Goal: Task Accomplishment & Management: Use online tool/utility

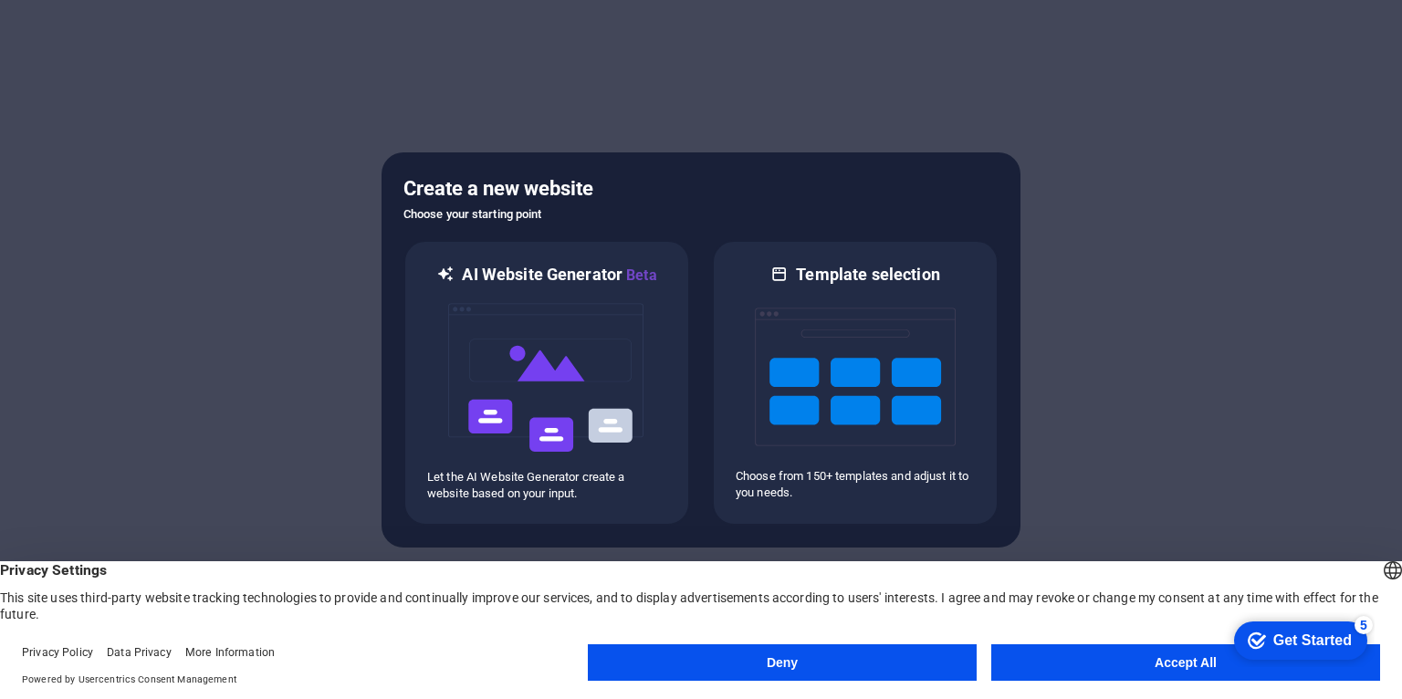
click at [1159, 665] on button "Accept All" at bounding box center [1185, 662] width 389 height 37
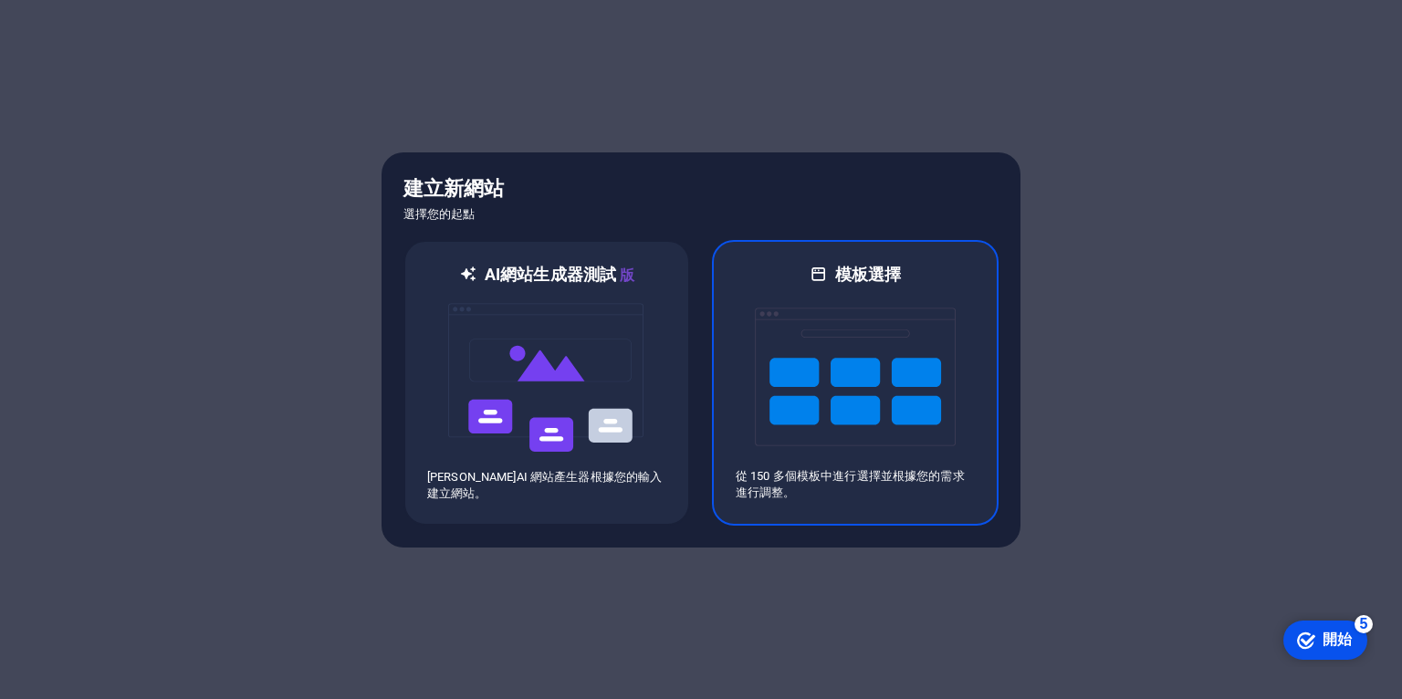
click at [862, 271] on font "模板選擇" at bounding box center [868, 274] width 67 height 19
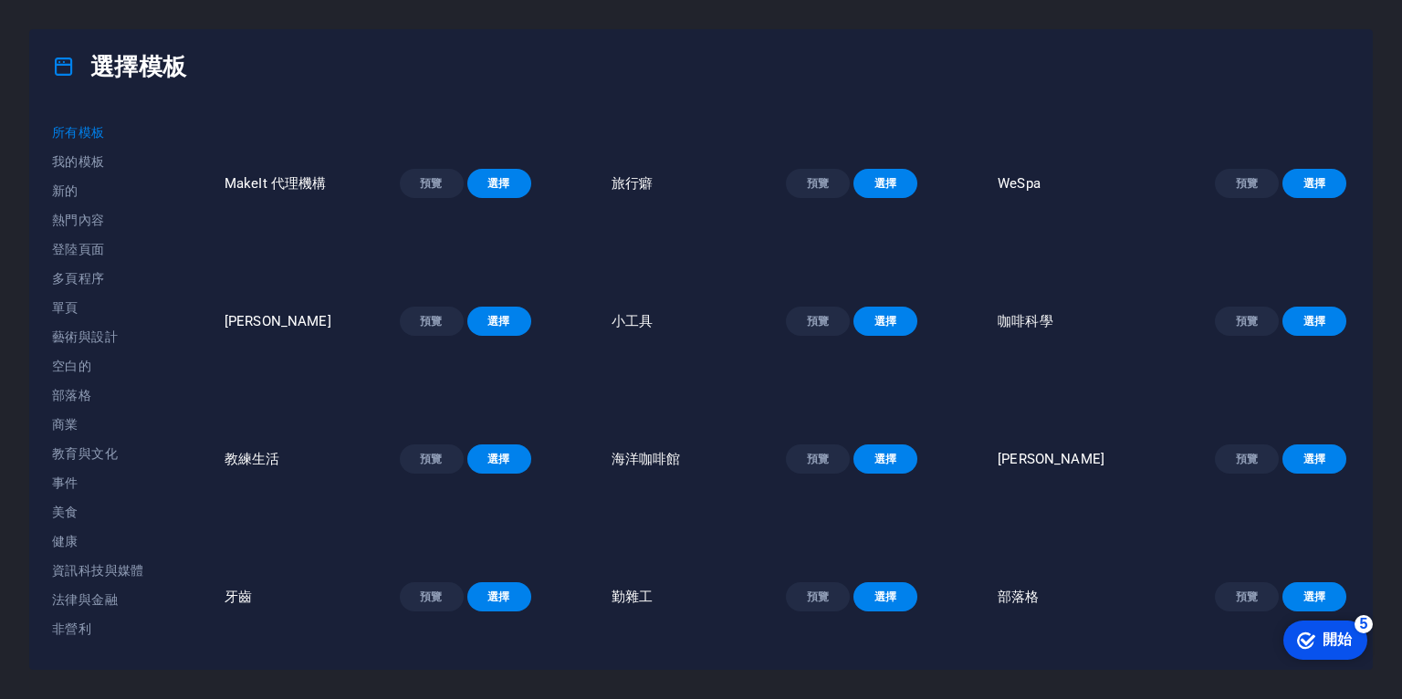
scroll to position [1168, 0]
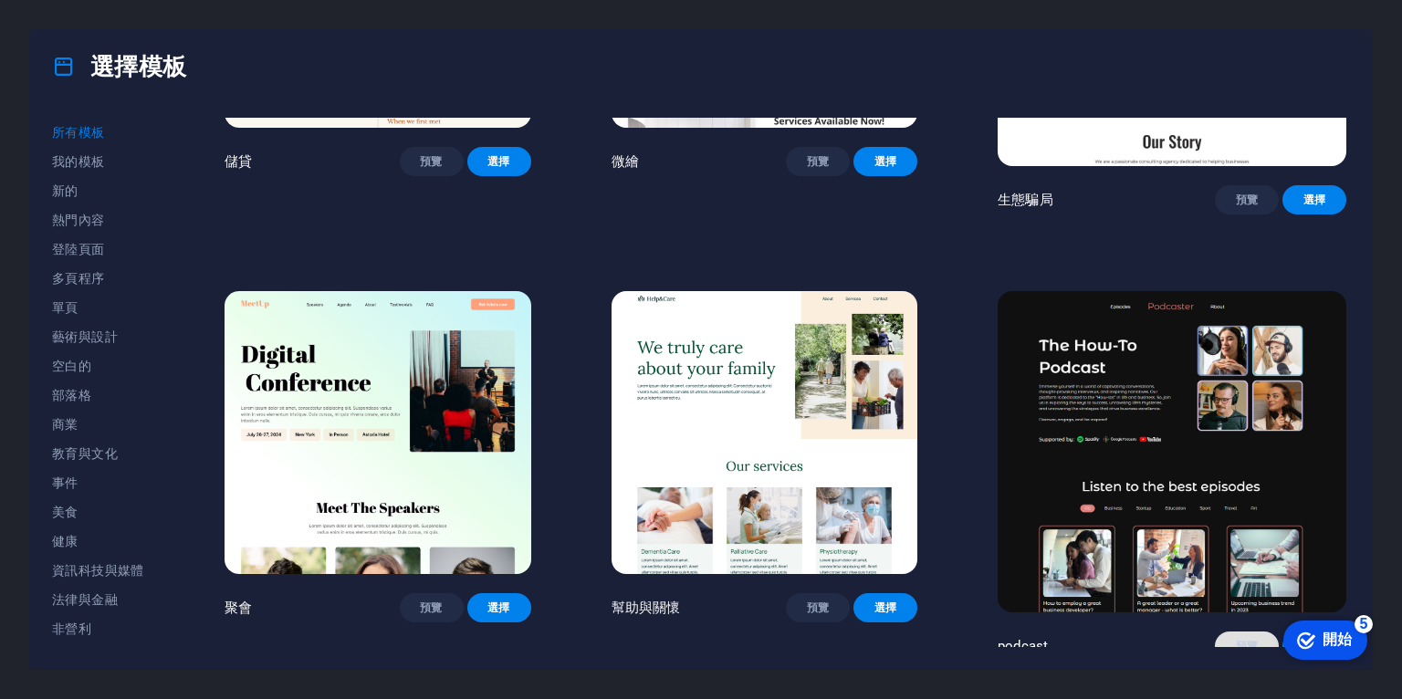
click at [1258, 639] on span "預覽" at bounding box center [1247, 646] width 35 height 15
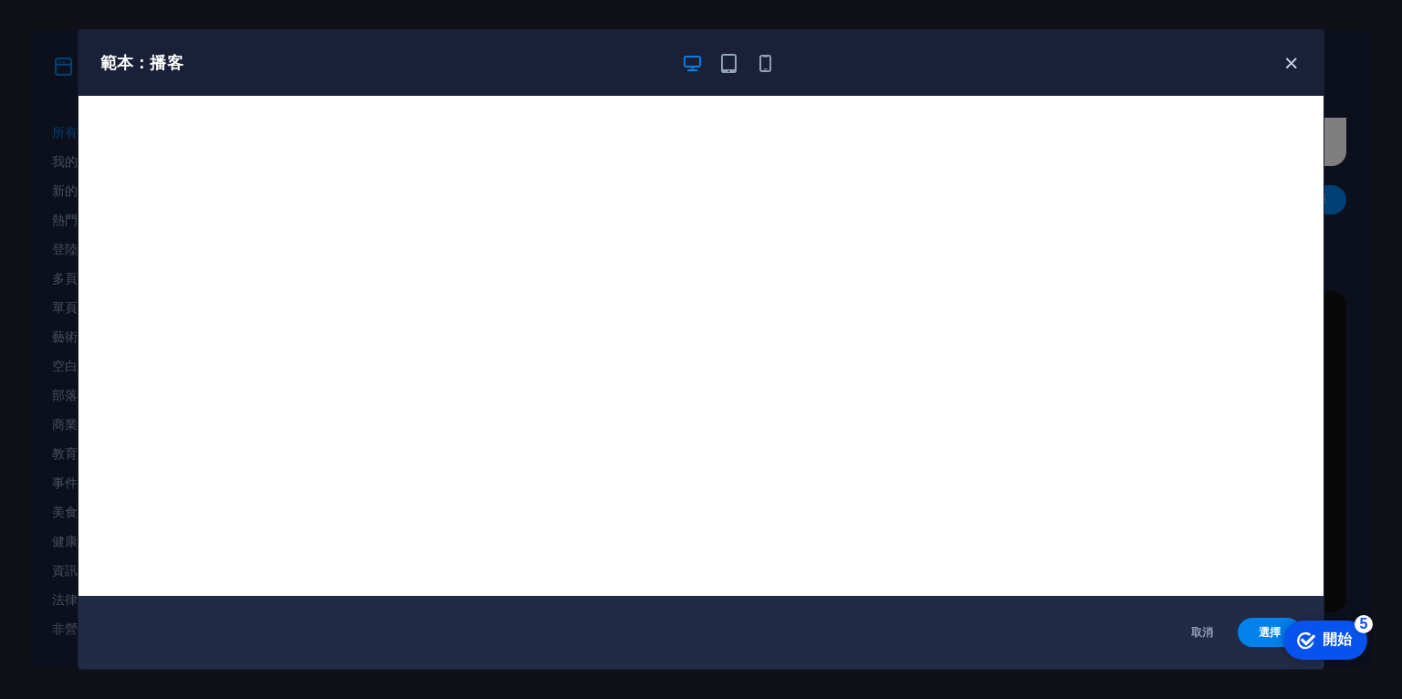
click at [1293, 66] on icon "button" at bounding box center [1291, 63] width 21 height 21
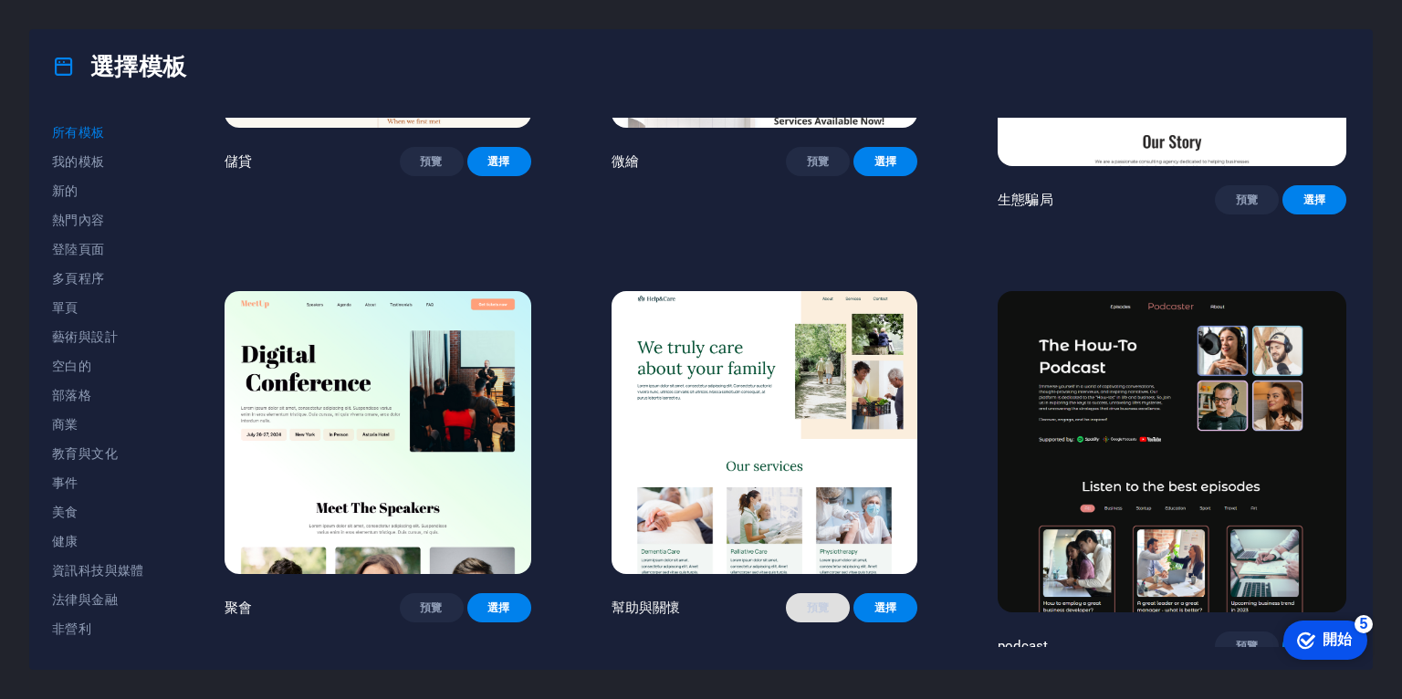
click at [830, 602] on font "預覽" at bounding box center [818, 608] width 23 height 13
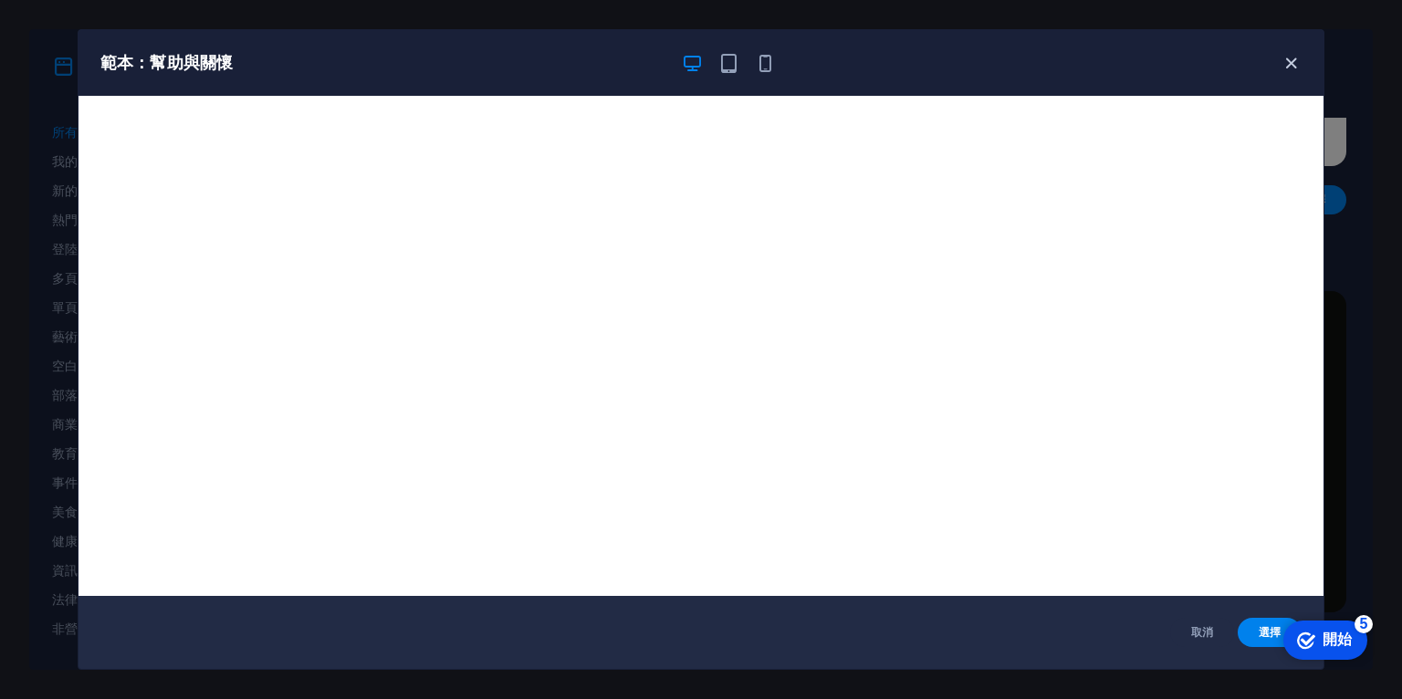
click at [1290, 62] on icon "button" at bounding box center [1291, 63] width 21 height 21
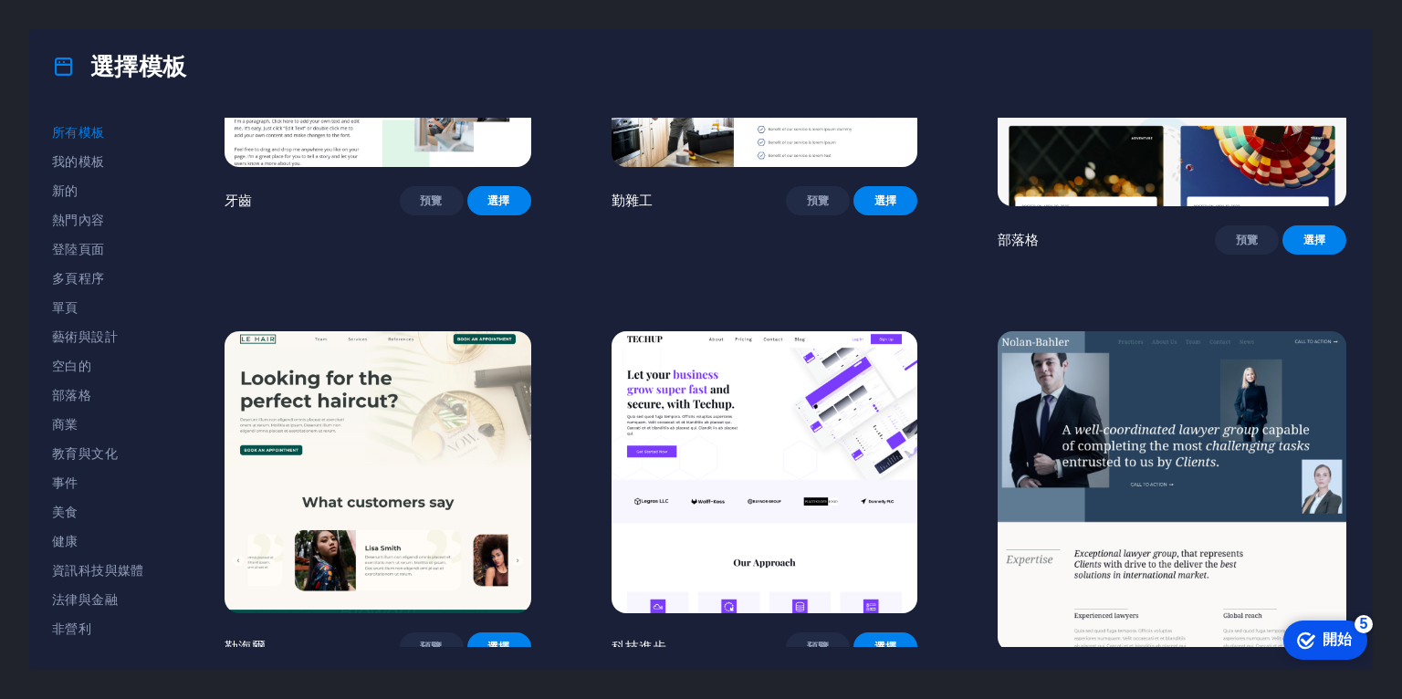
scroll to position [6426, 0]
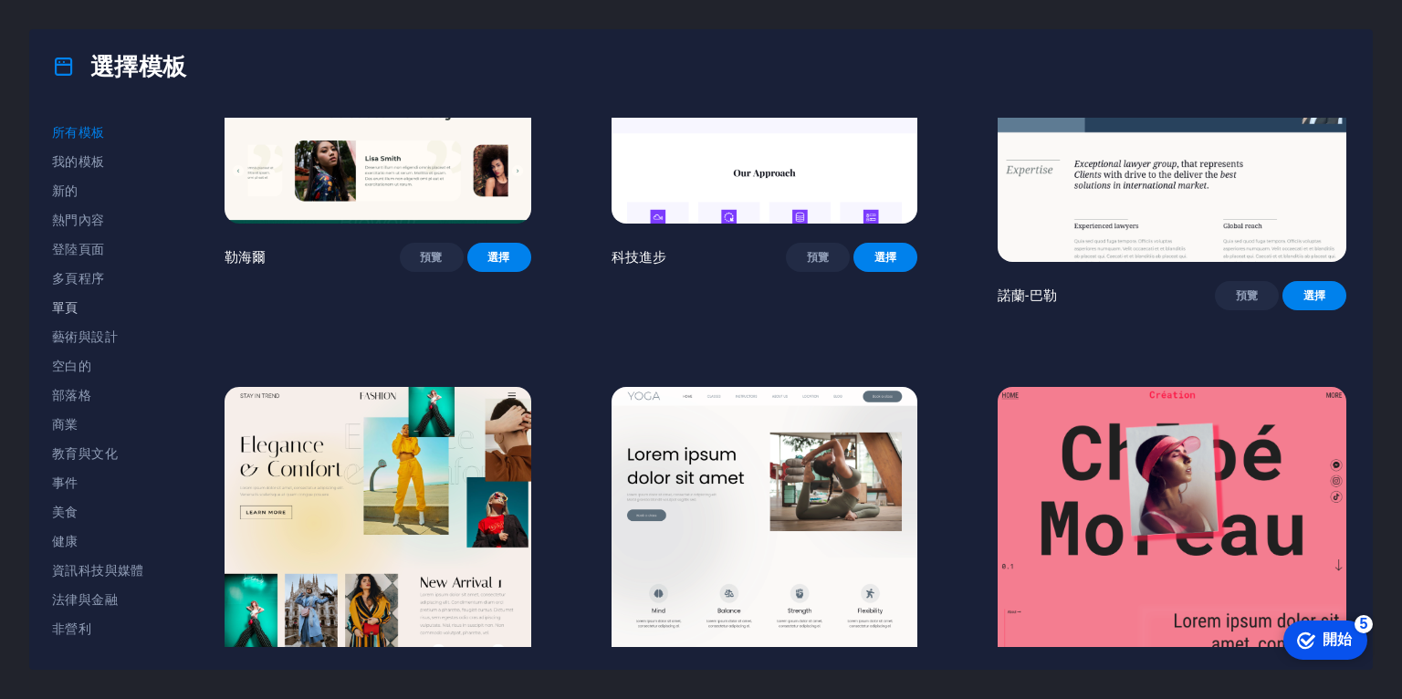
click at [77, 300] on font "單頁" at bounding box center [65, 307] width 26 height 15
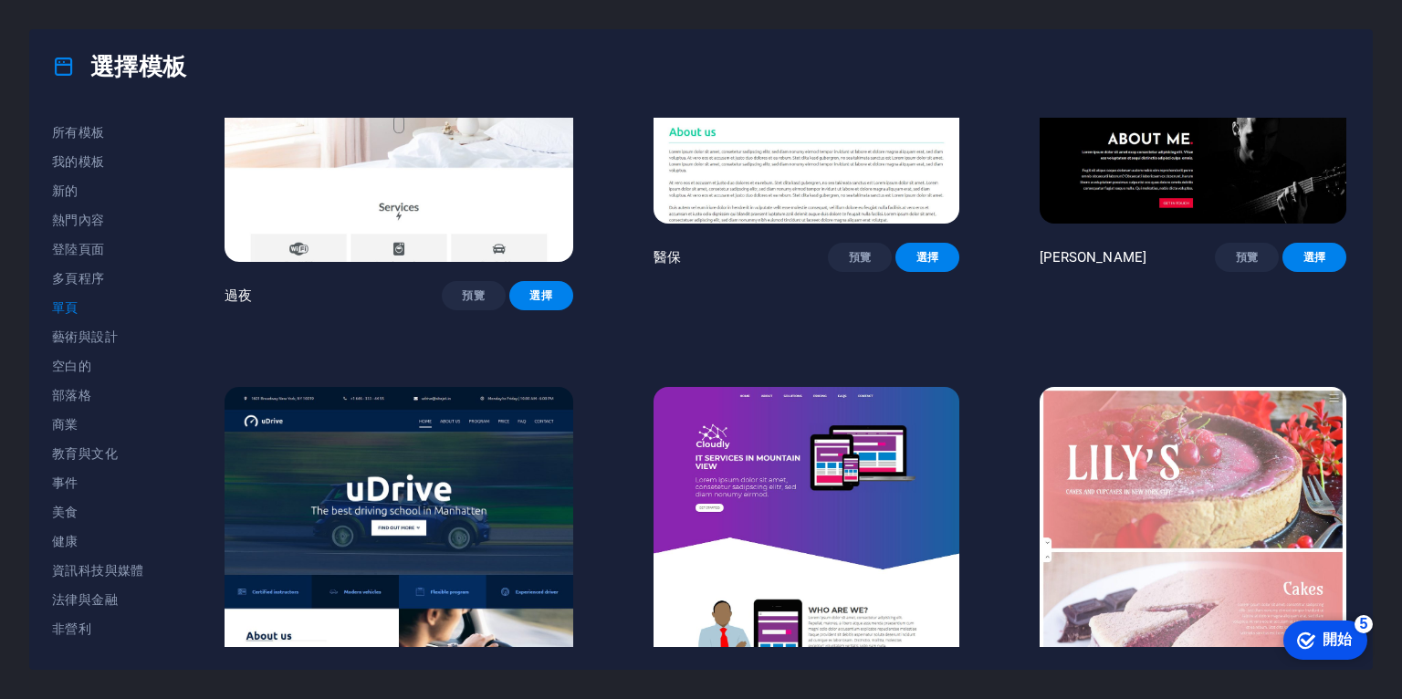
scroll to position [2242, 0]
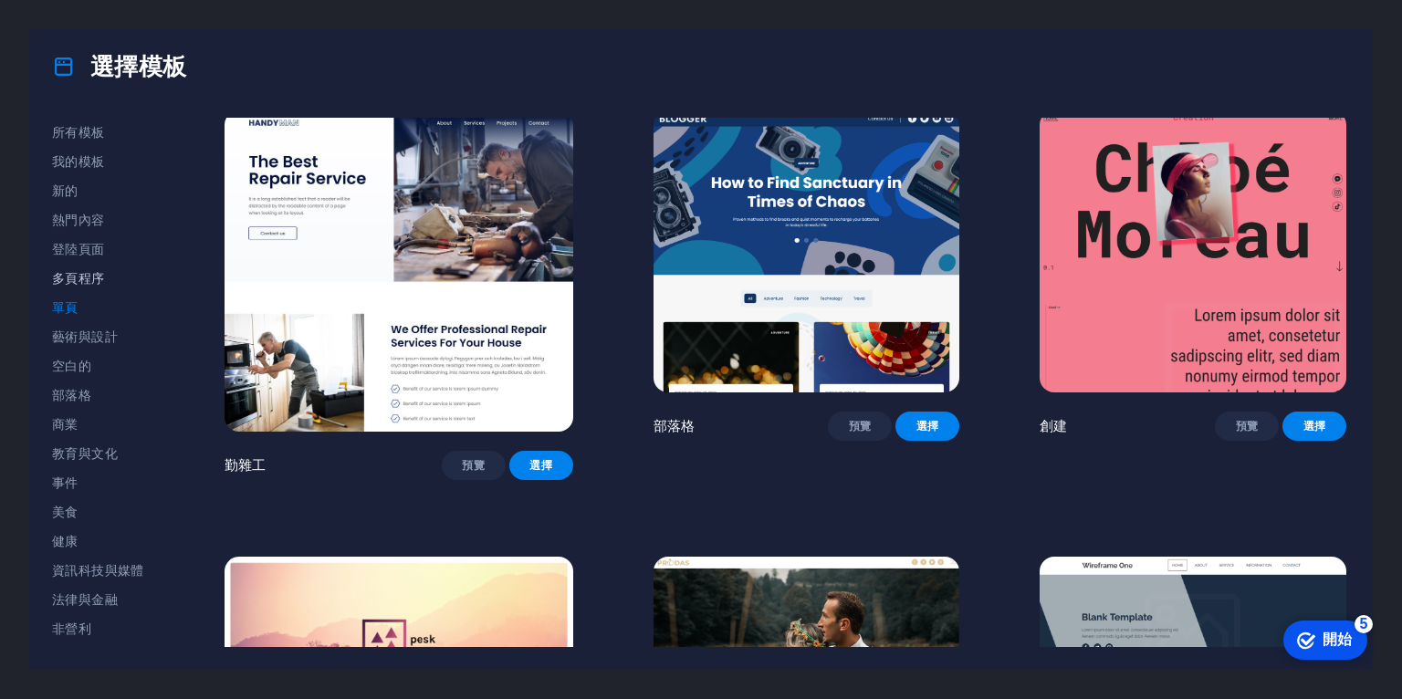
click at [94, 271] on font "多頁程序" at bounding box center [78, 278] width 53 height 15
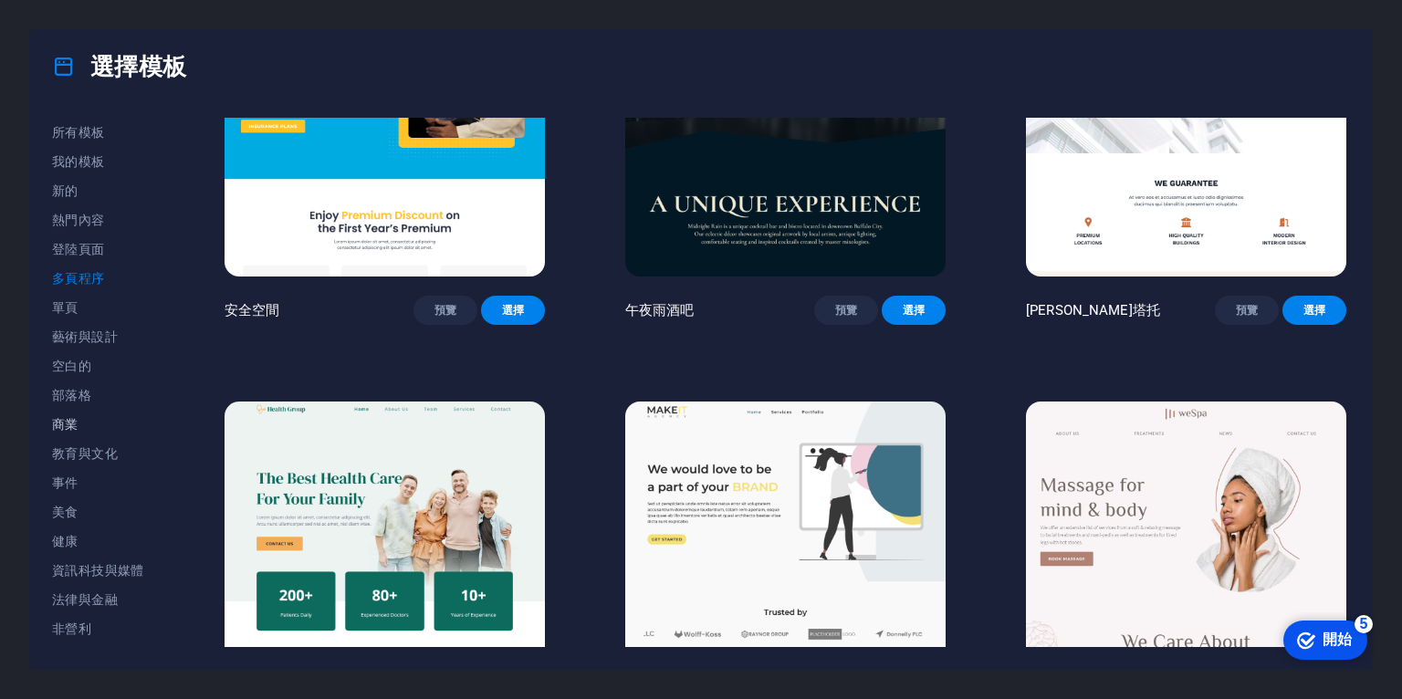
click at [72, 425] on font "商業" at bounding box center [65, 424] width 26 height 15
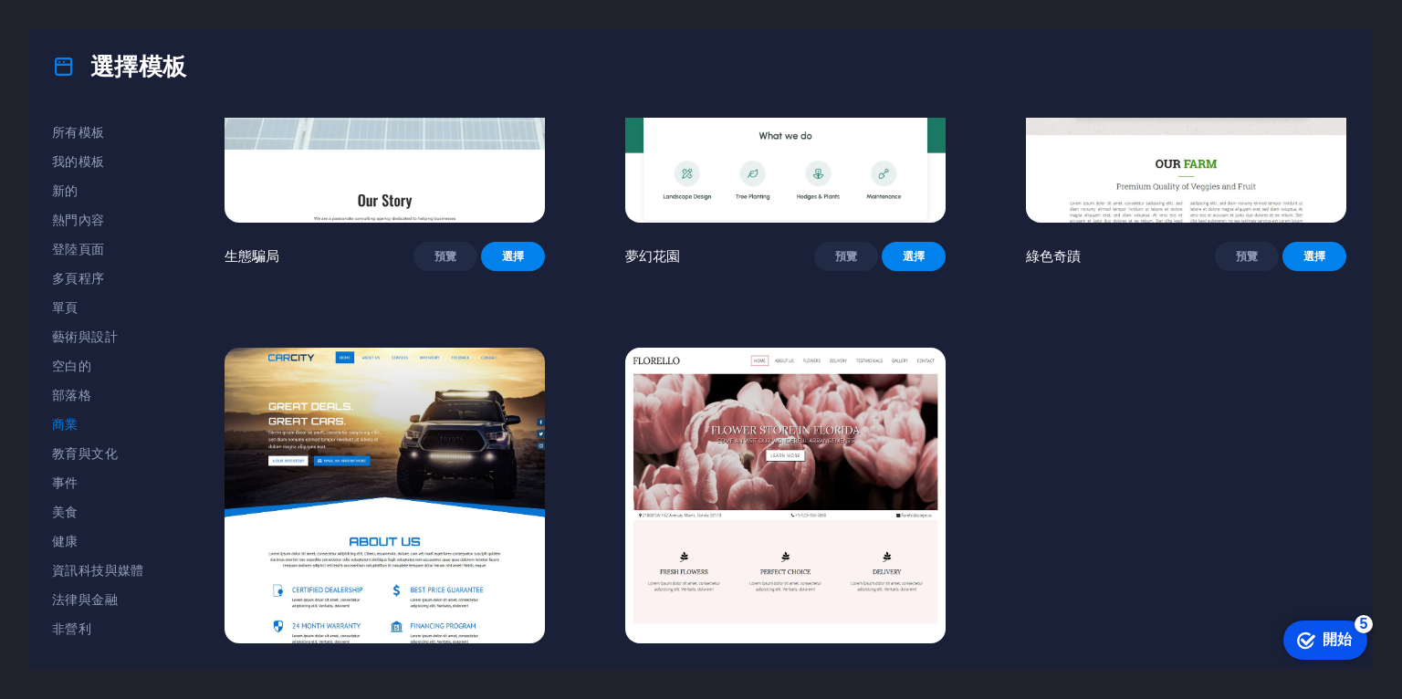
scroll to position [234, 0]
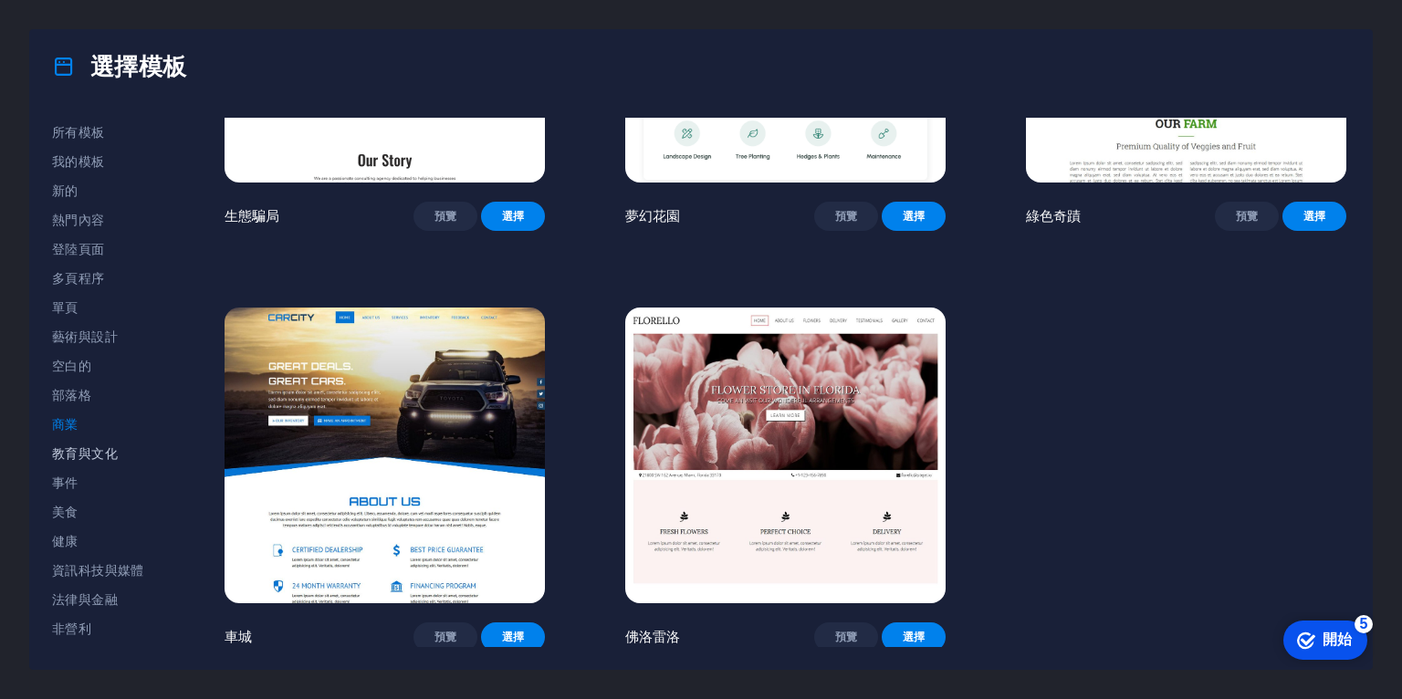
click at [114, 450] on font "教育與文化" at bounding box center [85, 453] width 66 height 15
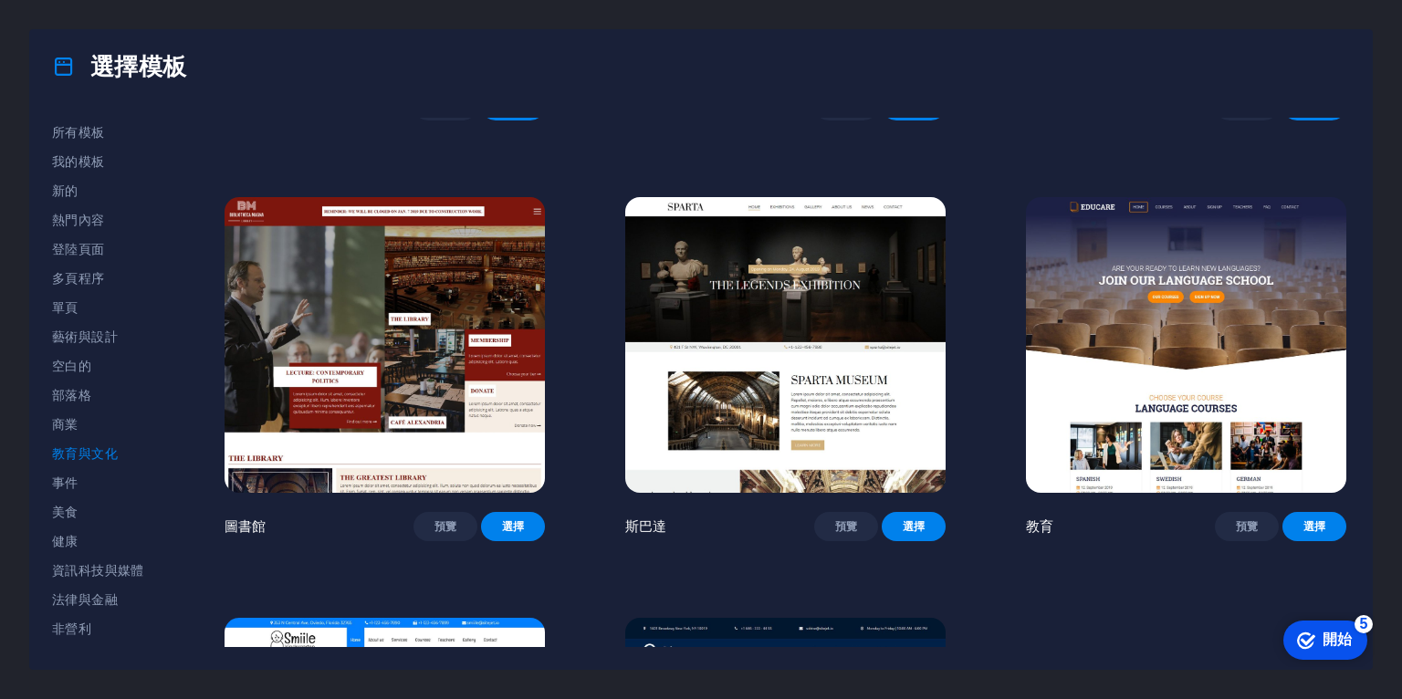
scroll to position [584, 0]
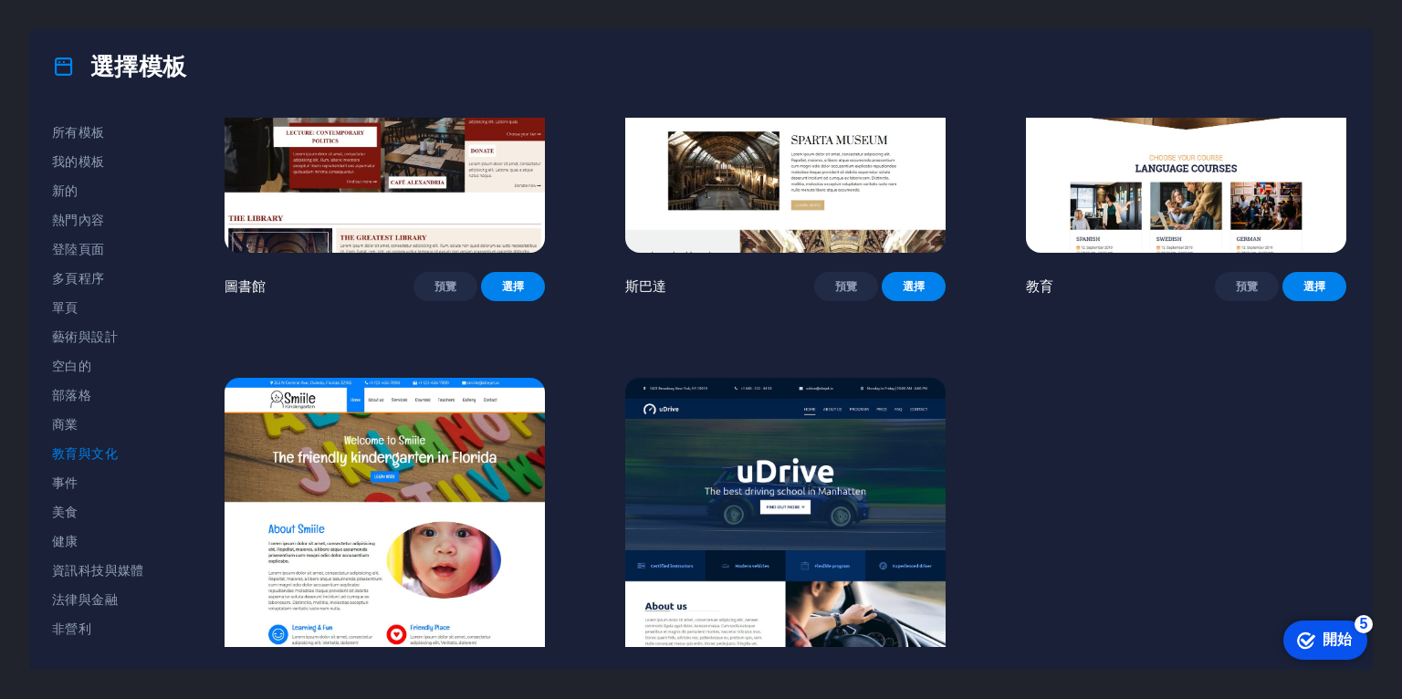
drag, startPoint x: 164, startPoint y: 478, endPoint x: 164, endPoint y: 523, distance: 44.7
click at [164, 523] on div "所有模板 我的模板 新的 熱門內容 登陸頁面 多頁程序 單頁 藝術與設計 空白的 部落格 商業 教育與文化 事件 美食 健康 資訊科技與媒體 法律與金融 非營…" at bounding box center [109, 382] width 114 height 529
click at [104, 573] on font "資訊科技與媒體" at bounding box center [98, 570] width 92 height 15
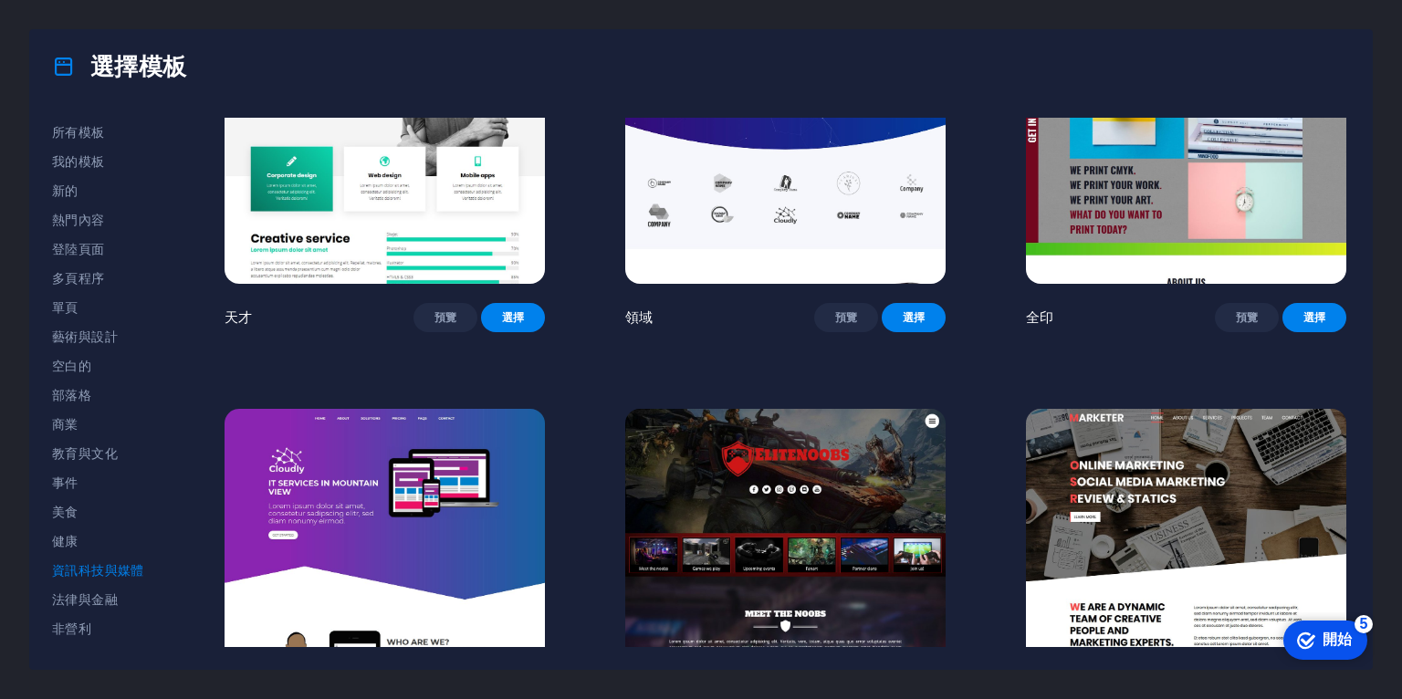
scroll to position [1071, 0]
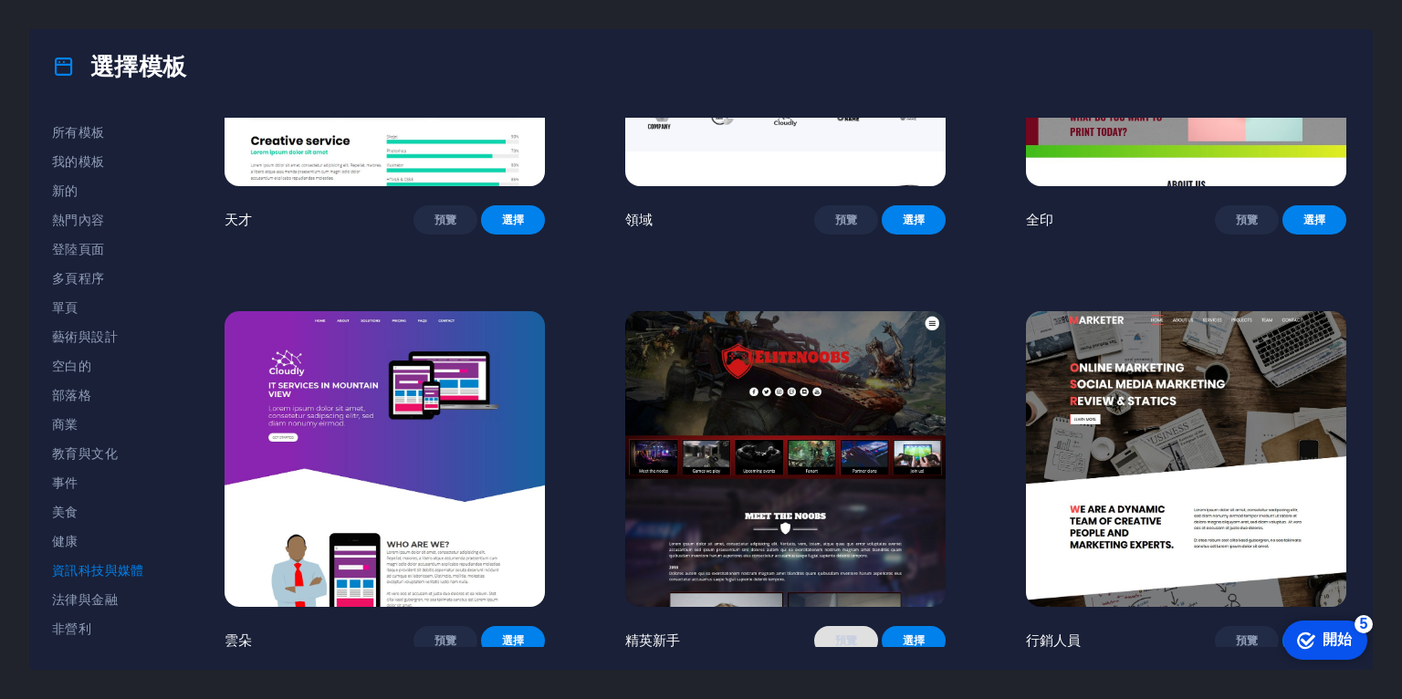
click at [841, 634] on font "預覽" at bounding box center [846, 640] width 23 height 13
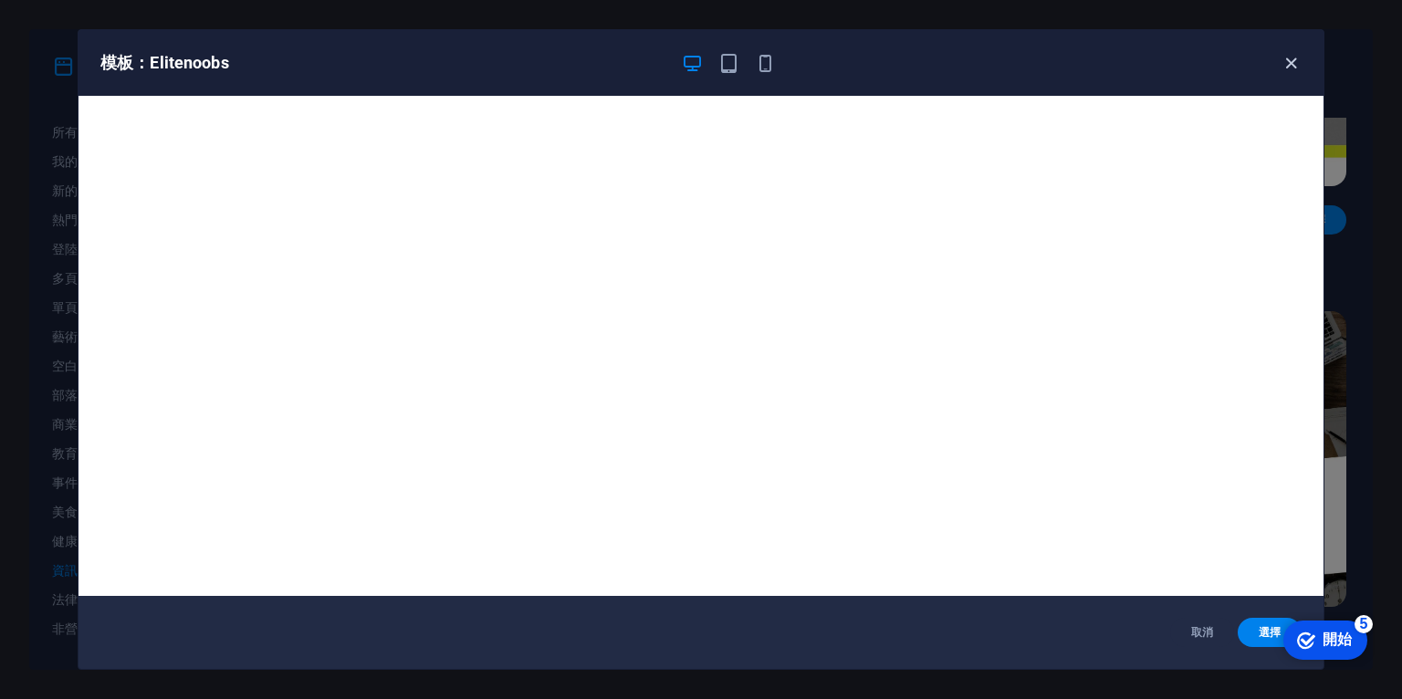
click at [1286, 57] on icon "button" at bounding box center [1291, 63] width 21 height 21
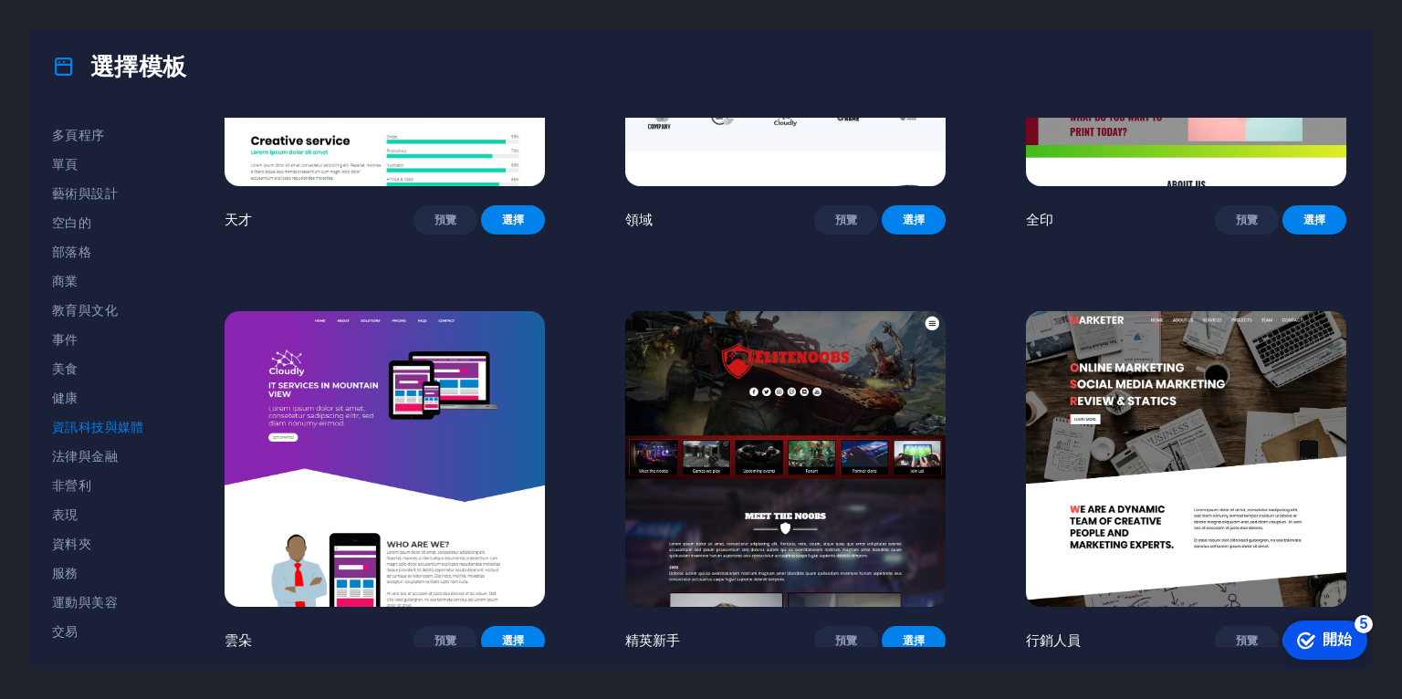
scroll to position [201, 0]
click at [87, 636] on span "線框" at bounding box center [98, 632] width 92 height 15
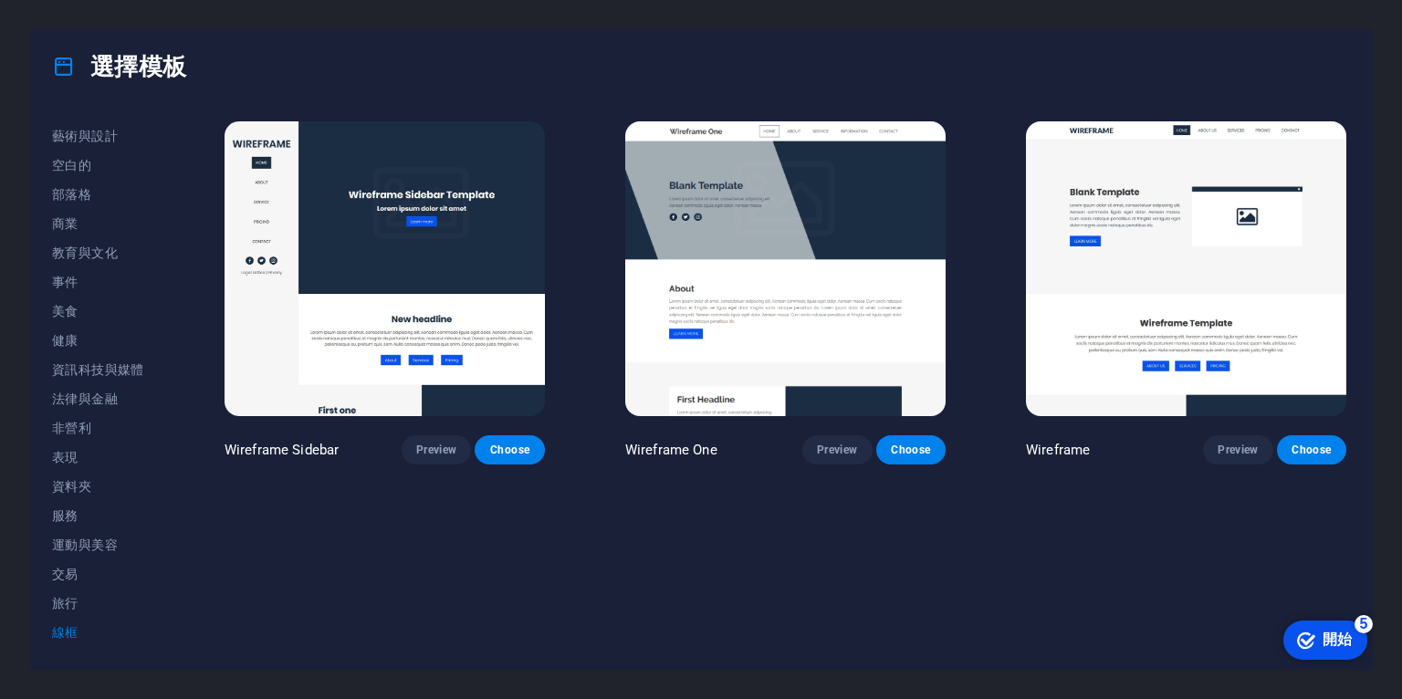
scroll to position [0, 0]
click at [79, 196] on font "部落格" at bounding box center [71, 194] width 39 height 15
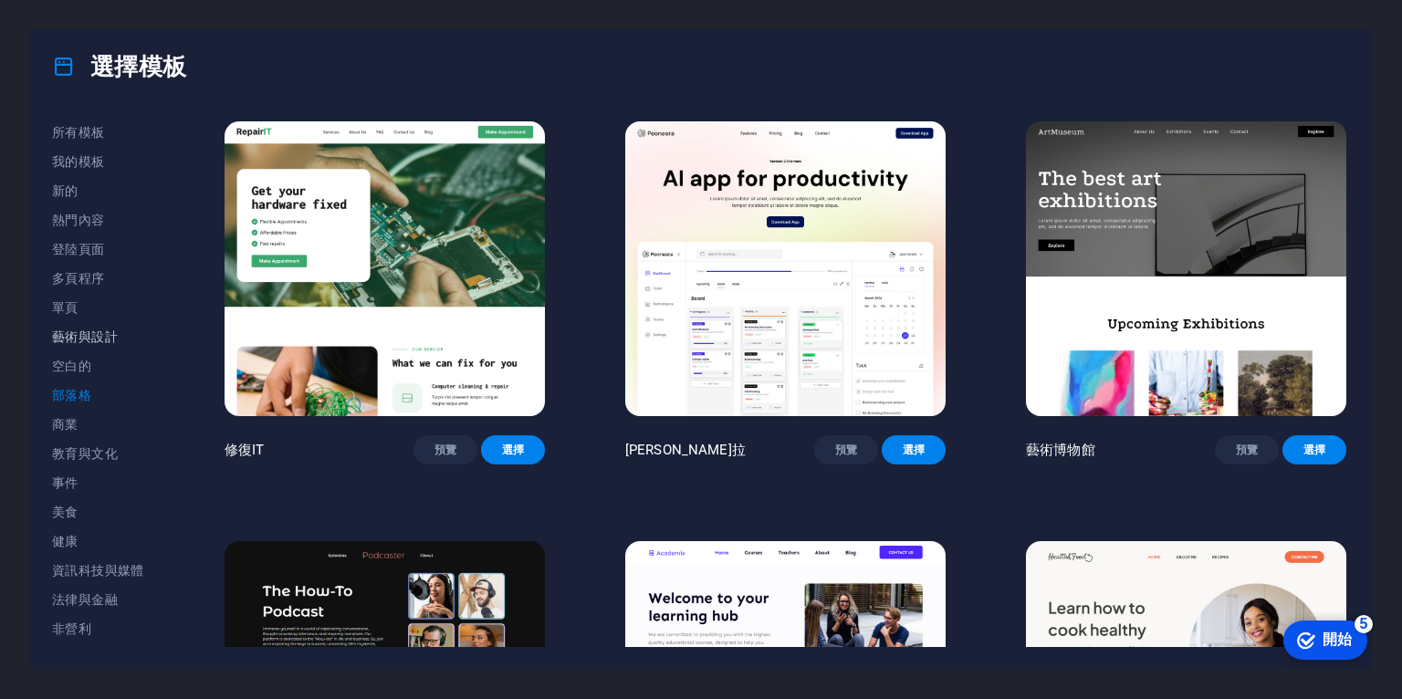
click at [112, 340] on font "藝術與設計" at bounding box center [85, 337] width 66 height 15
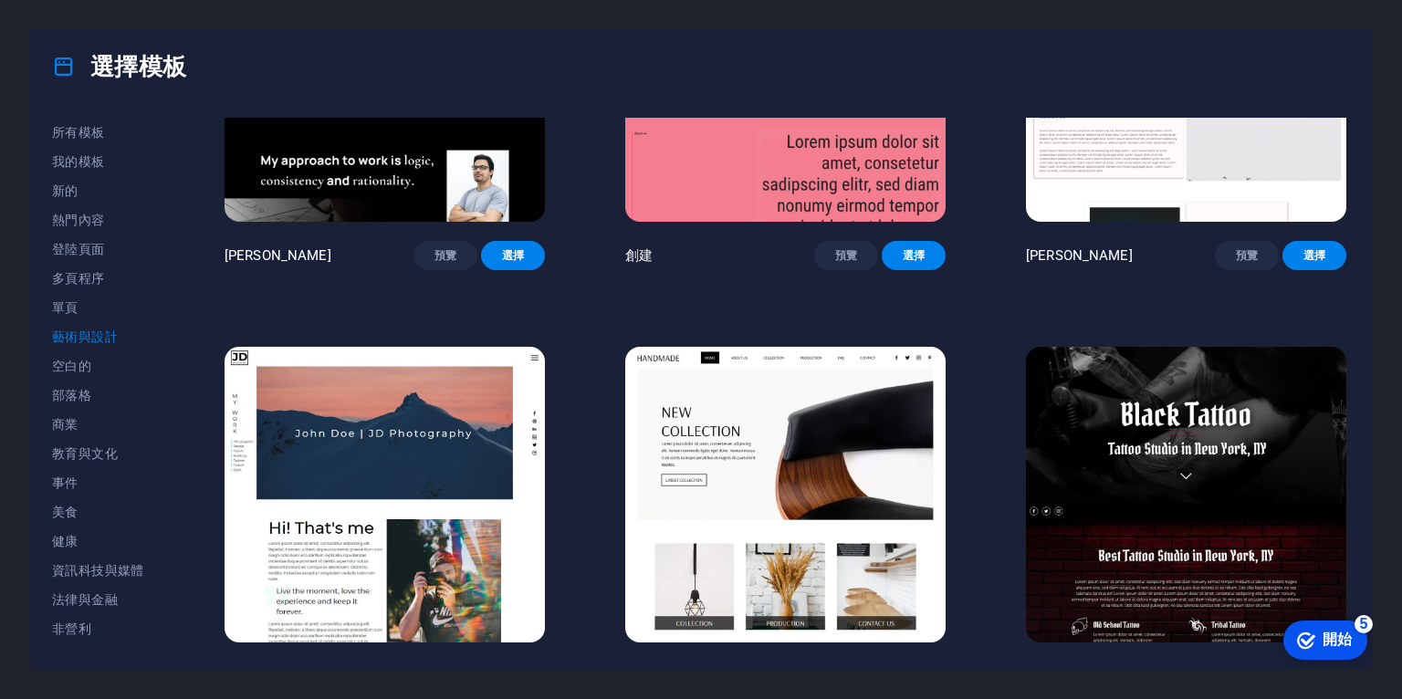
scroll to position [389, 0]
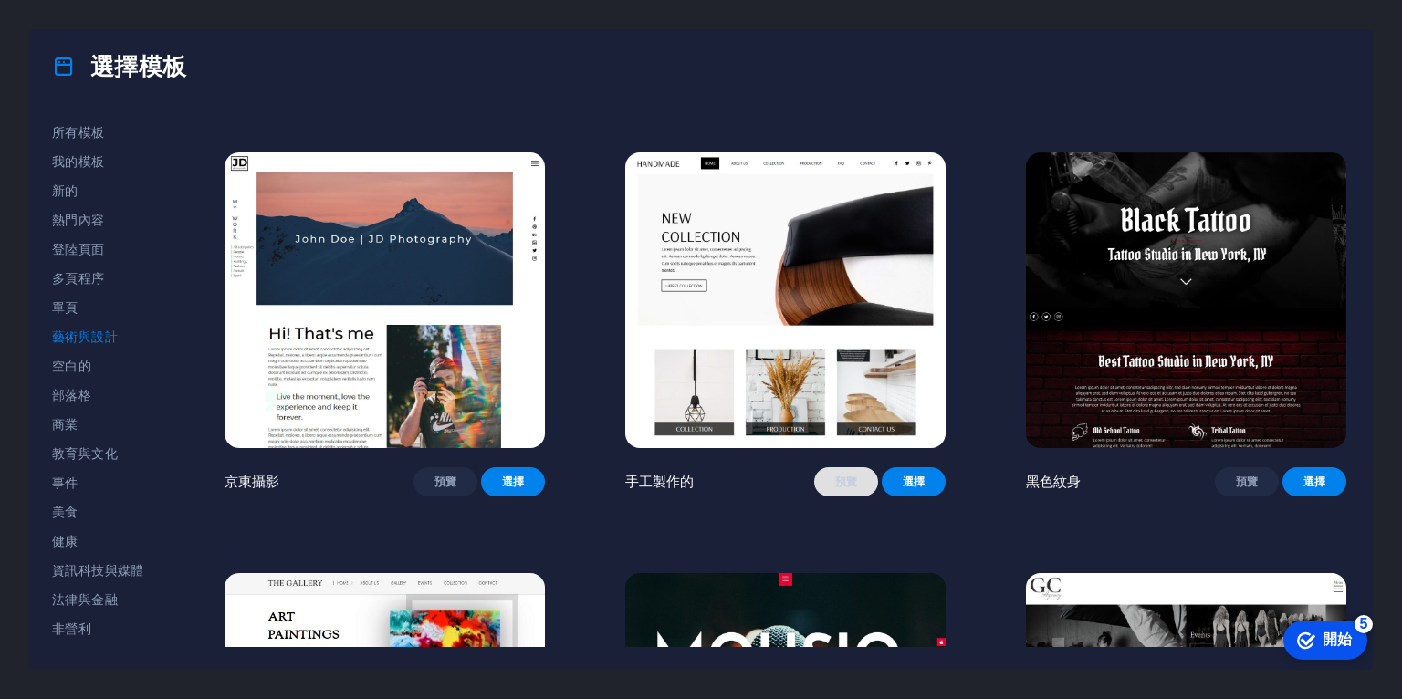
click at [831, 475] on span "預覽" at bounding box center [846, 482] width 35 height 15
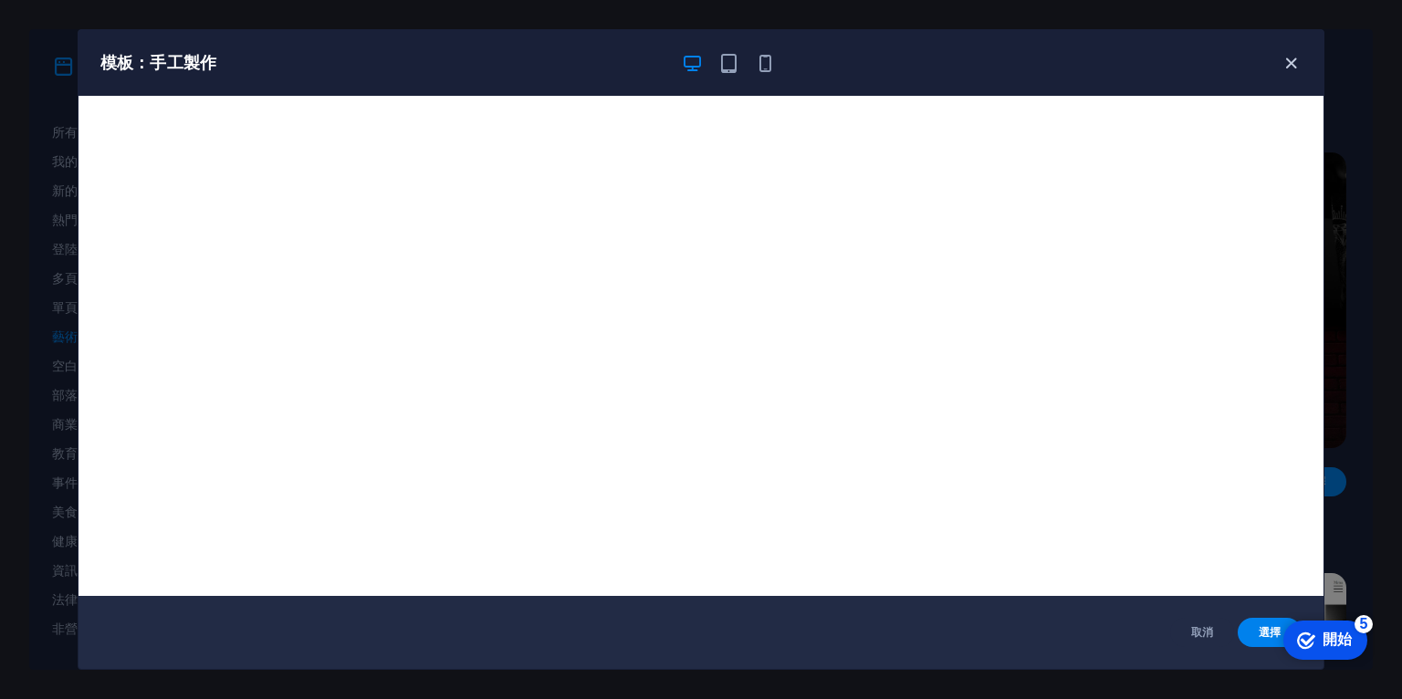
click at [1287, 64] on icon "button" at bounding box center [1291, 63] width 21 height 21
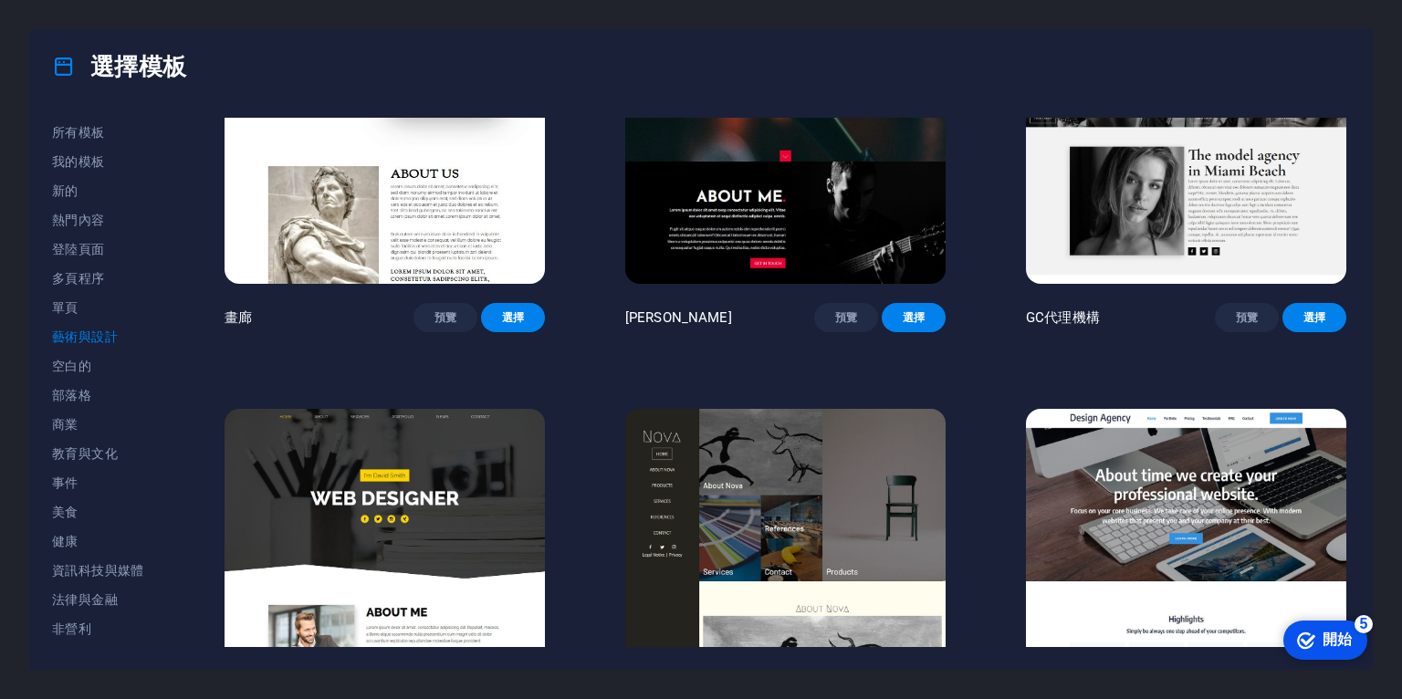
scroll to position [1168, 0]
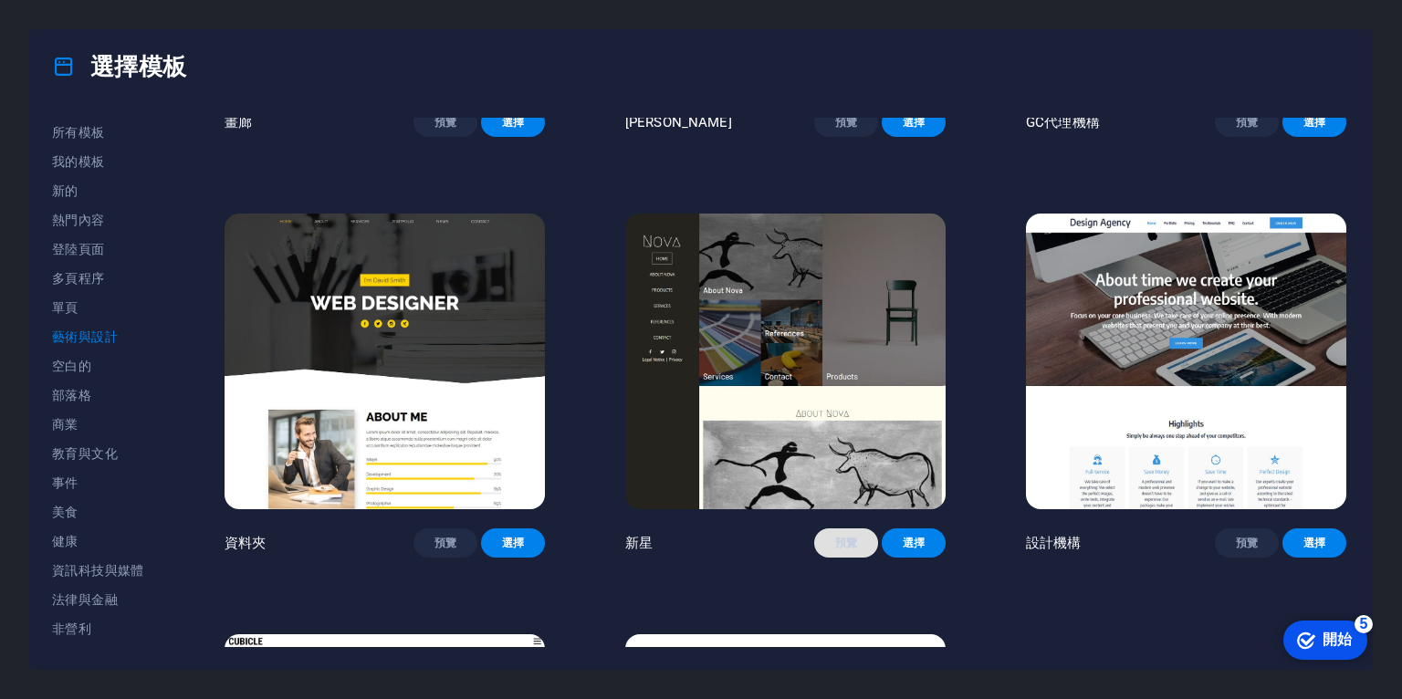
click at [840, 537] on font "預覽" at bounding box center [846, 543] width 23 height 13
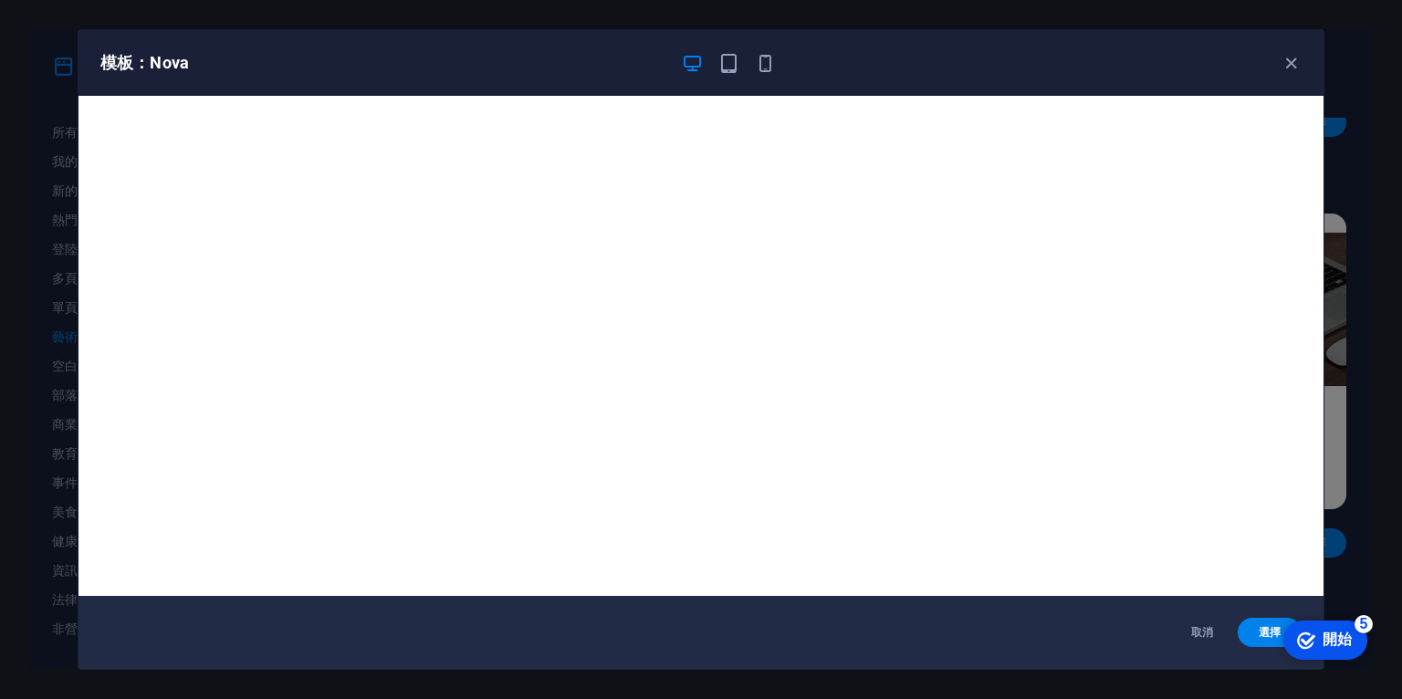
scroll to position [5, 0]
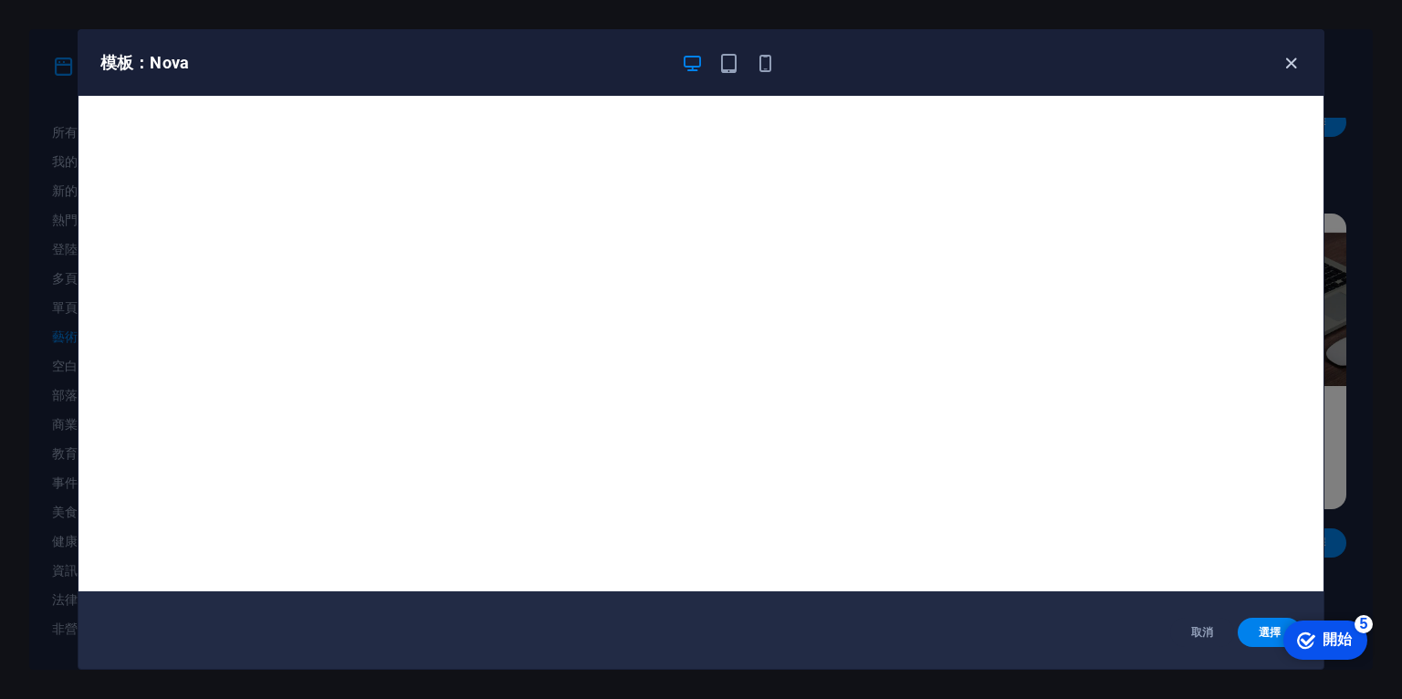
click at [1290, 66] on icon "button" at bounding box center [1291, 63] width 21 height 21
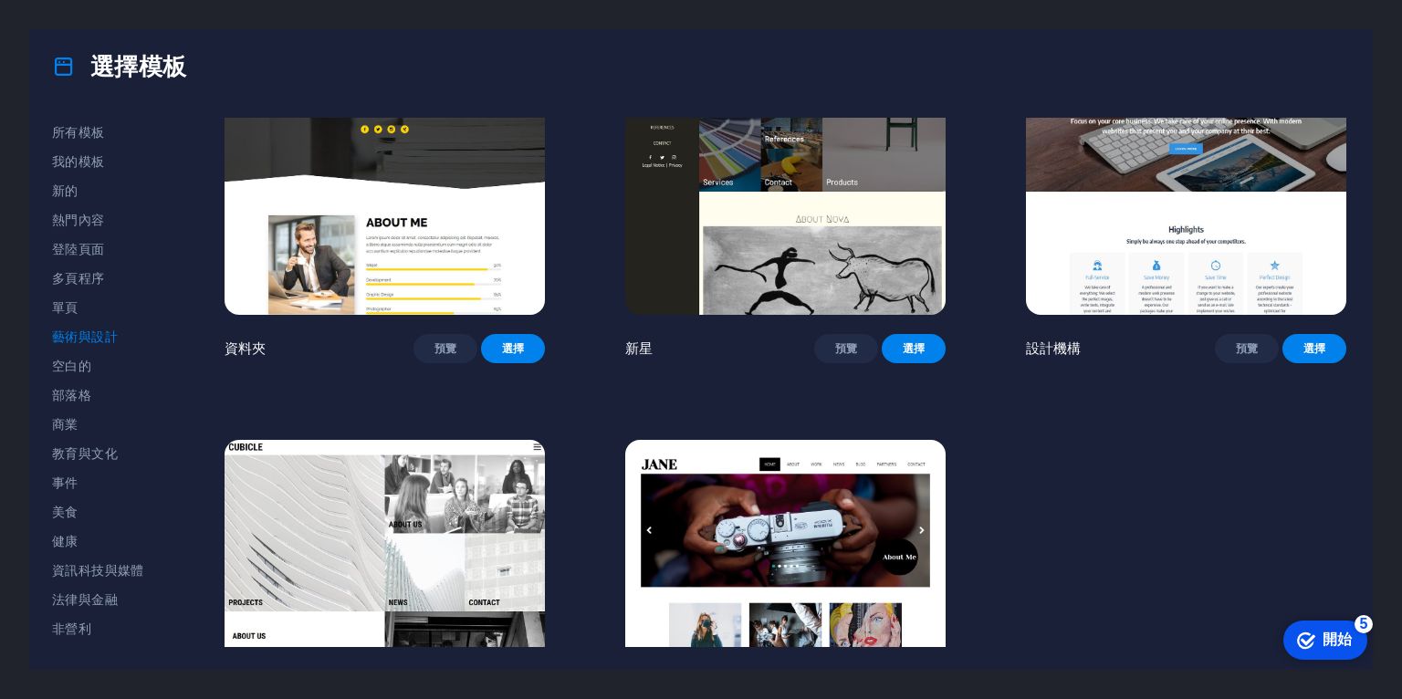
scroll to position [1489, 0]
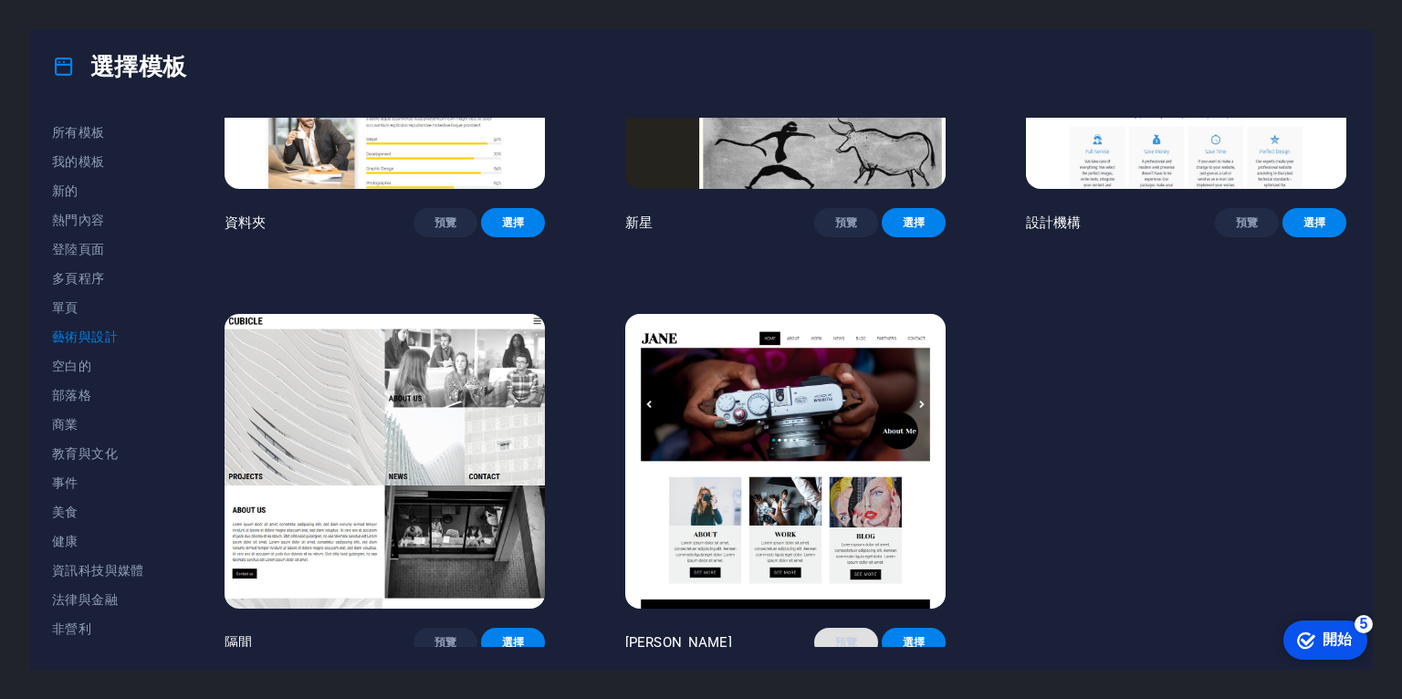
click at [835, 636] on font "預覽" at bounding box center [846, 642] width 23 height 13
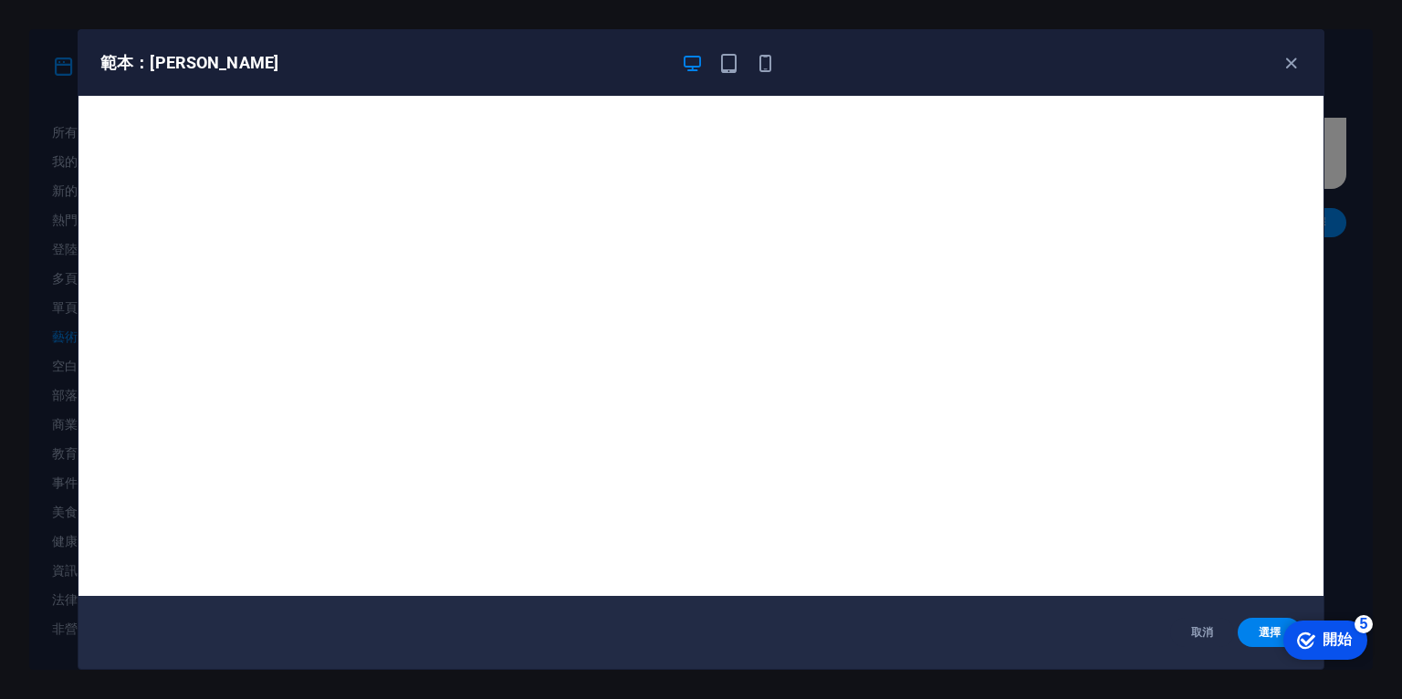
scroll to position [0, 0]
click at [1262, 636] on div "checkmark 開始 5 編輯器中的第一步 讓我們帶您了解主要功能 0% 1 概述 - 不完整 2 使用元素 - 不完整 3 使用部分 - 不完整 4 設…" at bounding box center [1297, 640] width 155 height 55
click at [1282, 62] on icon "button" at bounding box center [1291, 63] width 21 height 21
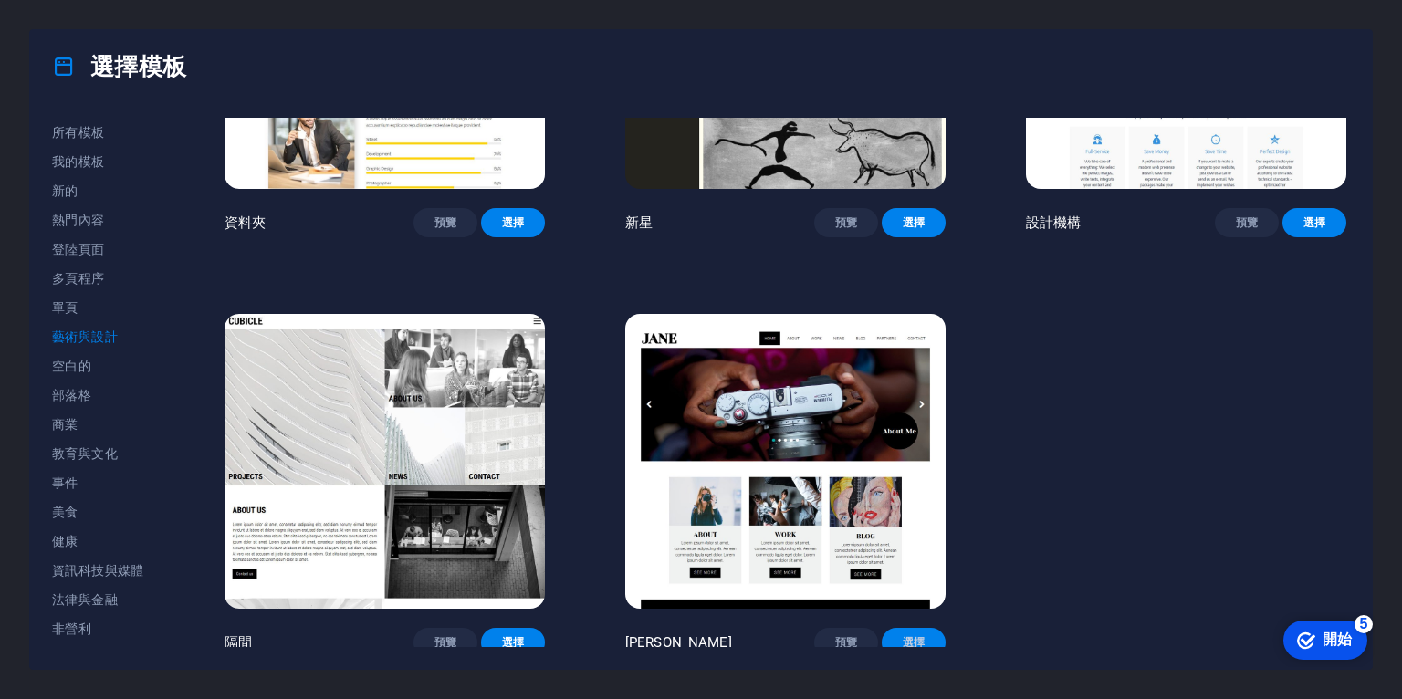
click at [917, 636] on font "選擇" at bounding box center [914, 642] width 23 height 13
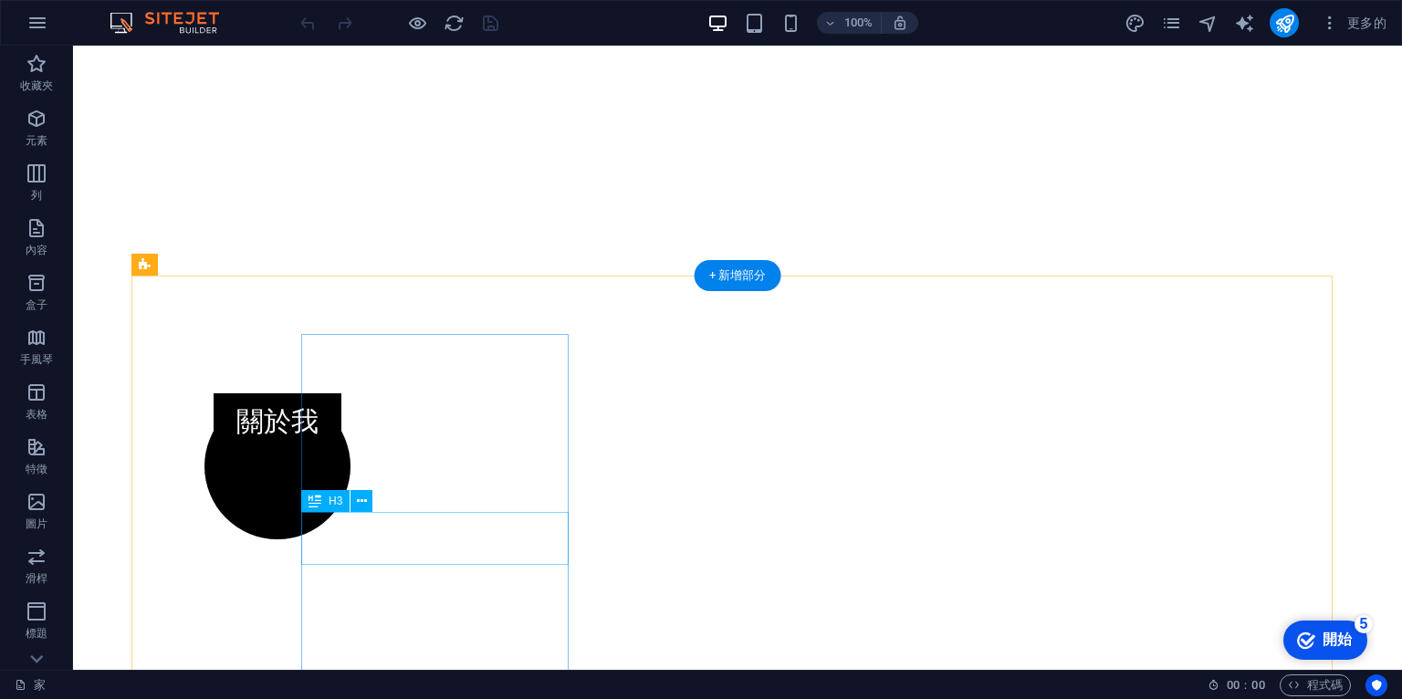
scroll to position [665, 0]
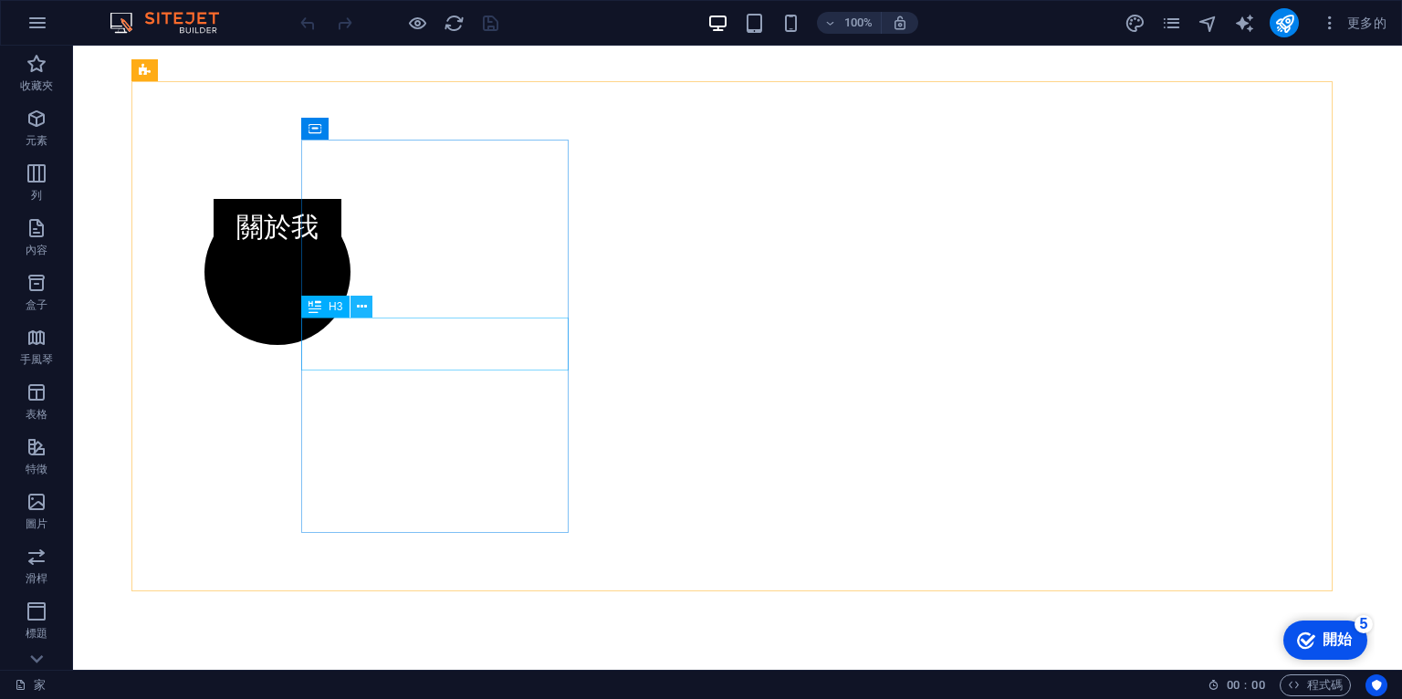
click at [361, 306] on icon at bounding box center [362, 307] width 10 height 19
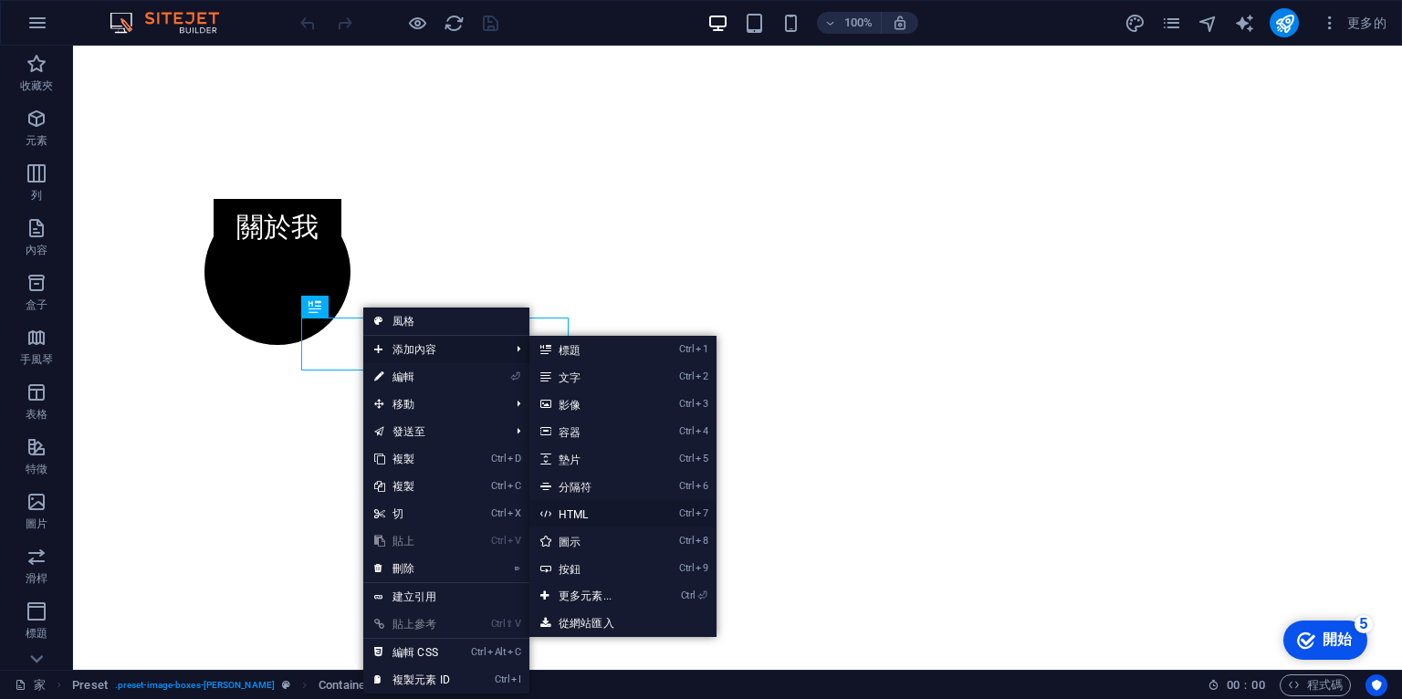
click at [581, 508] on font "HTML" at bounding box center [574, 514] width 30 height 13
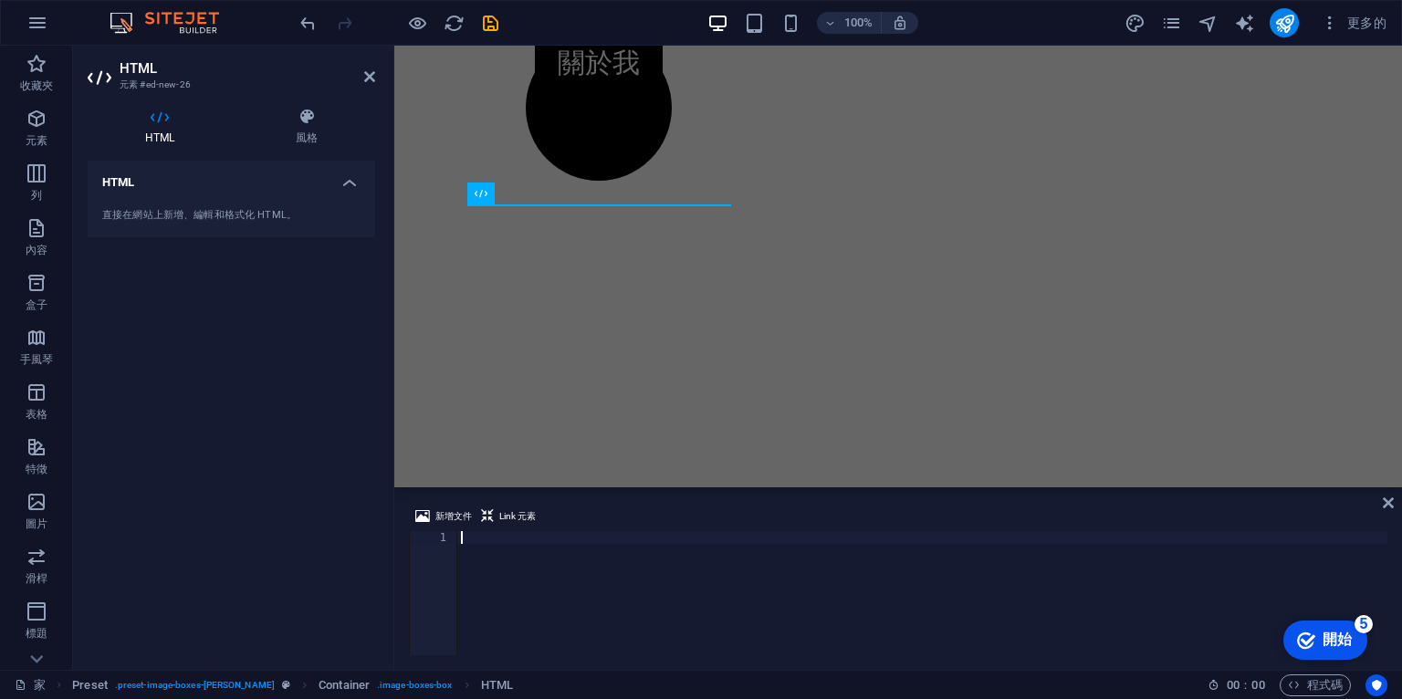
paste textarea
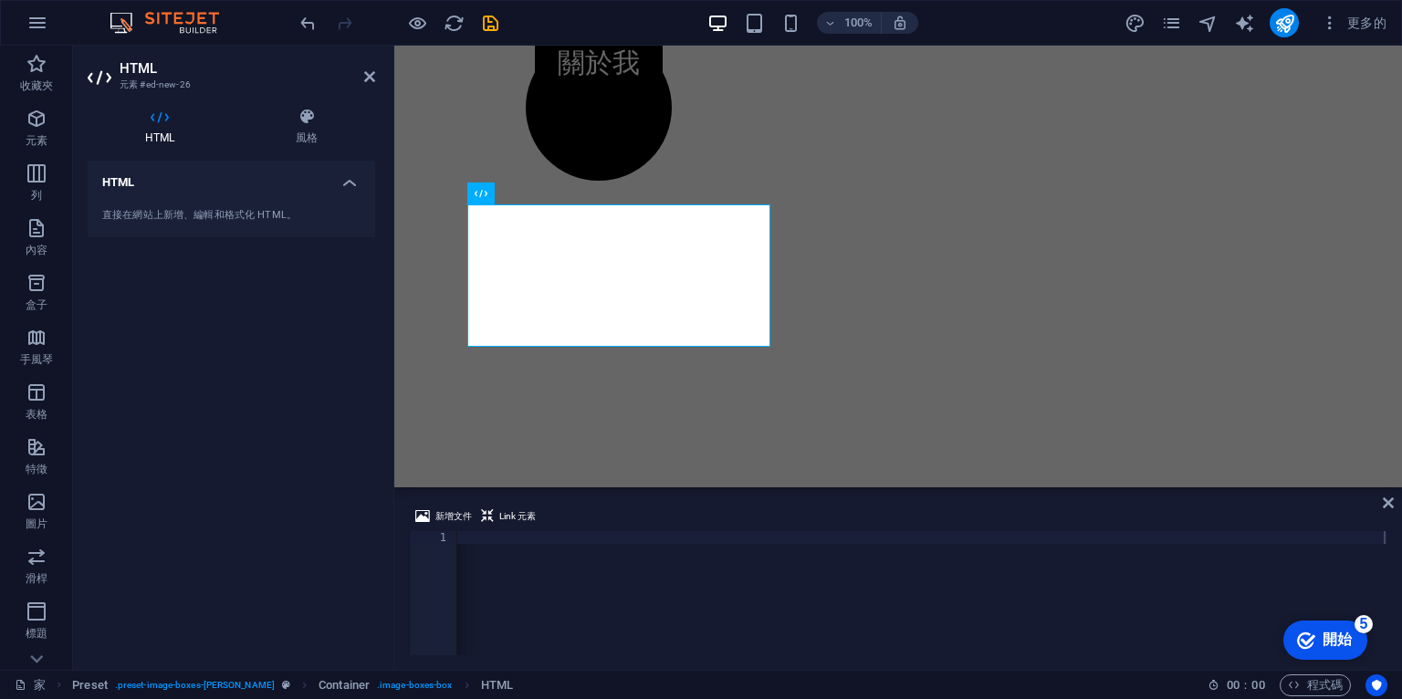
drag, startPoint x: 1143, startPoint y: 506, endPoint x: 1077, endPoint y: 501, distance: 65.9
click at [1077, 501] on div "新增文件 Link 元素 1 < div class = "sketchfab-embed-wrapper" > < iframe title = "caps…" at bounding box center [898, 580] width 1008 height 179
click at [1325, 637] on font "開始" at bounding box center [1337, 640] width 29 height 16
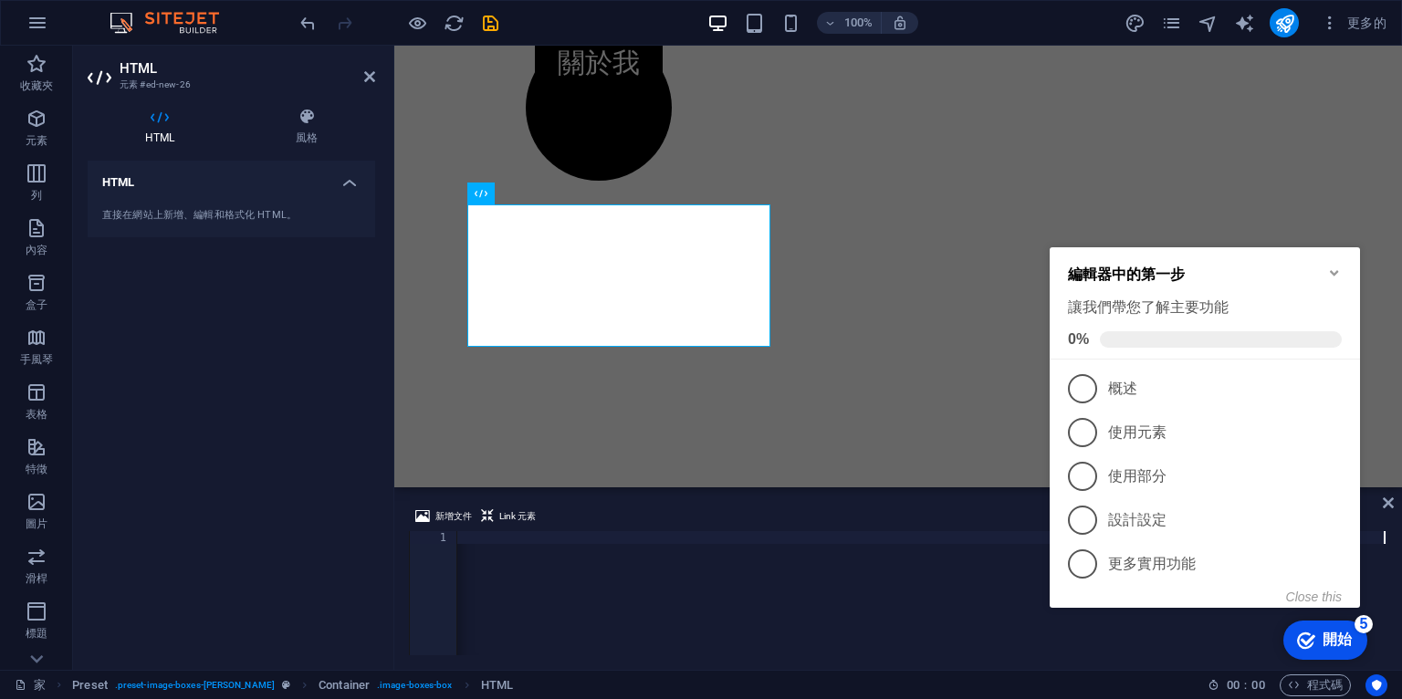
drag, startPoint x: 946, startPoint y: 599, endPoint x: 932, endPoint y: 597, distance: 13.8
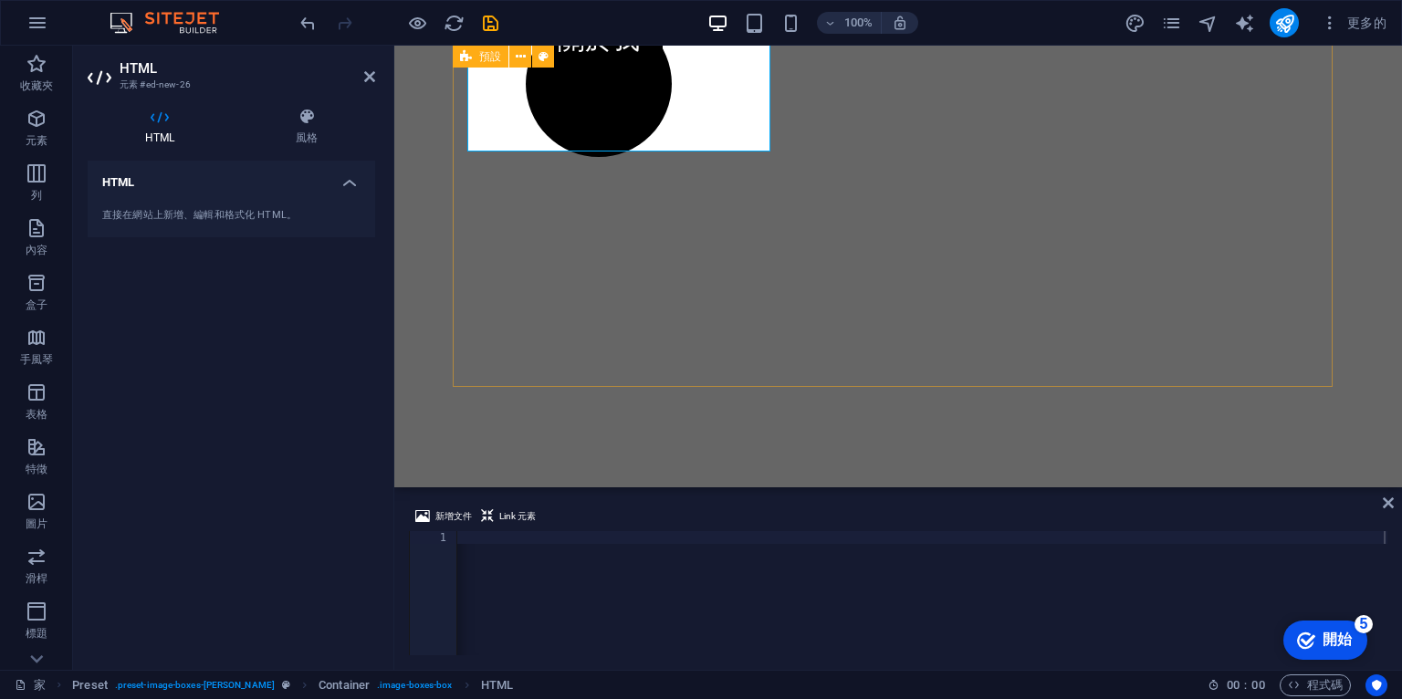
scroll to position [665, 0]
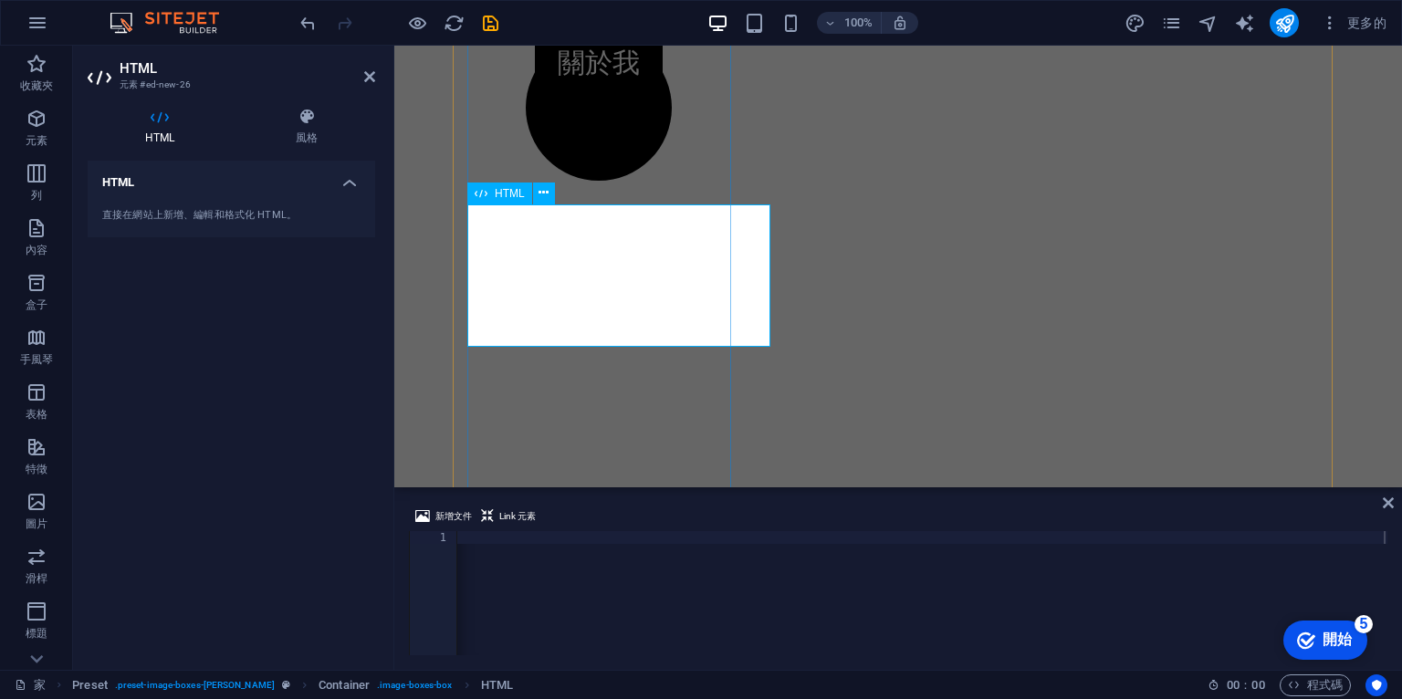
click at [508, 191] on font "HTML" at bounding box center [510, 193] width 30 height 13
click at [230, 214] on font "直接在網站上新增、編輯和格式化 HTML。" at bounding box center [199, 215] width 194 height 12
click at [302, 110] on icon at bounding box center [307, 117] width 136 height 18
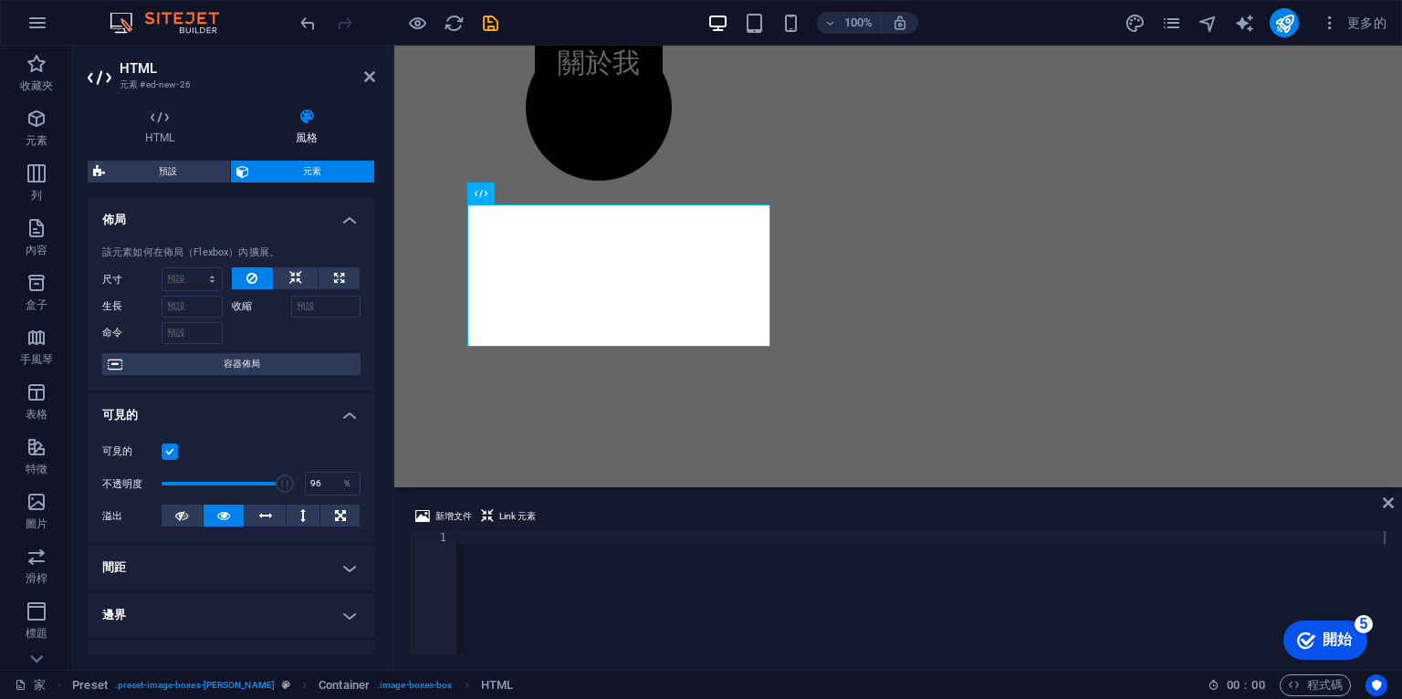
type input "98"
drag, startPoint x: 288, startPoint y: 480, endPoint x: 285, endPoint y: 468, distance: 12.4
click at [285, 468] on div "可見的 不透明度 98 ％ 溢出" at bounding box center [232, 484] width 288 height 116
click at [1331, 633] on font "開始" at bounding box center [1337, 640] width 29 height 16
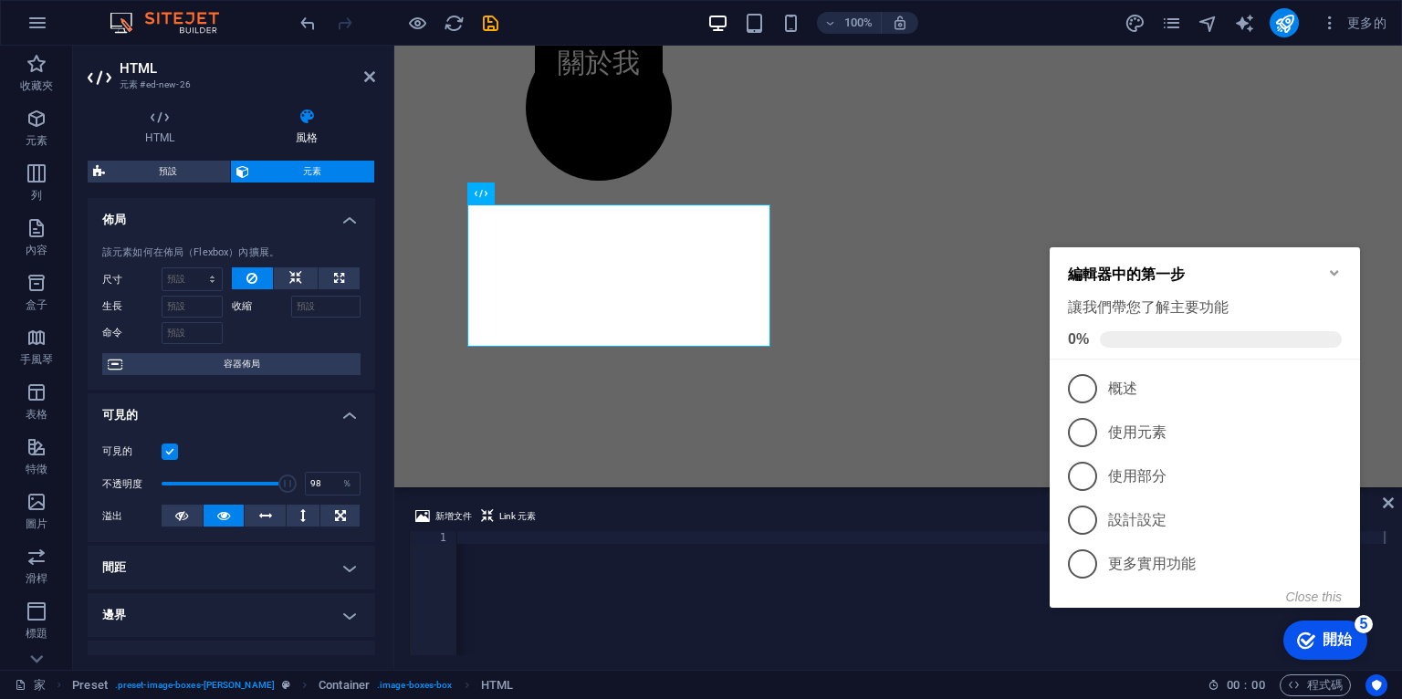
click at [1192, 653] on div "checkmark 開始 5 編輯器中的第一步 讓我們帶您了解主要功能 0% 1 概述 - 不完整 2 使用元素 - 不完整 3 使用部分 - 不完整 4 設…" at bounding box center [1208, 446] width 332 height 442
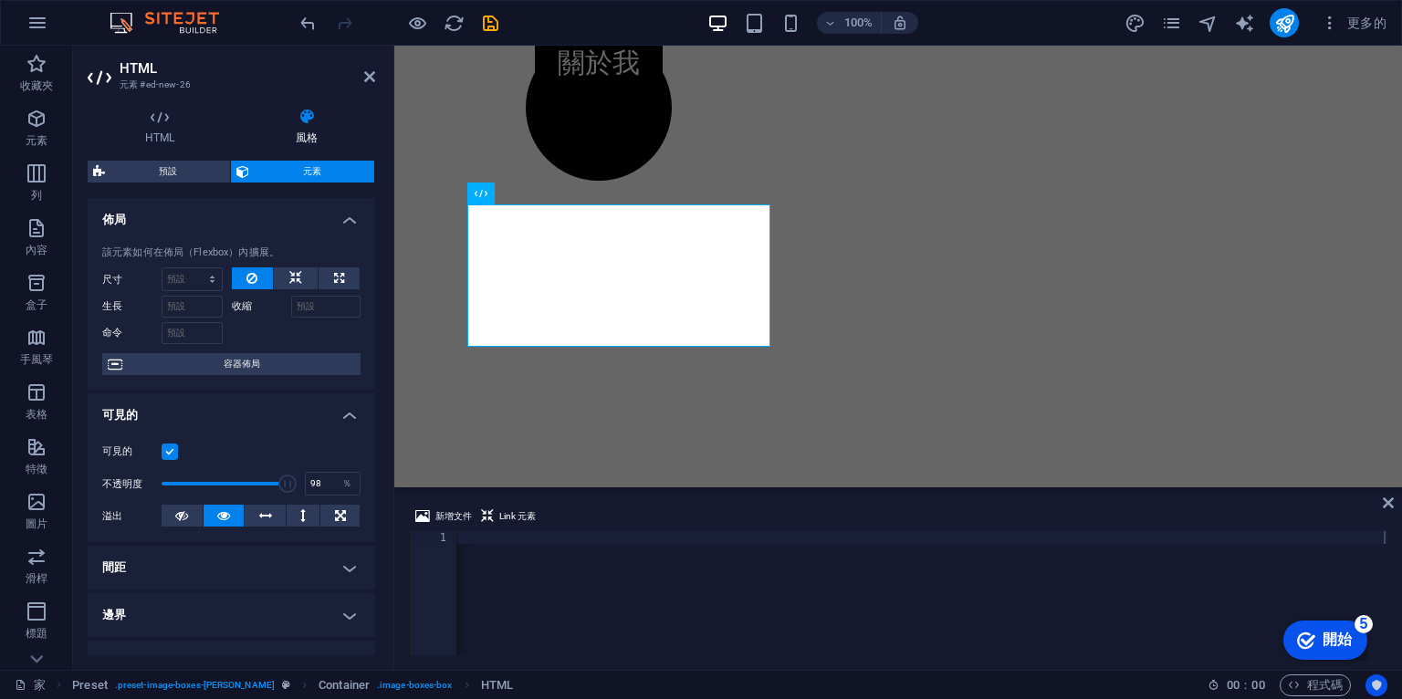
click at [1383, 683] on button "以使用者為中心" at bounding box center [1377, 686] width 22 height 22
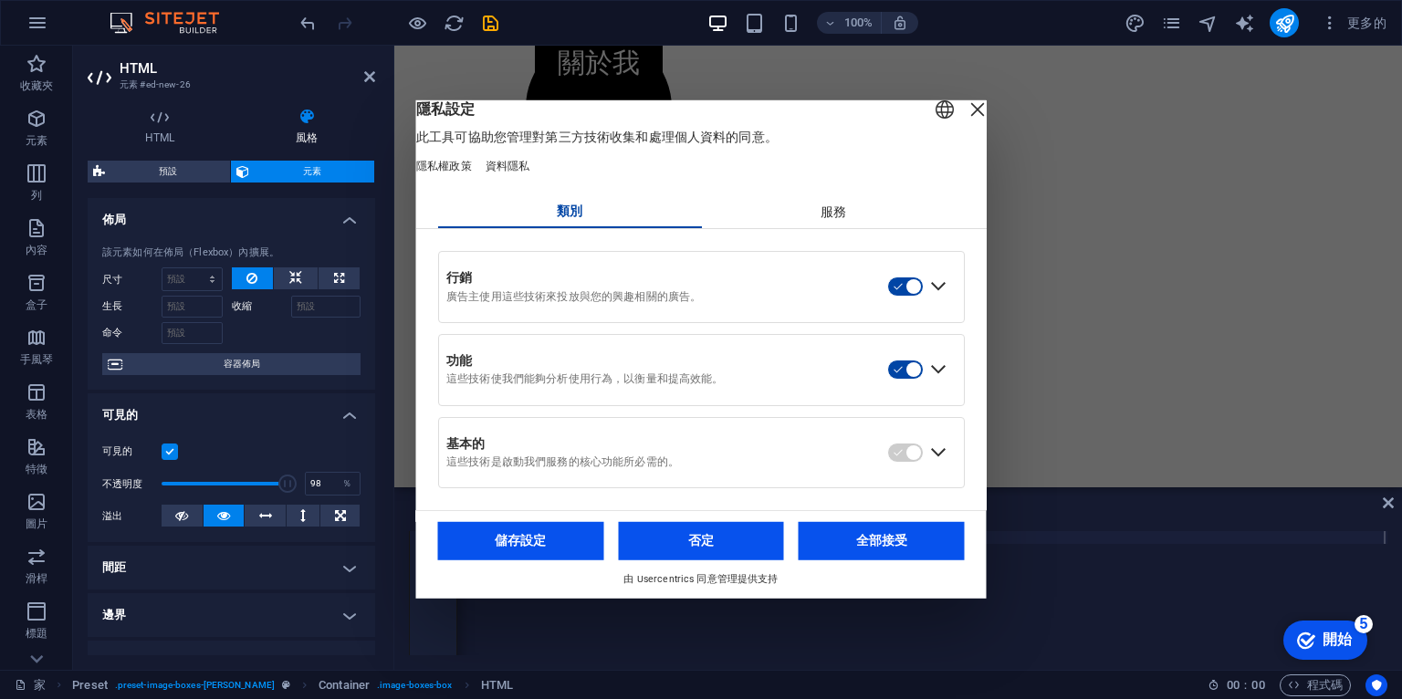
click at [965, 116] on div "關閉層" at bounding box center [978, 110] width 26 height 26
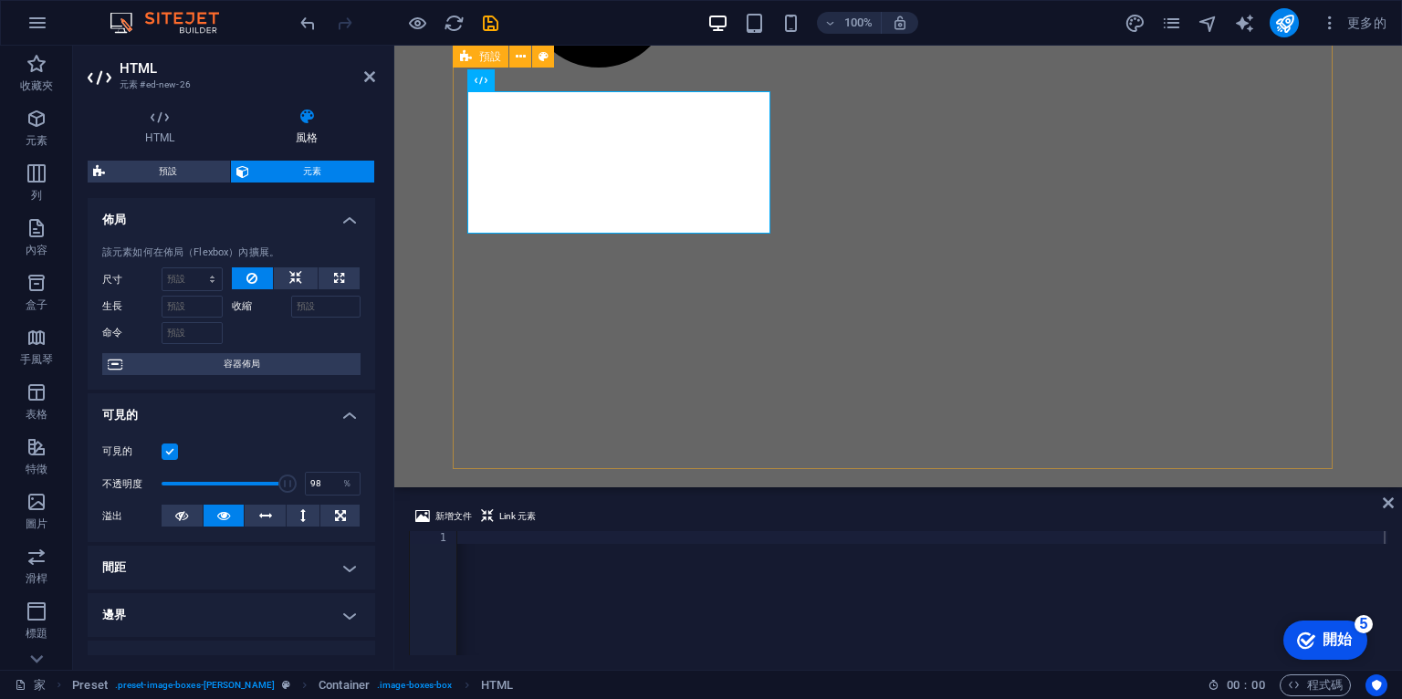
scroll to position [584, 0]
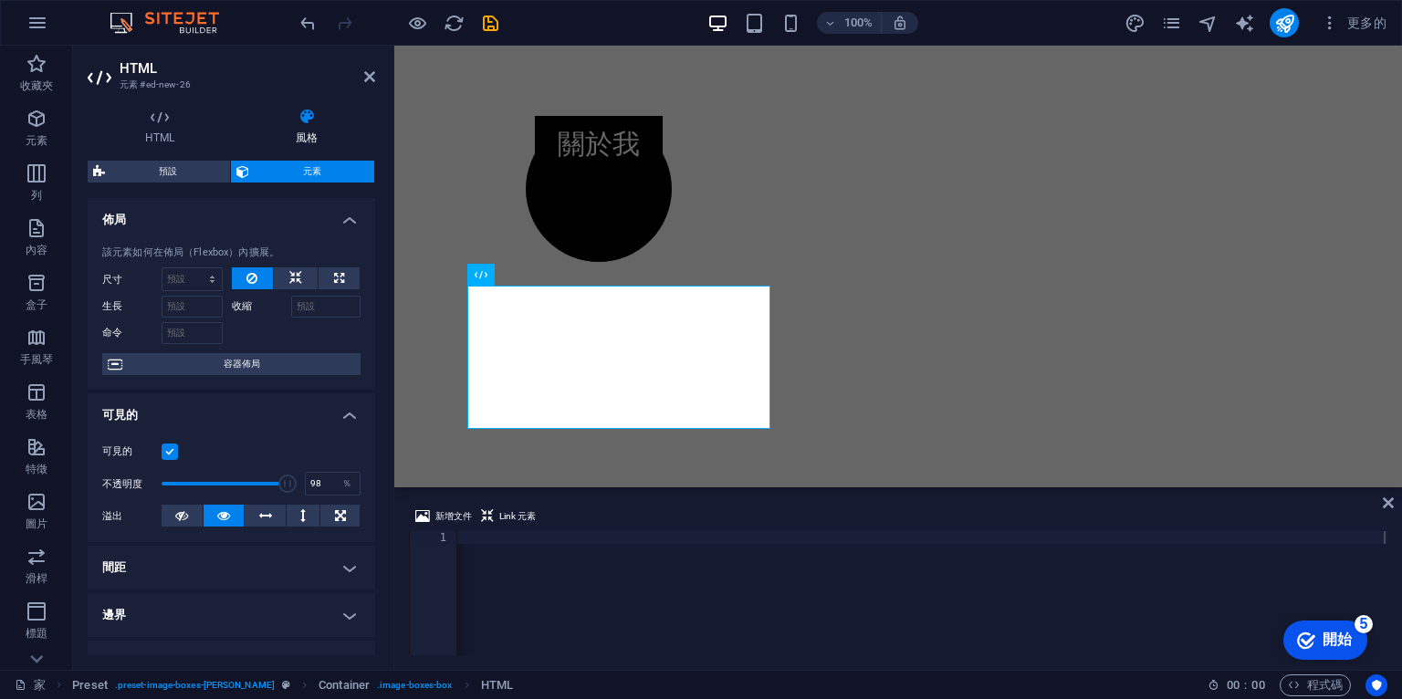
drag, startPoint x: 375, startPoint y: 414, endPoint x: 366, endPoint y: 490, distance: 77.2
click at [361, 510] on div "HTML 風格 HTML 直接在網站上新增、編輯和格式化 HTML。 預設 元素 佈局 該元素如何在佈局（Flexbox）內擴展。 尺寸 預設 汽車 像素 ％…" at bounding box center [231, 381] width 317 height 577
drag, startPoint x: 370, startPoint y: 467, endPoint x: 376, endPoint y: 539, distance: 72.4
click at [376, 543] on div "HTML 風格 HTML 直接在網站上新增、編輯和格式化 HTML。 預設 元素 佈局 該元素如何在佈局（Flexbox）內擴展。 尺寸 預設 汽車 像素 ％…" at bounding box center [231, 381] width 317 height 577
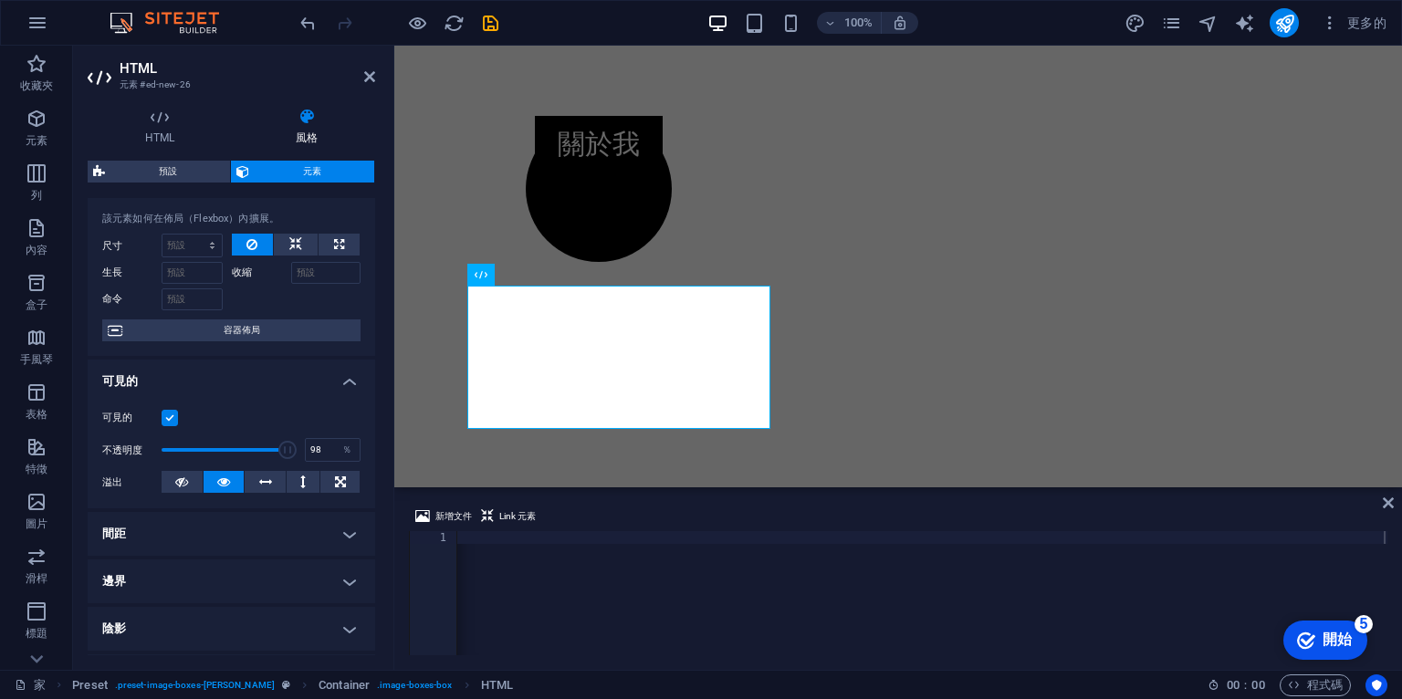
scroll to position [0, 0]
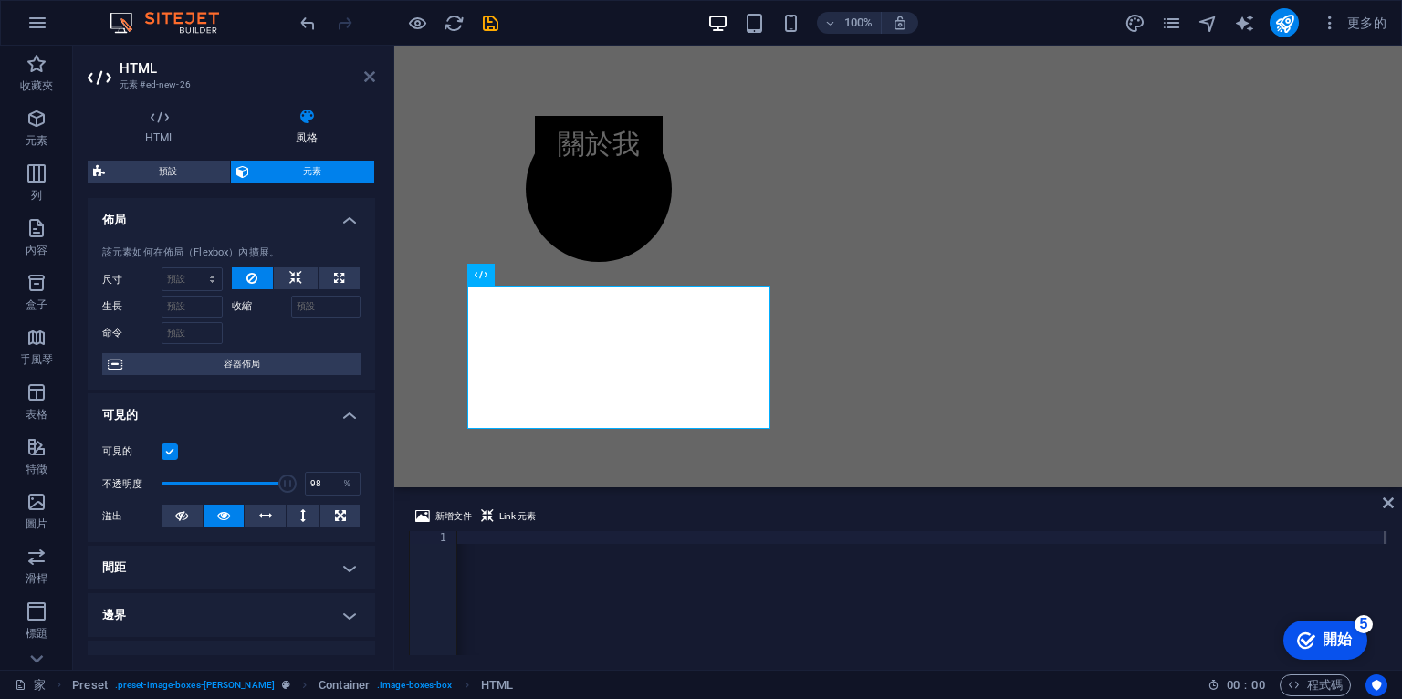
click at [370, 72] on icon at bounding box center [369, 76] width 11 height 15
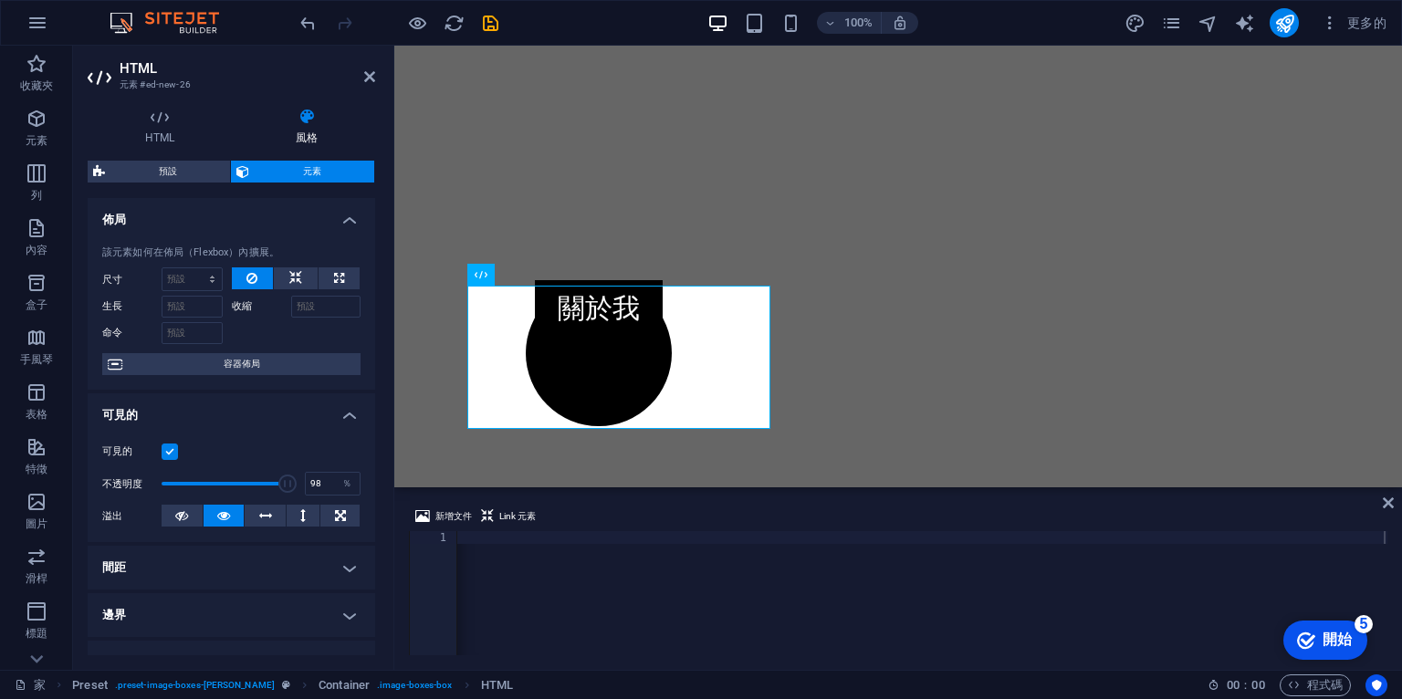
scroll to position [749, 0]
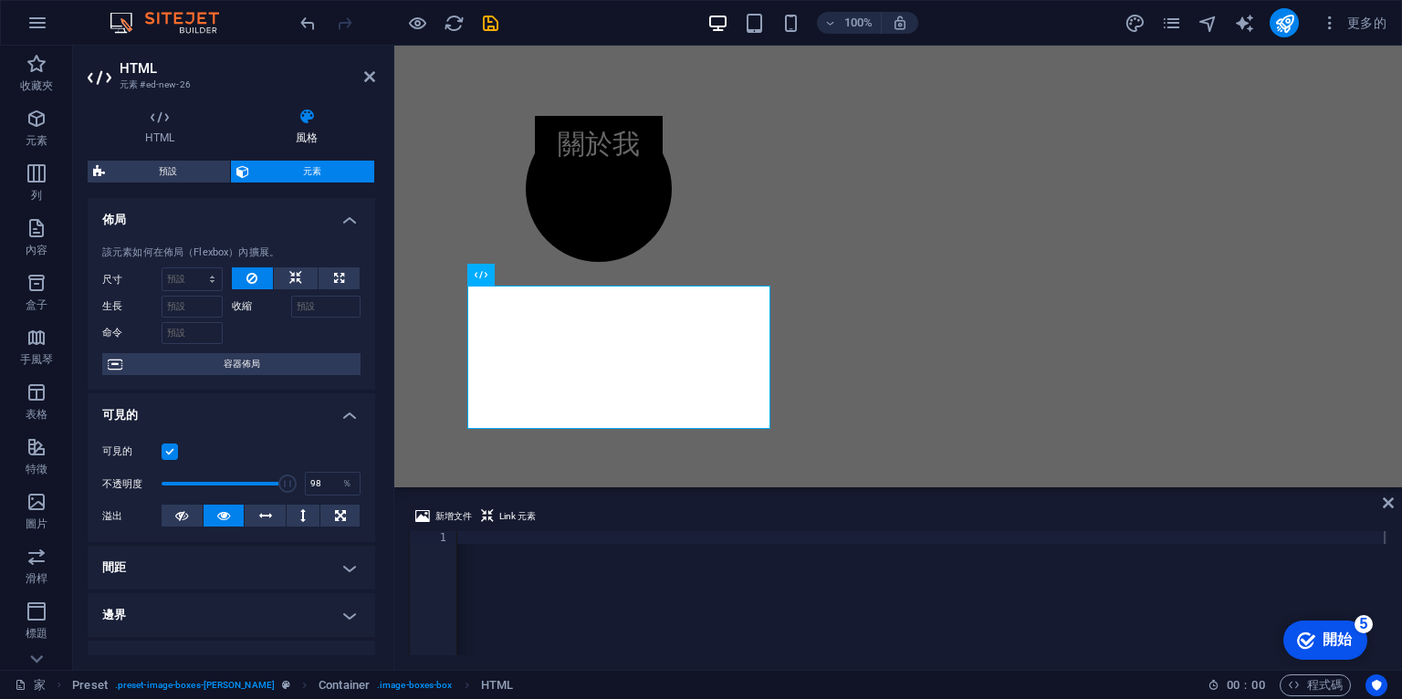
click at [369, 77] on icon at bounding box center [369, 76] width 11 height 15
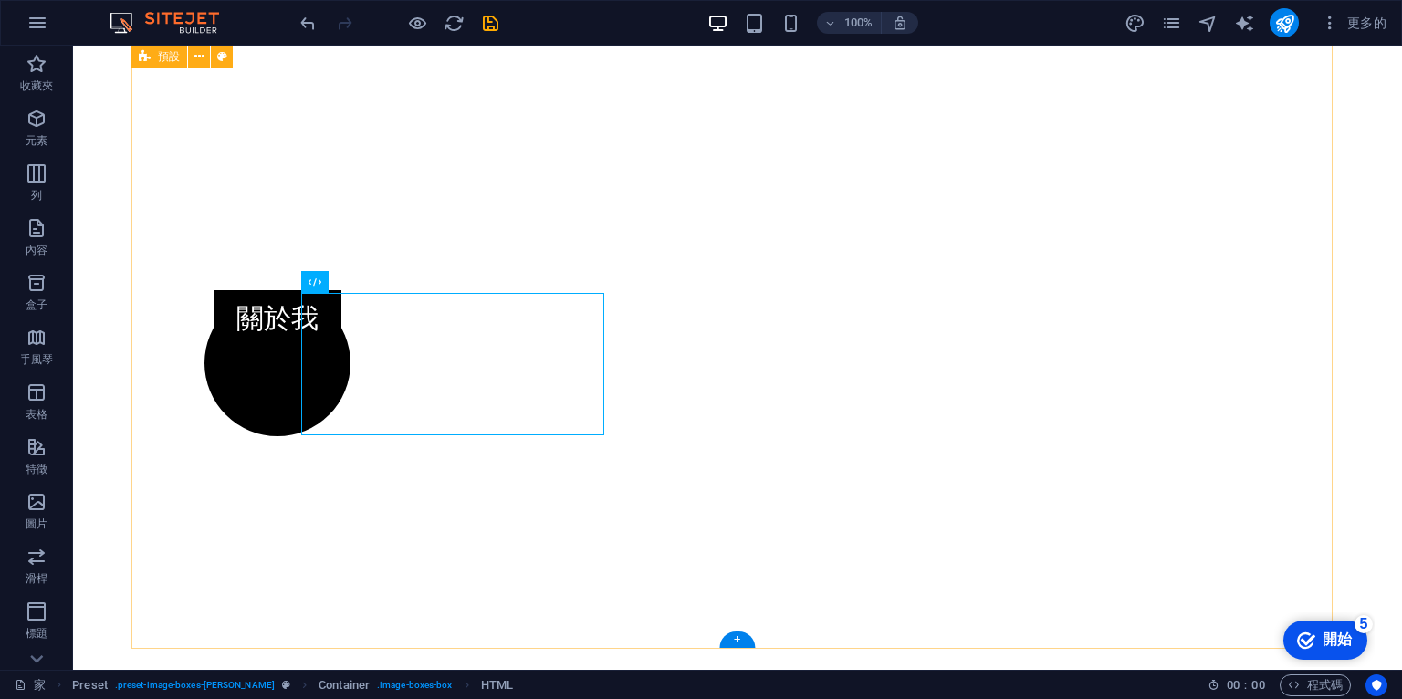
scroll to position [553, 0]
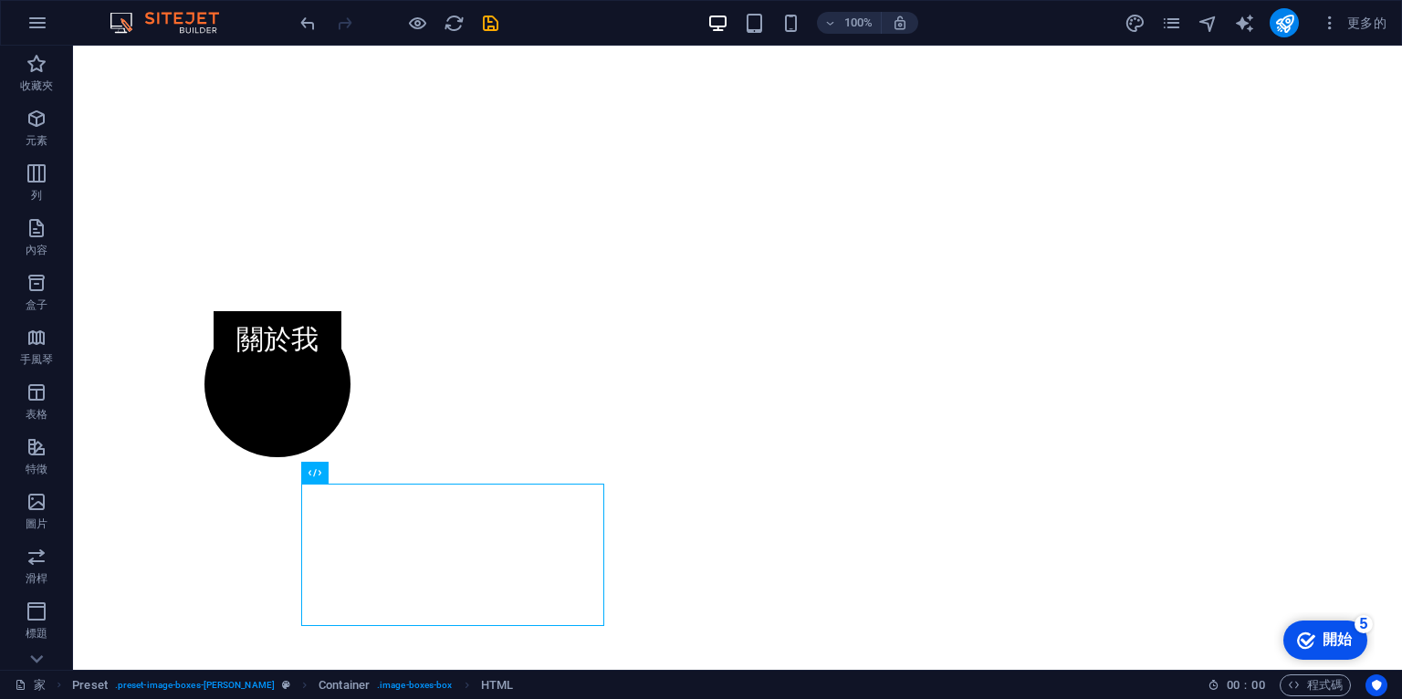
click at [1331, 638] on font "開始" at bounding box center [1337, 640] width 29 height 16
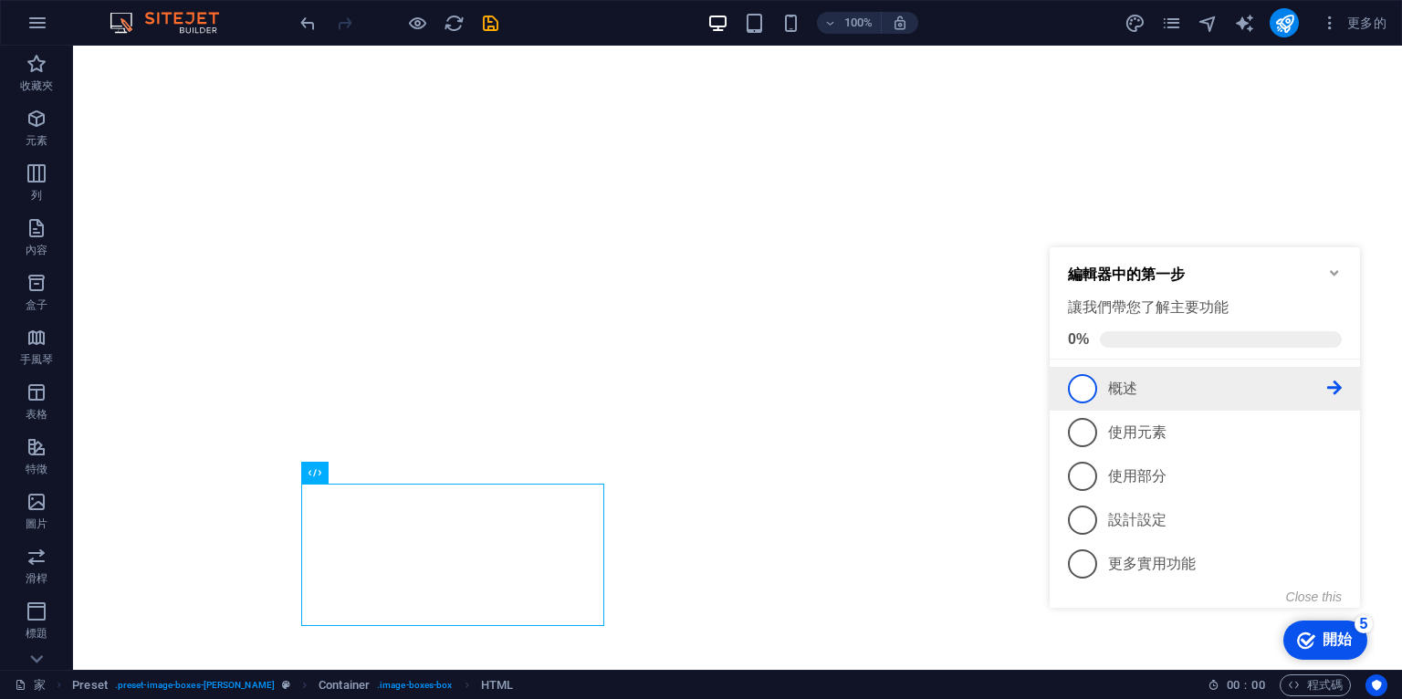
click at [1130, 386] on font "概述" at bounding box center [1122, 389] width 29 height 16
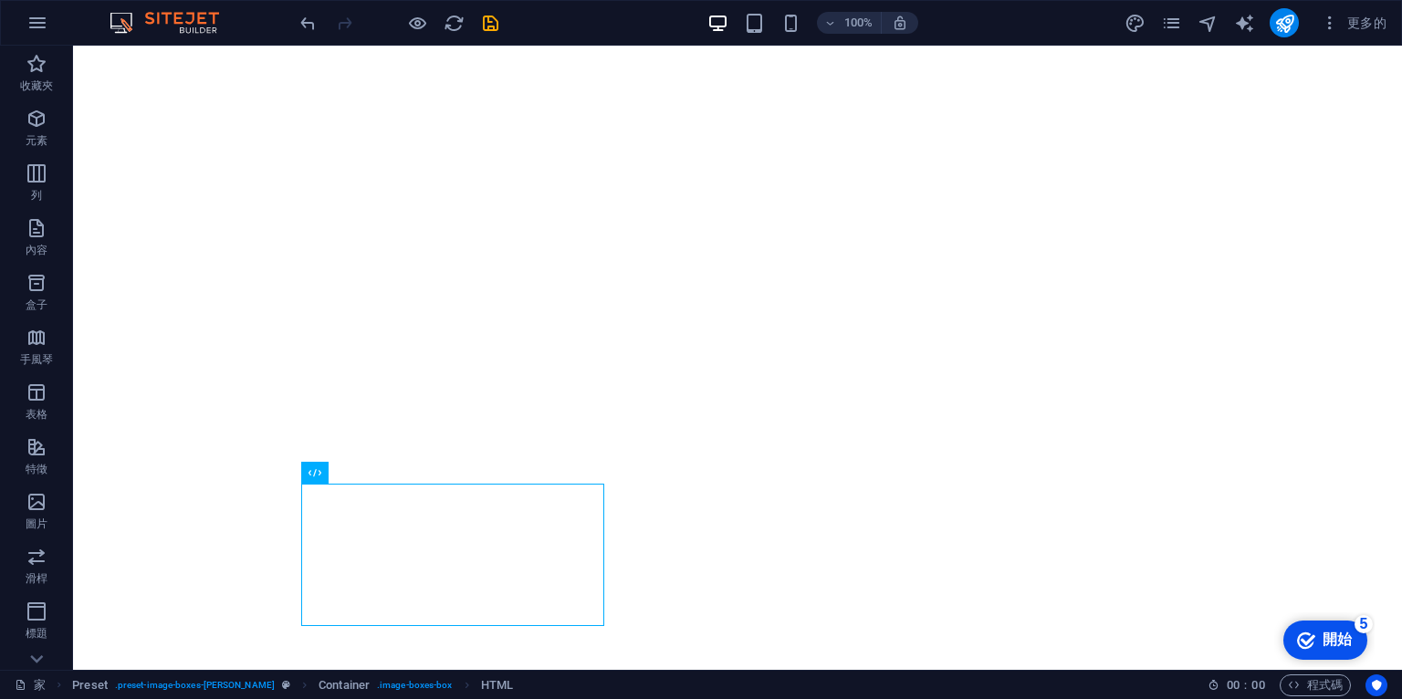
scroll to position [0, 0]
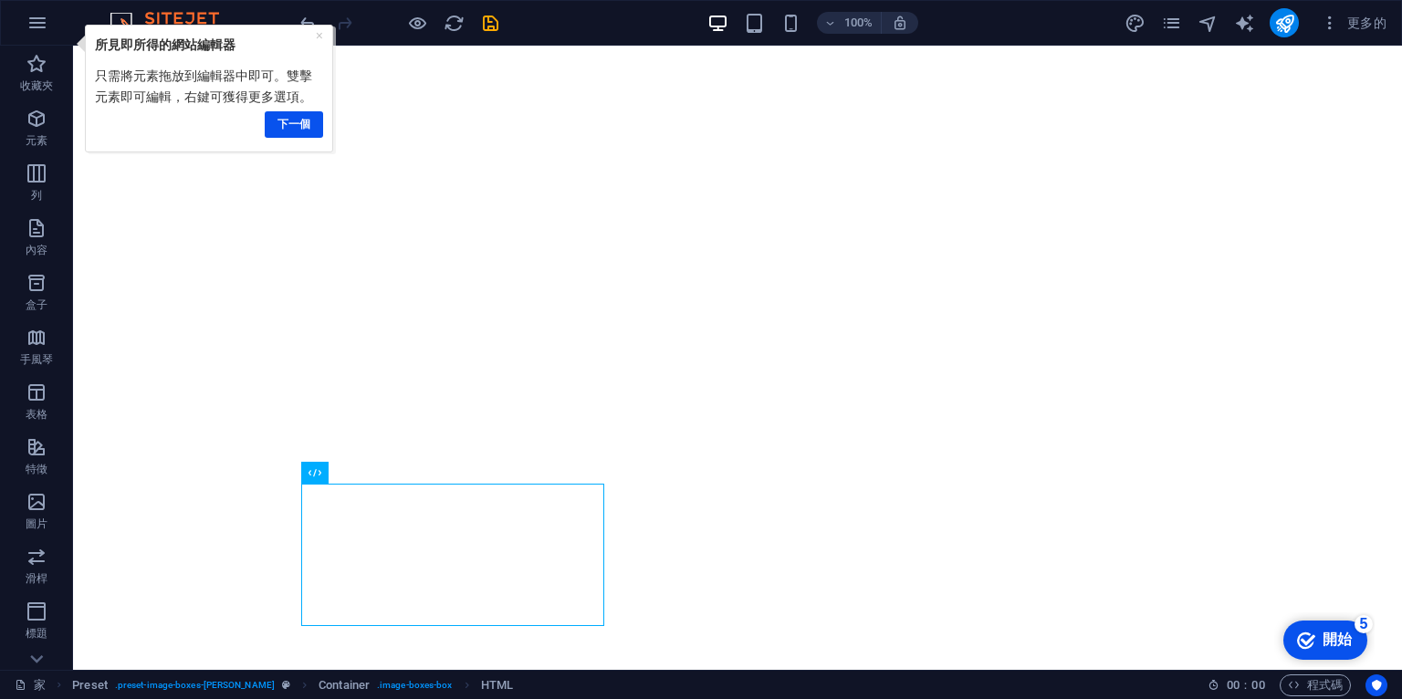
click at [1343, 629] on div "checkmark 開始 5" at bounding box center [1325, 640] width 84 height 39
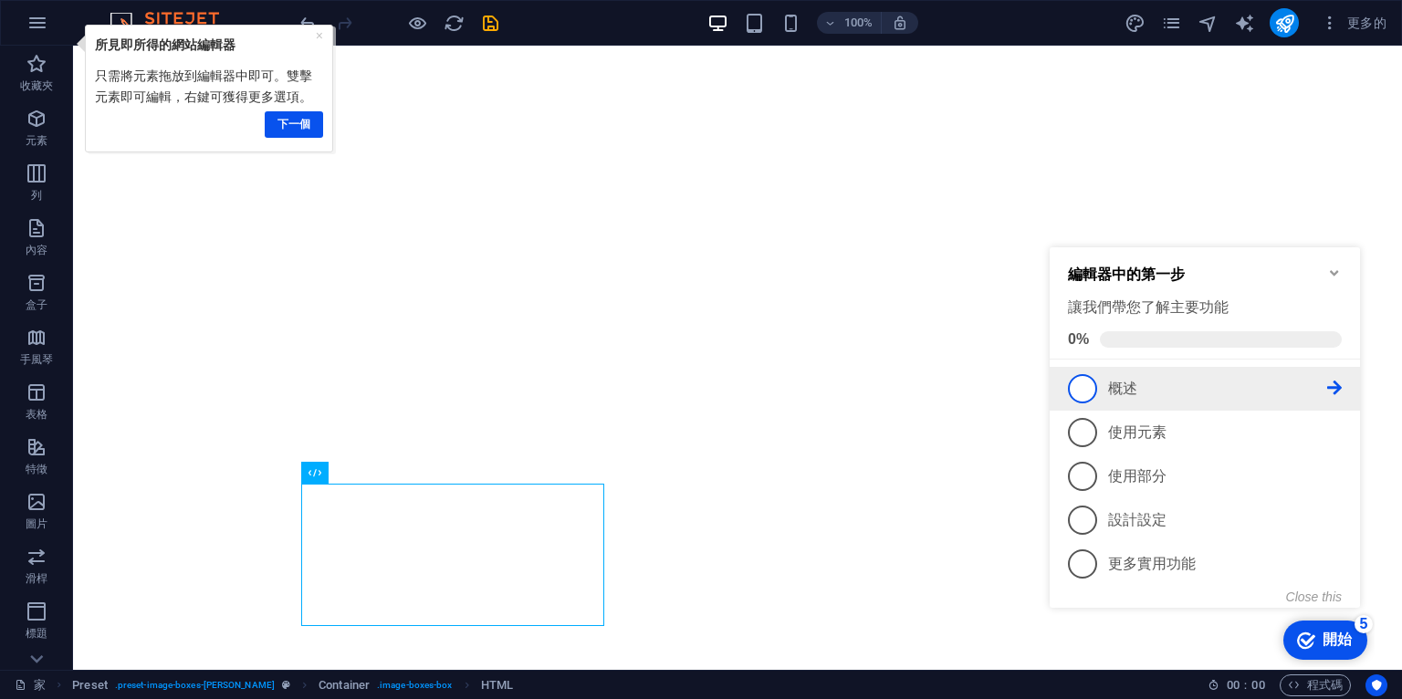
click at [1099, 390] on link "1 概述 - 不完整" at bounding box center [1205, 388] width 274 height 29
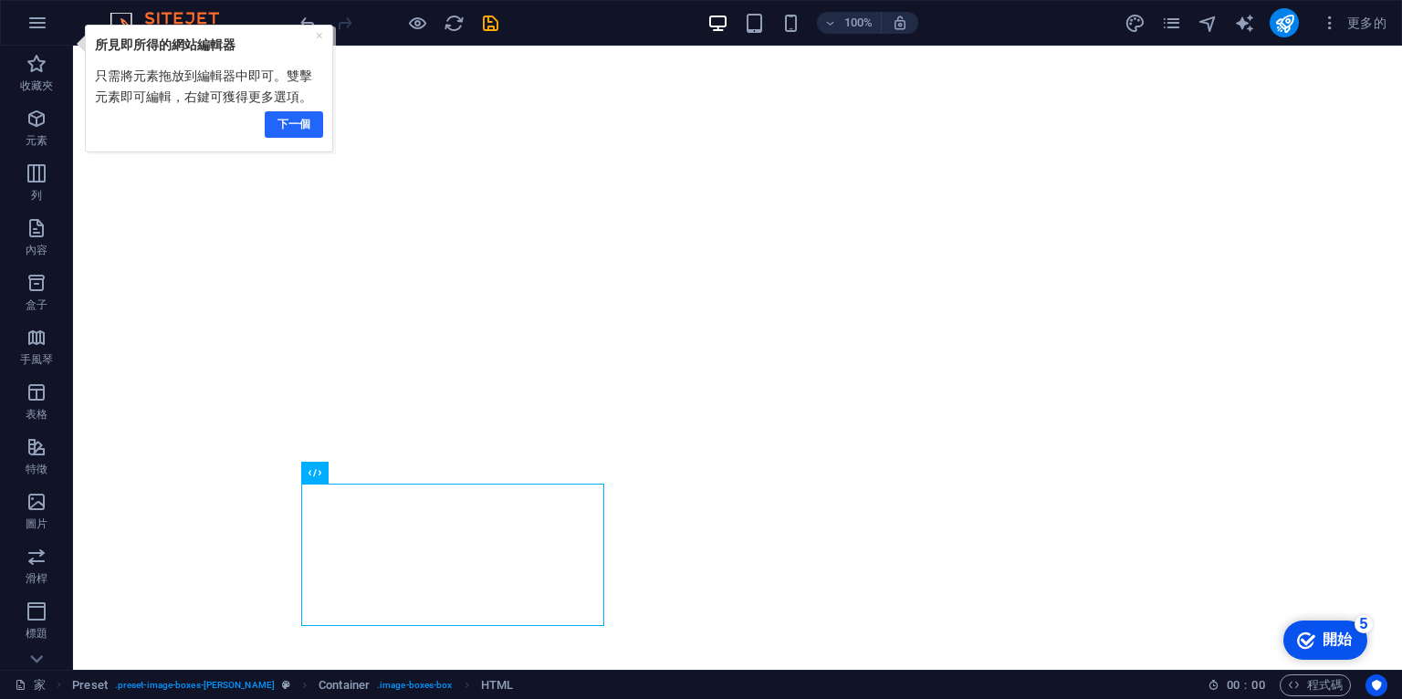
click at [297, 125] on font "下一個" at bounding box center [294, 123] width 33 height 13
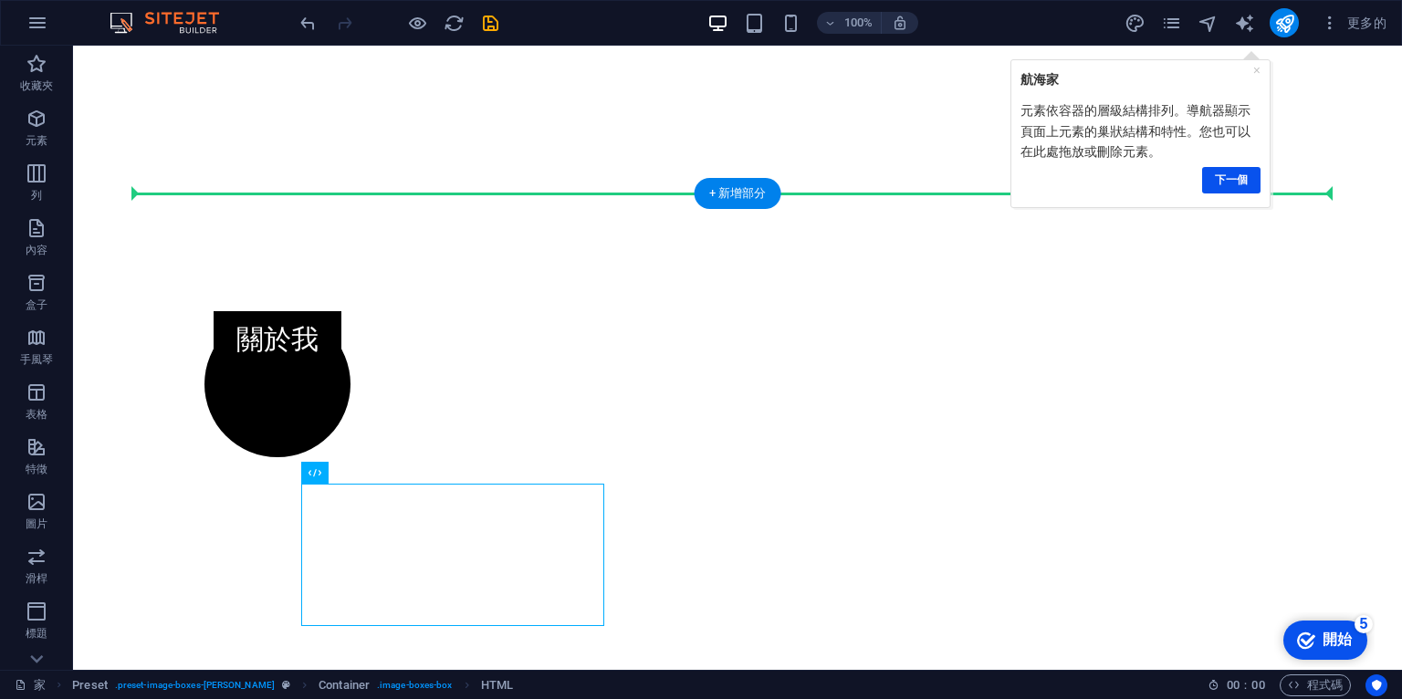
drag, startPoint x: 399, startPoint y: 518, endPoint x: 284, endPoint y: 438, distance: 139.8
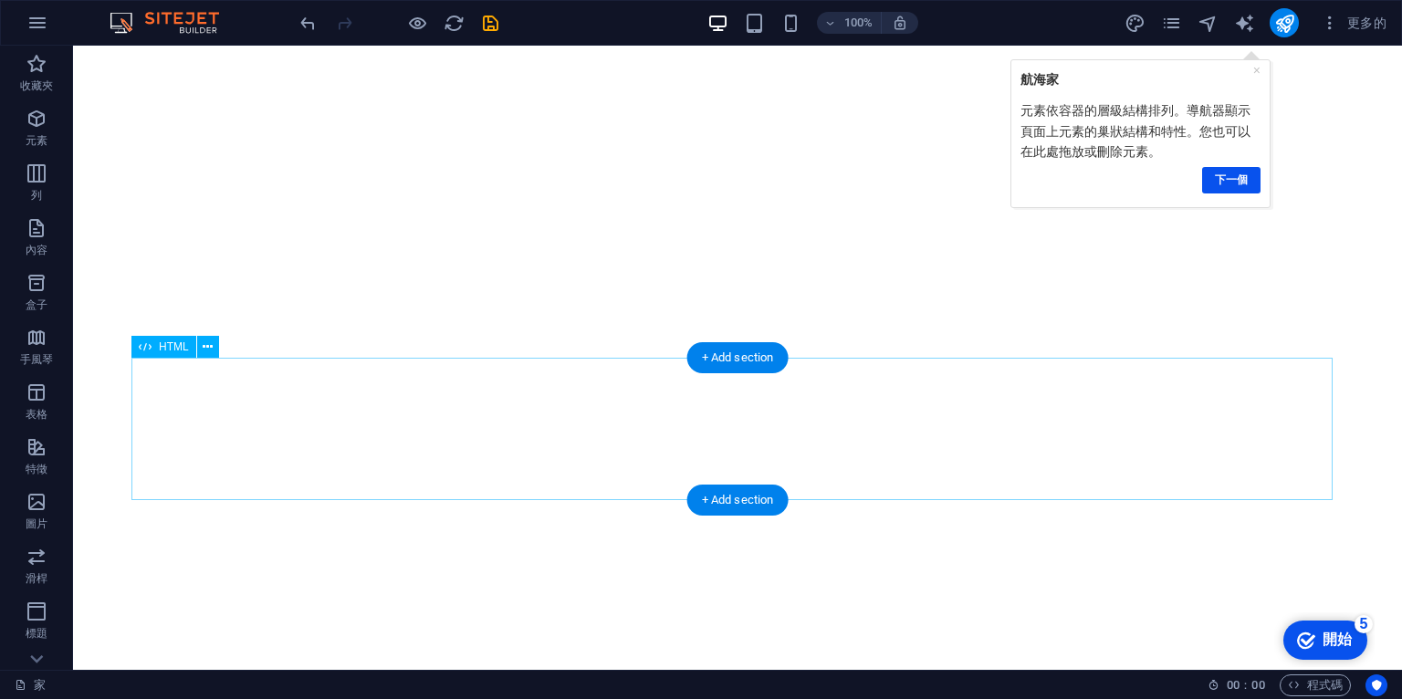
scroll to position [389, 0]
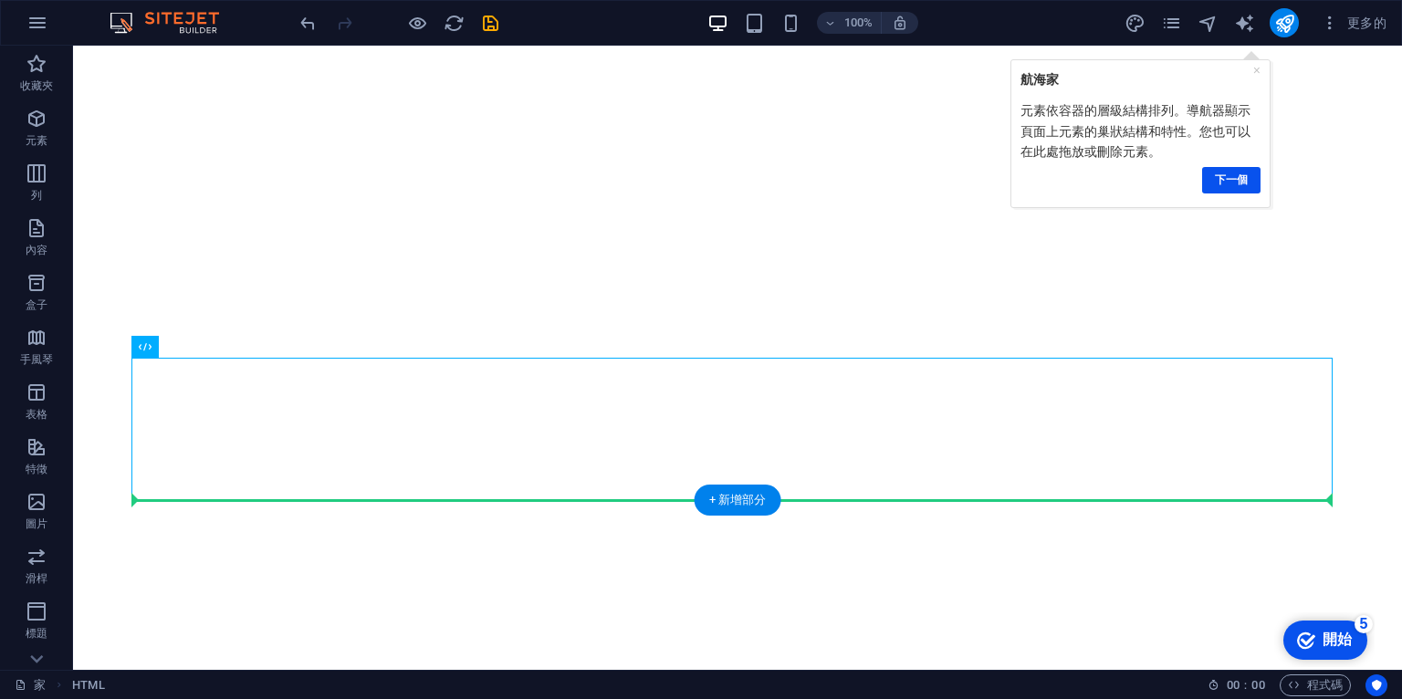
drag, startPoint x: 227, startPoint y: 393, endPoint x: 174, endPoint y: 539, distance: 155.4
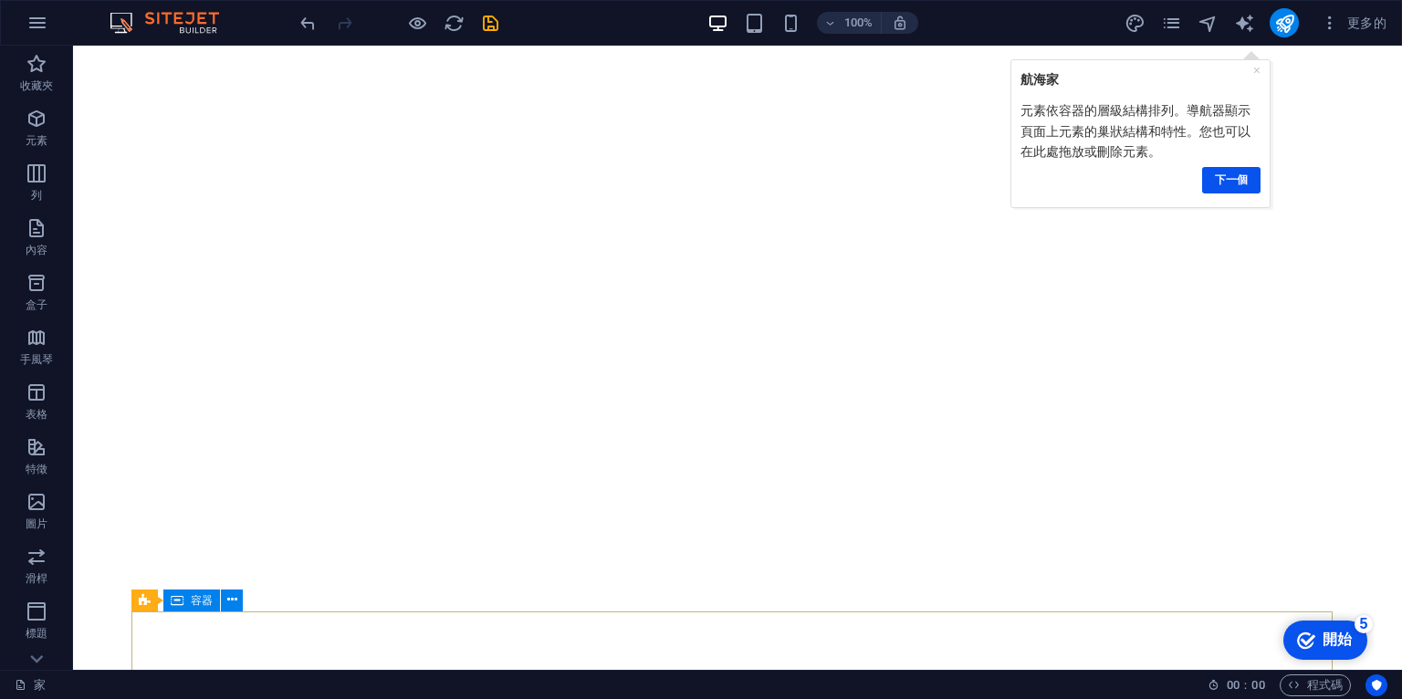
scroll to position [614, 0]
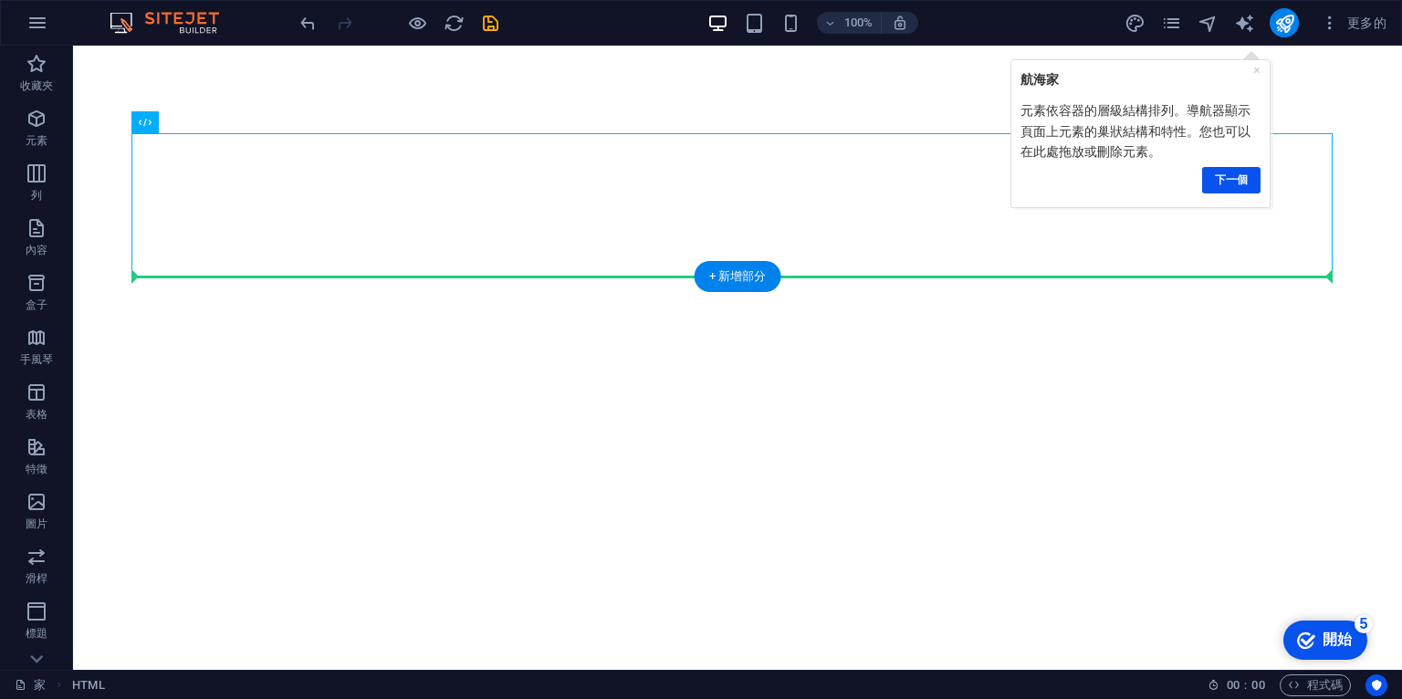
drag, startPoint x: 256, startPoint y: 171, endPoint x: 237, endPoint y: 440, distance: 269.9
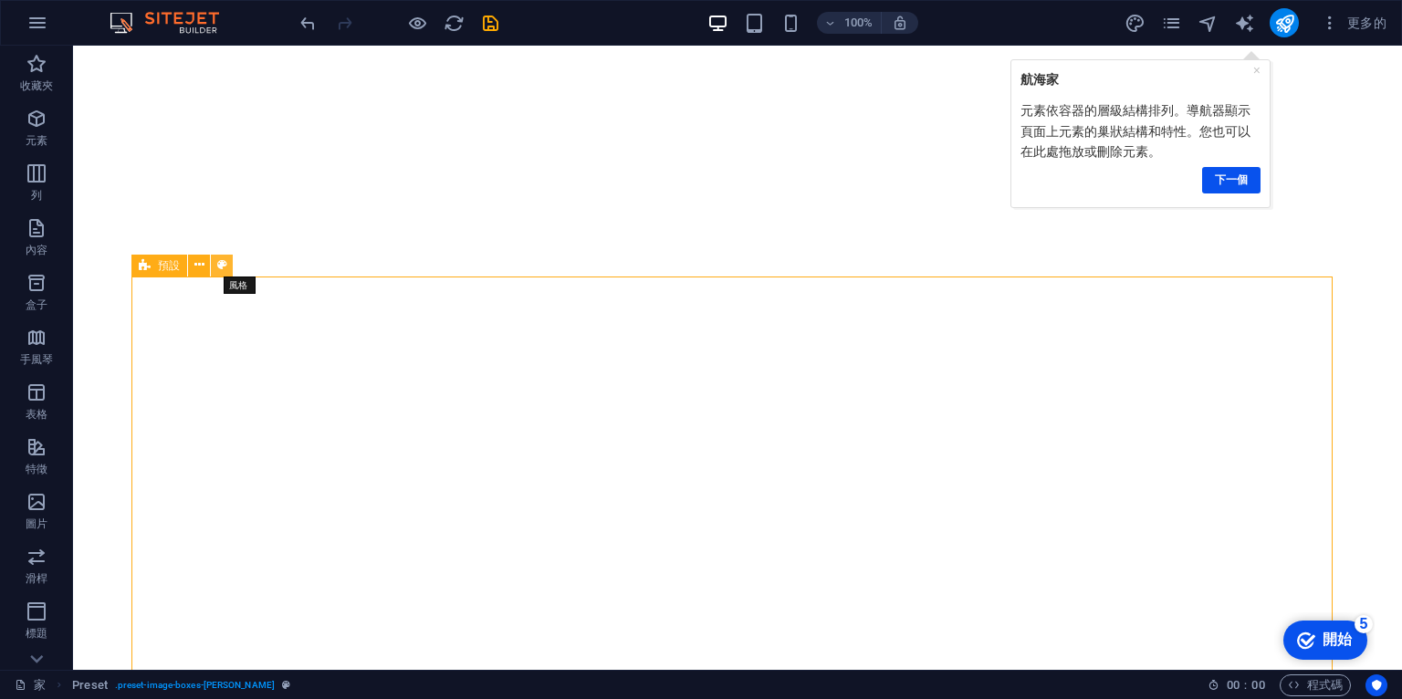
click at [217, 268] on icon at bounding box center [222, 265] width 10 height 19
select select "px"
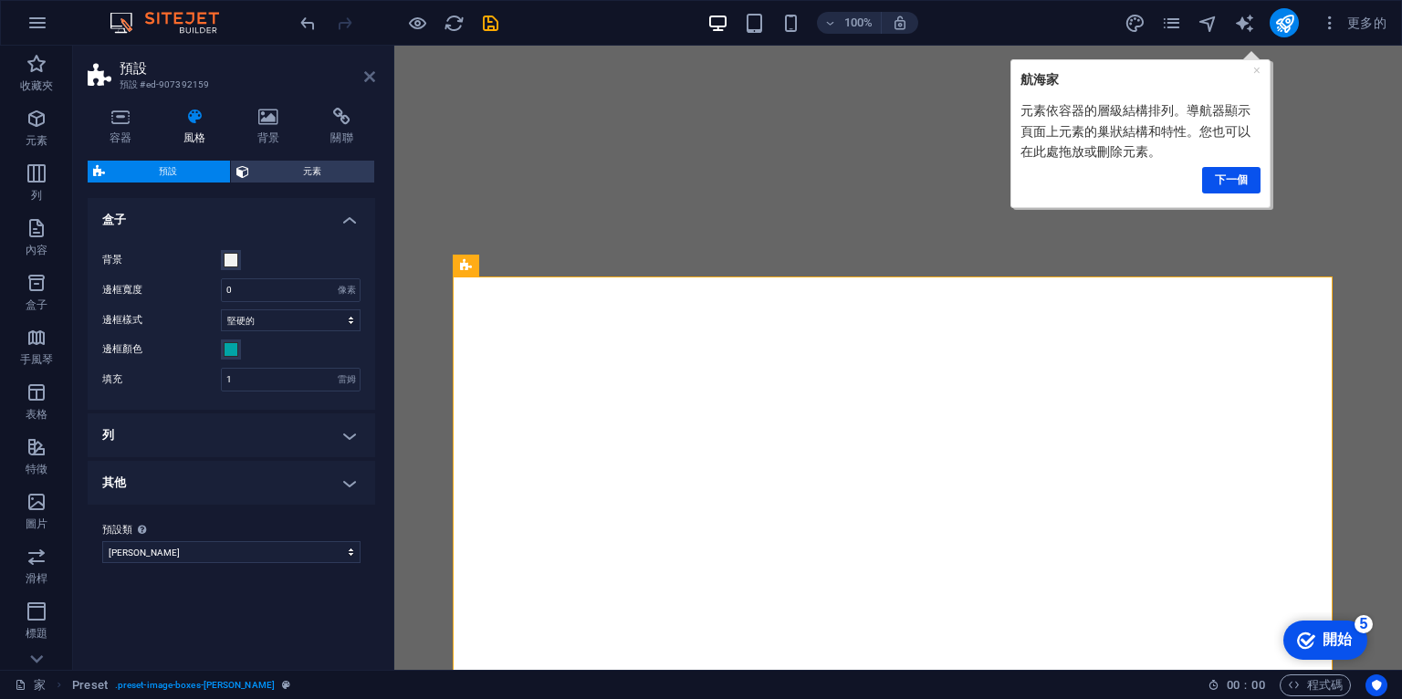
click at [374, 75] on icon at bounding box center [369, 76] width 11 height 15
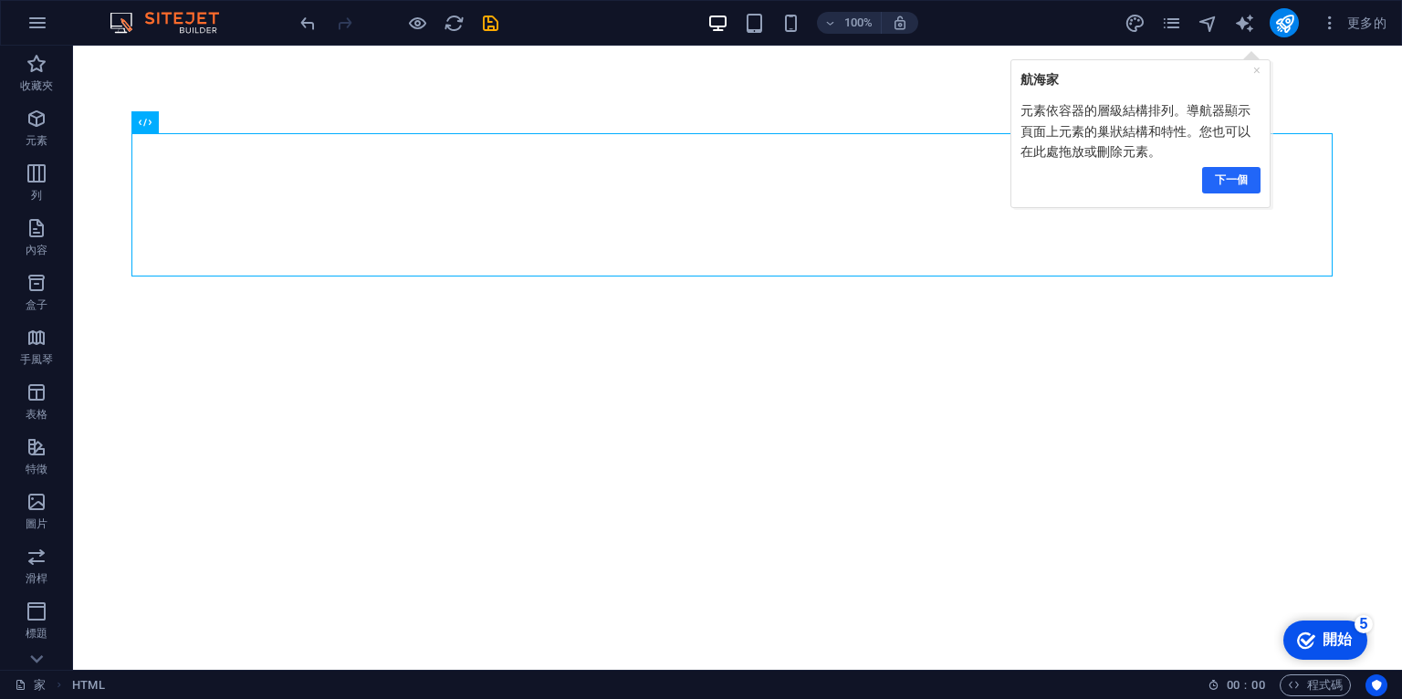
click at [1232, 179] on font "下一個" at bounding box center [1230, 179] width 33 height 13
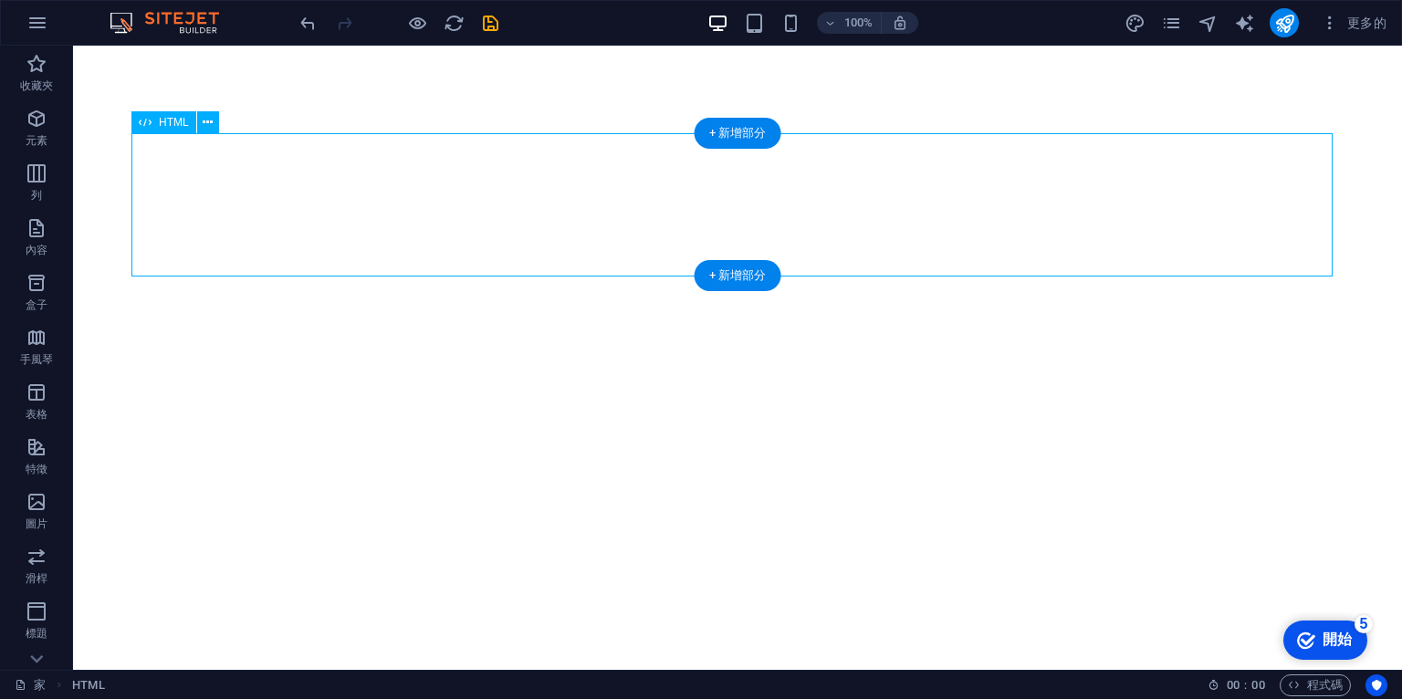
scroll to position [0, 0]
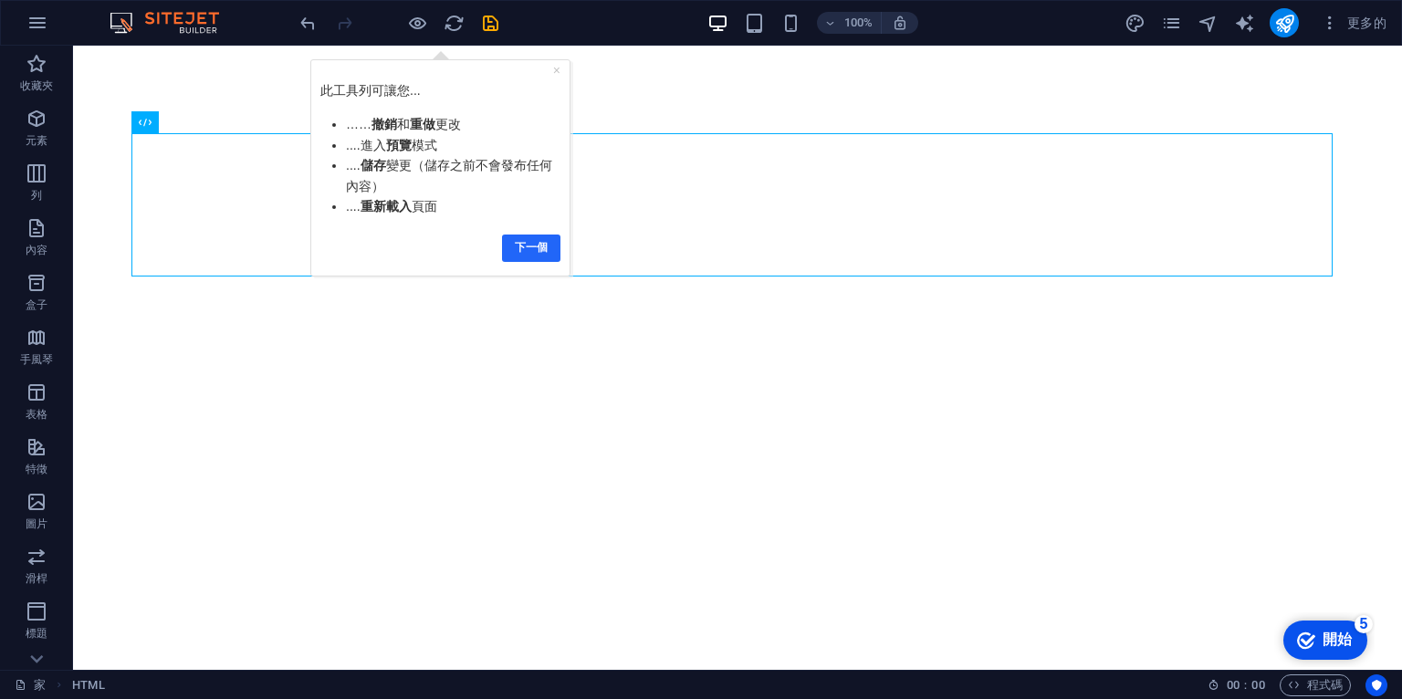
click at [527, 247] on font "下一個" at bounding box center [530, 246] width 33 height 13
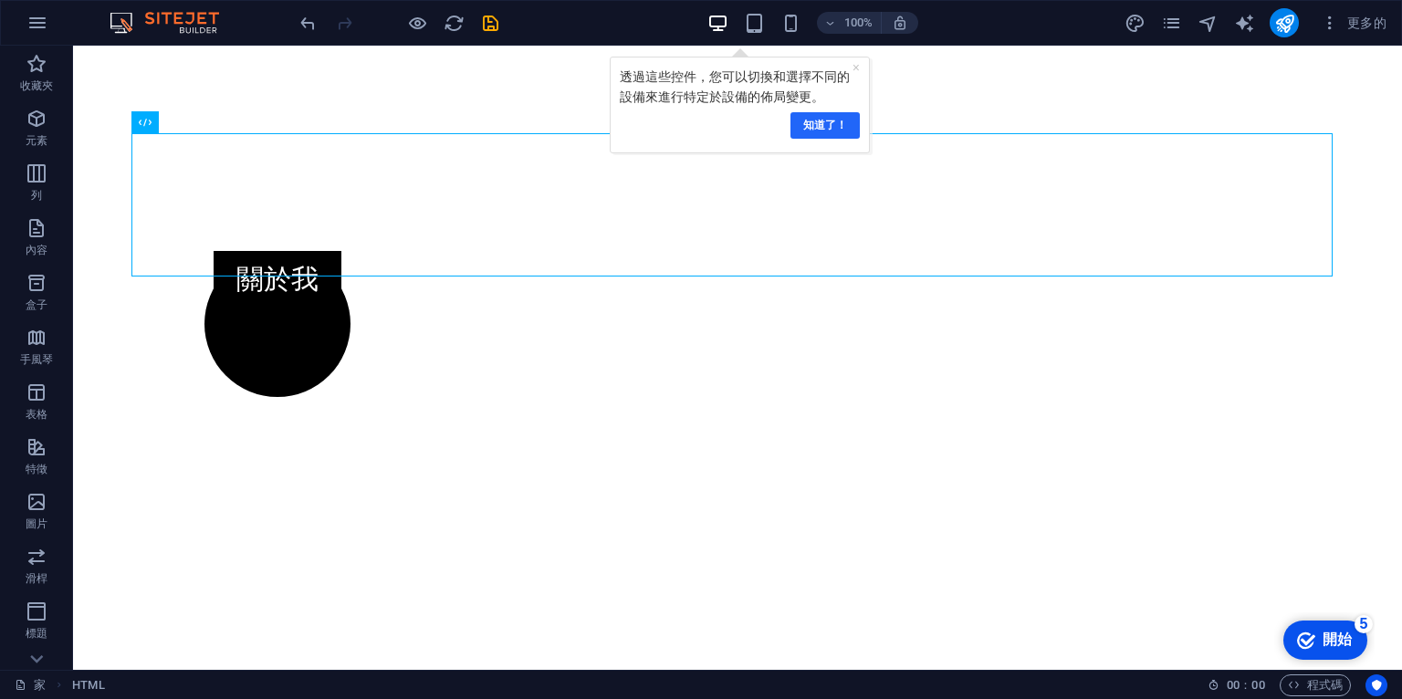
click at [836, 127] on font "知道了！" at bounding box center [824, 124] width 44 height 13
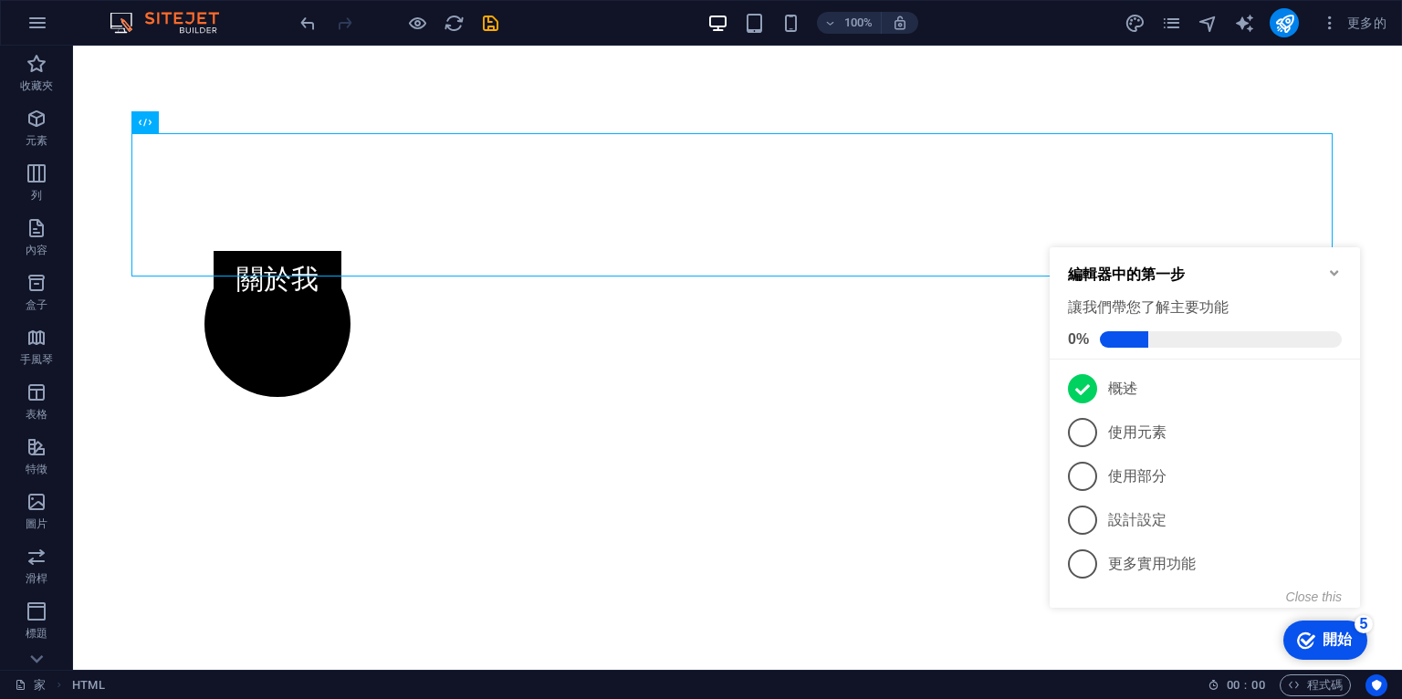
click at [1340, 646] on font "開始" at bounding box center [1337, 640] width 29 height 16
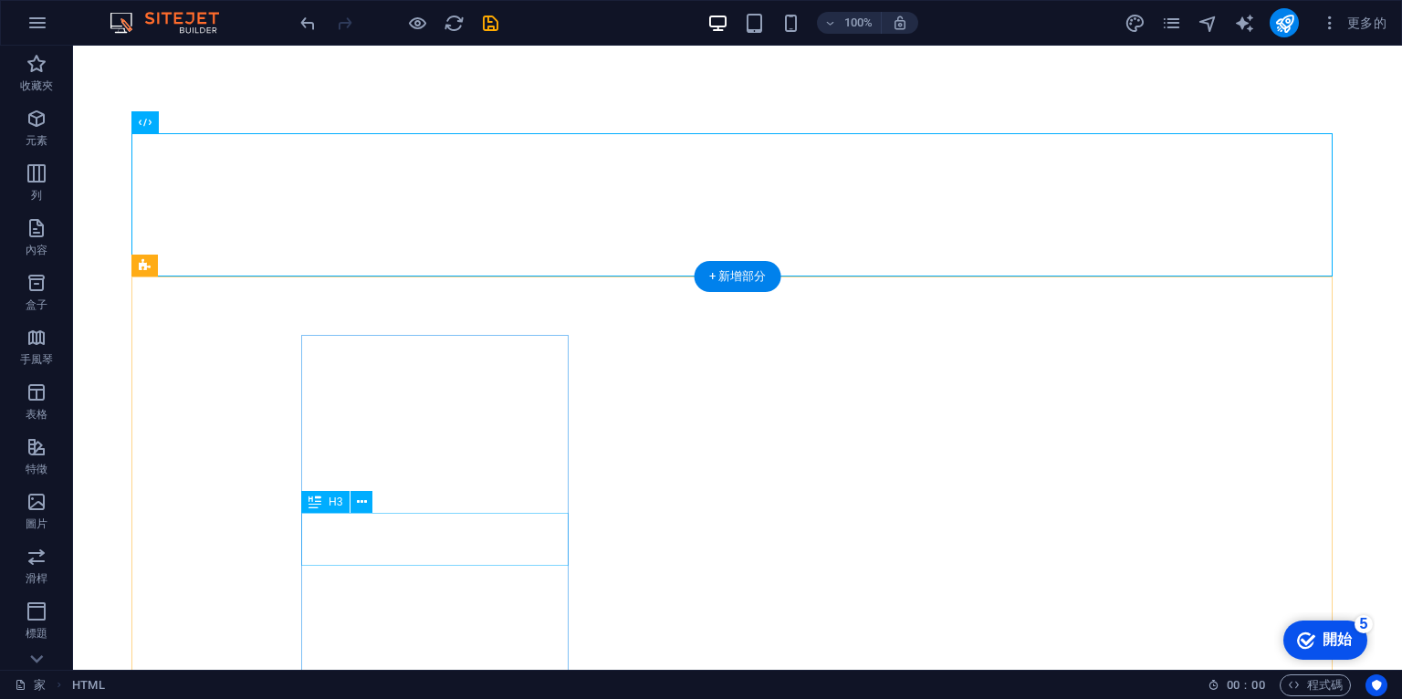
scroll to position [807, 0]
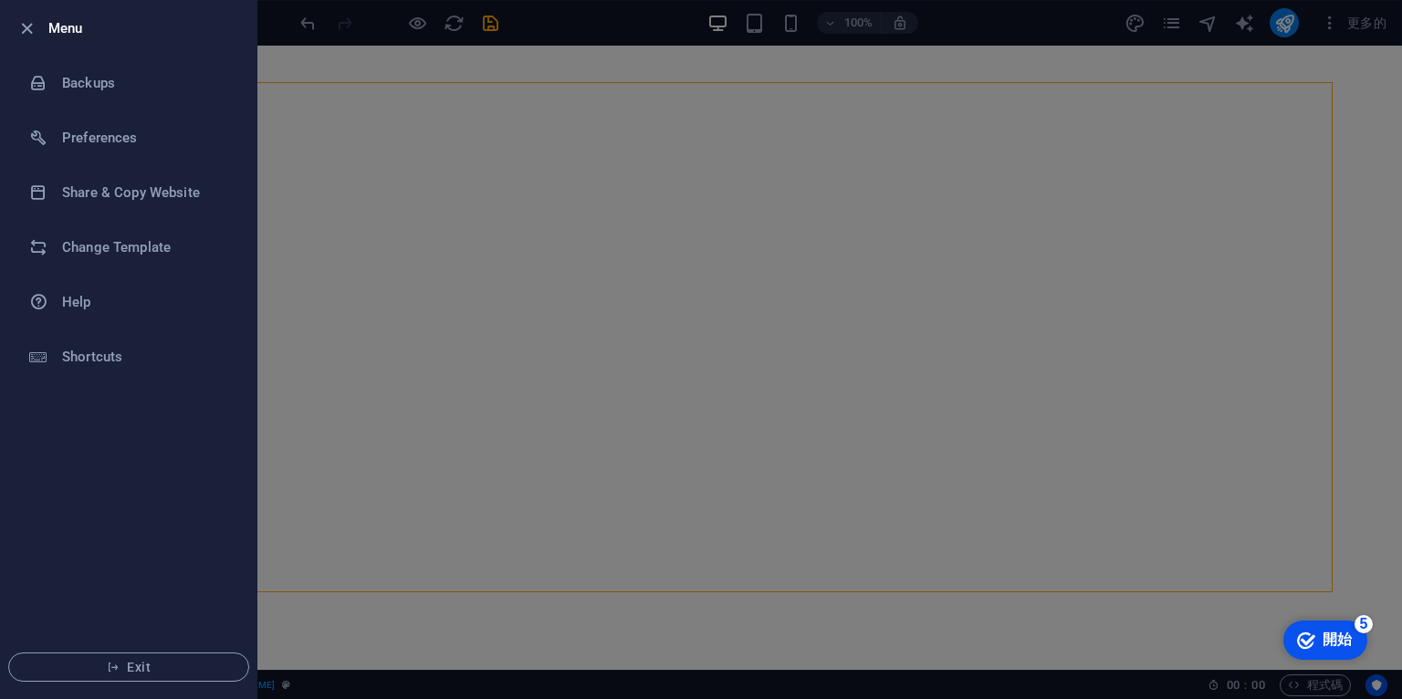
click at [383, 577] on div at bounding box center [701, 349] width 1402 height 699
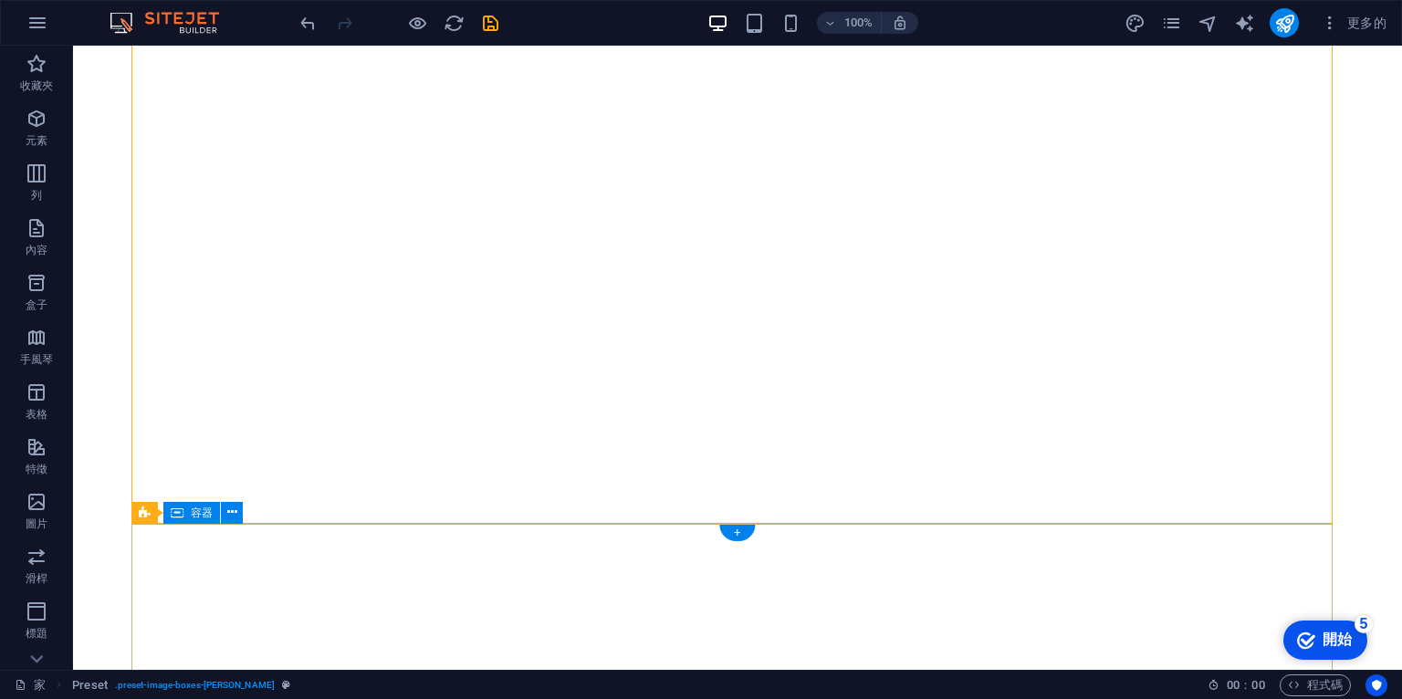
scroll to position [1004, 0]
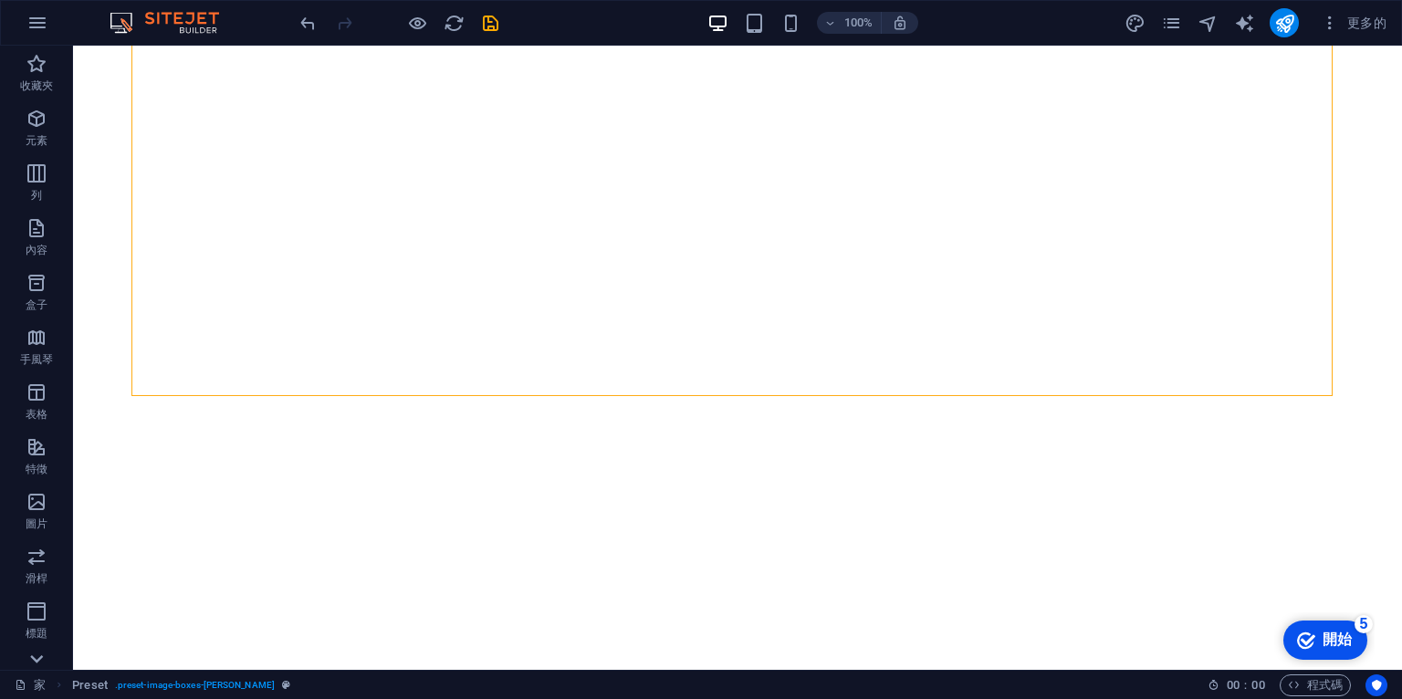
click at [34, 658] on icon at bounding box center [36, 659] width 13 height 8
click at [34, 658] on font "收藏" at bounding box center [37, 655] width 22 height 13
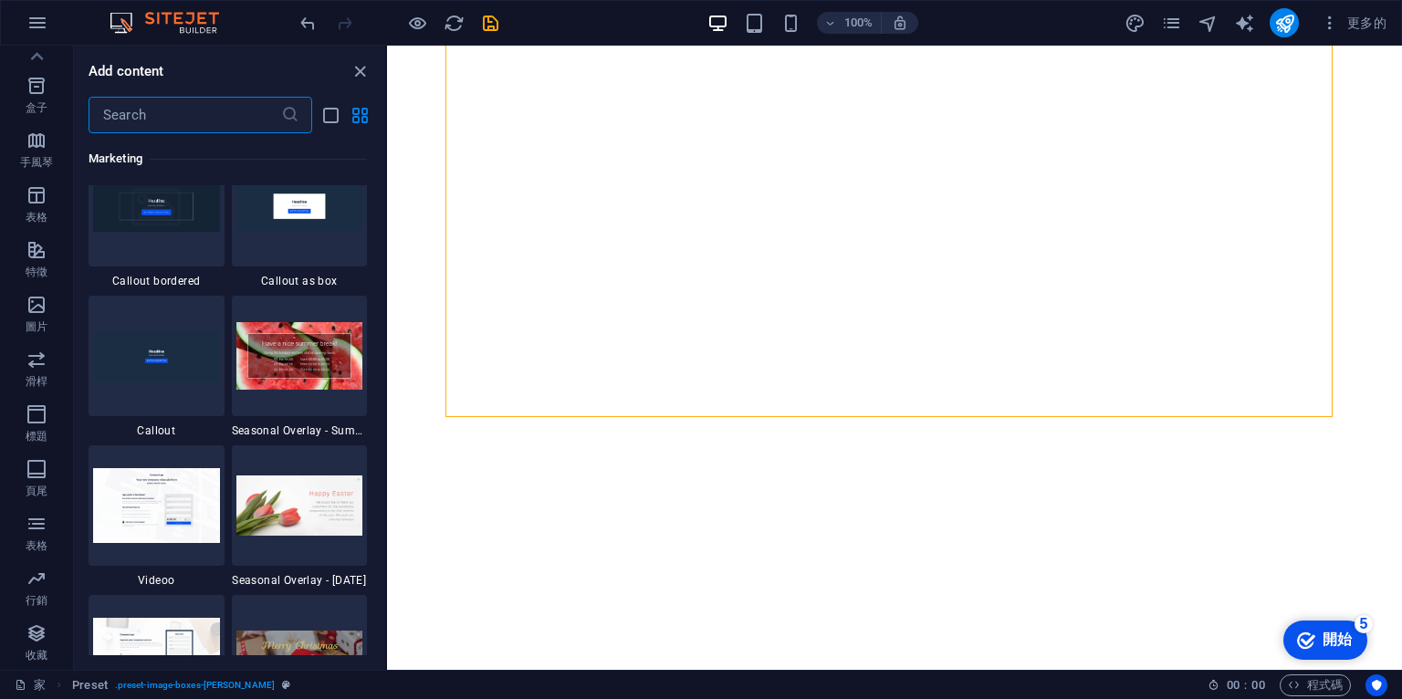
scroll to position [16711, 0]
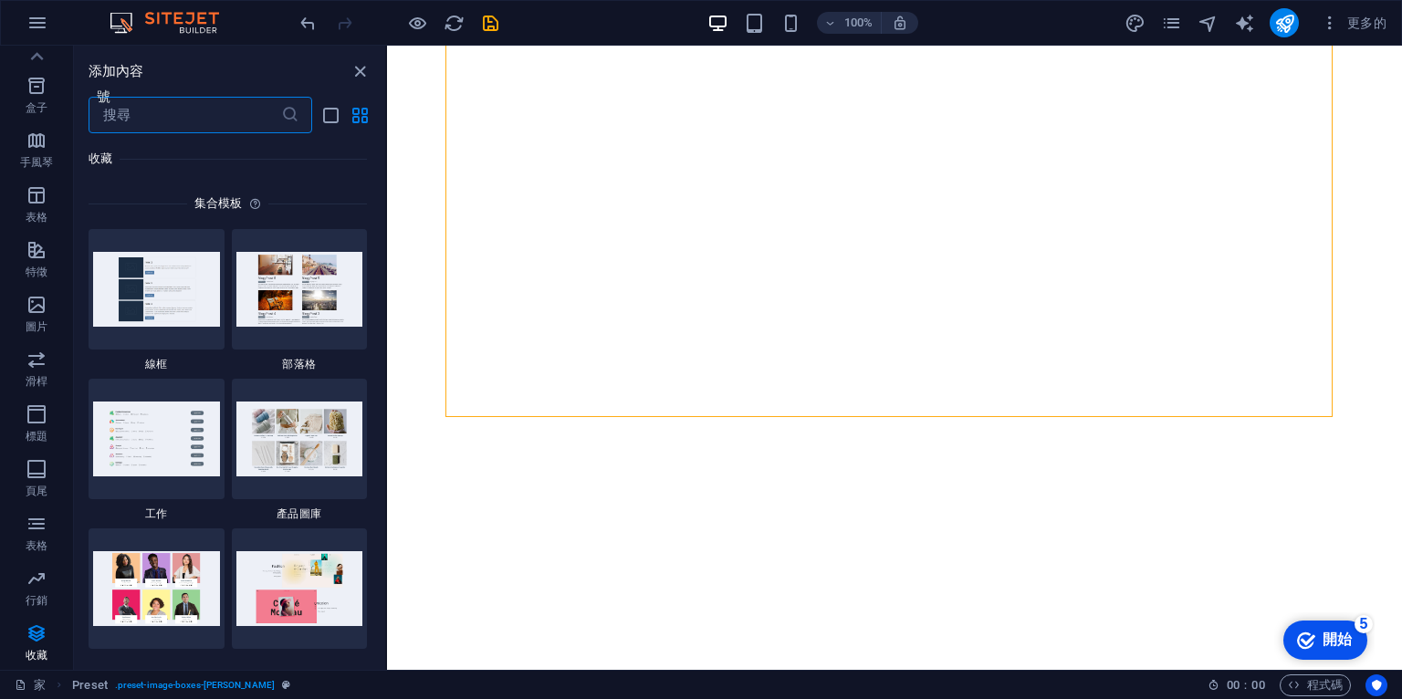
click at [361, 68] on icon "關閉面板" at bounding box center [360, 71] width 21 height 21
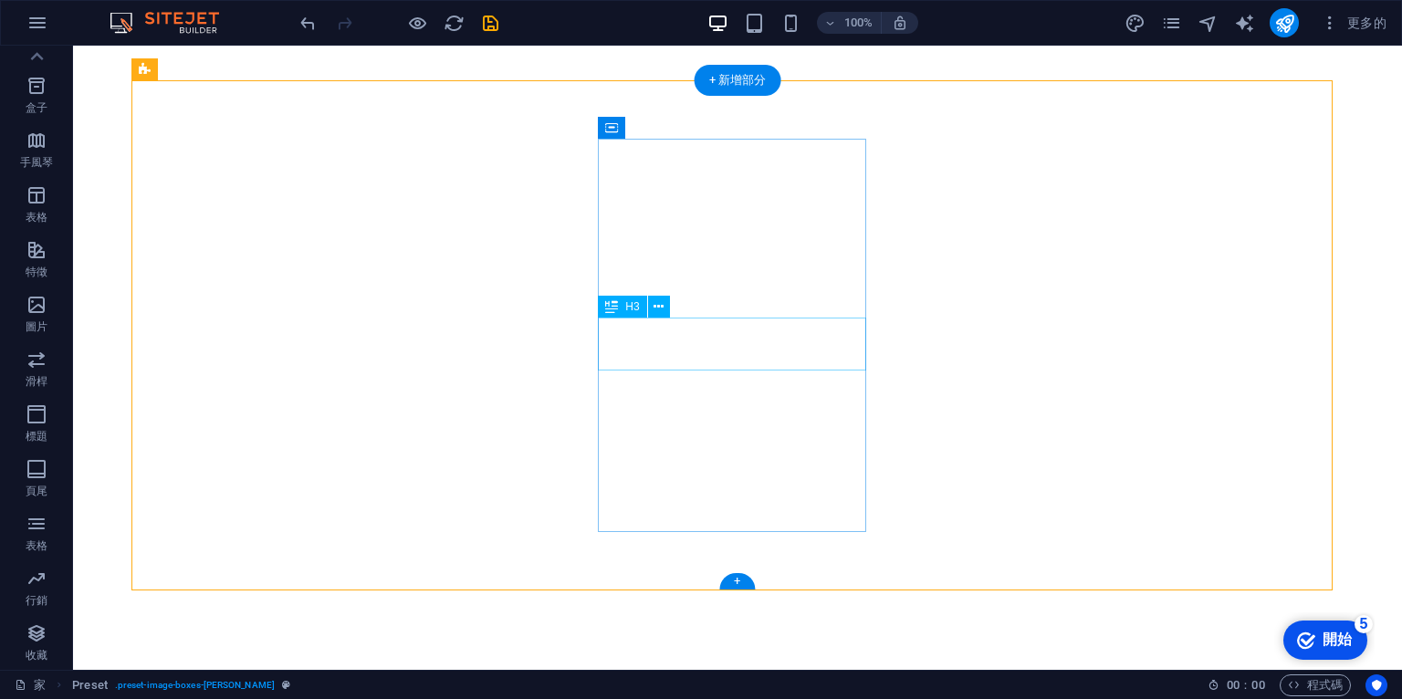
scroll to position [1004, 0]
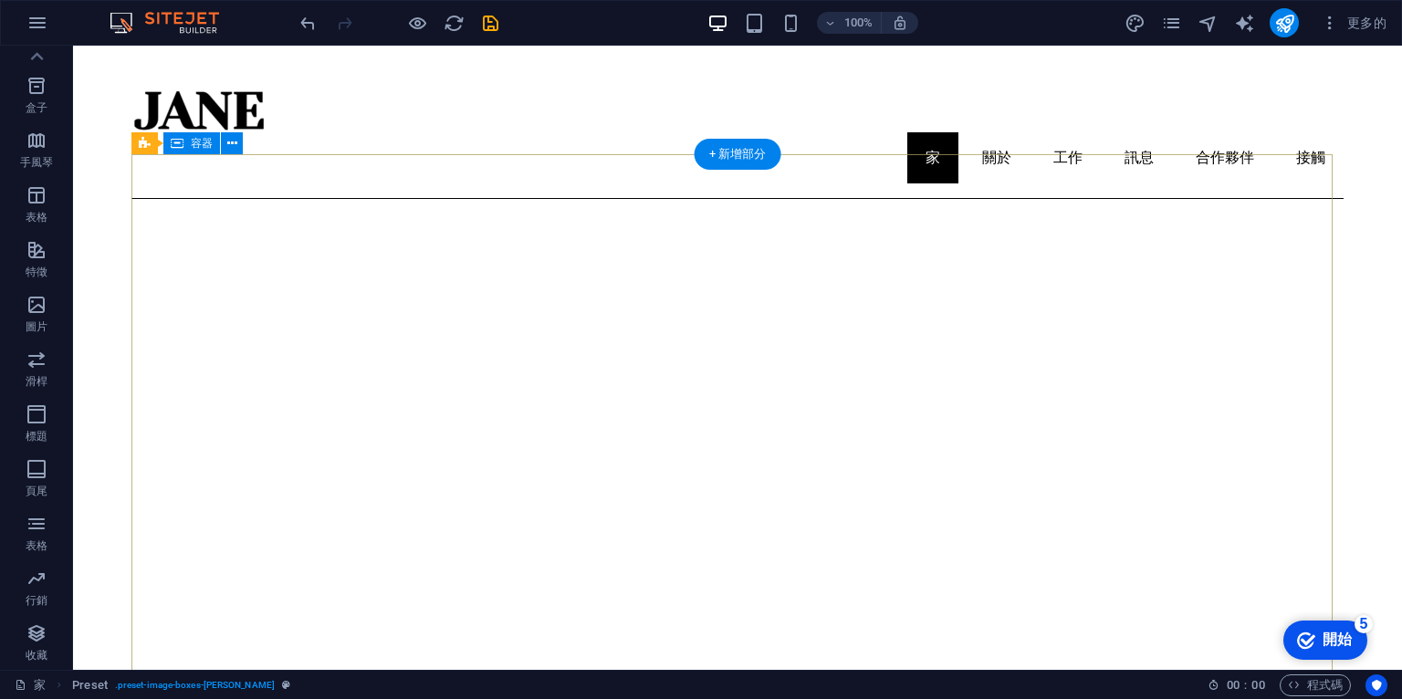
scroll to position [0, 0]
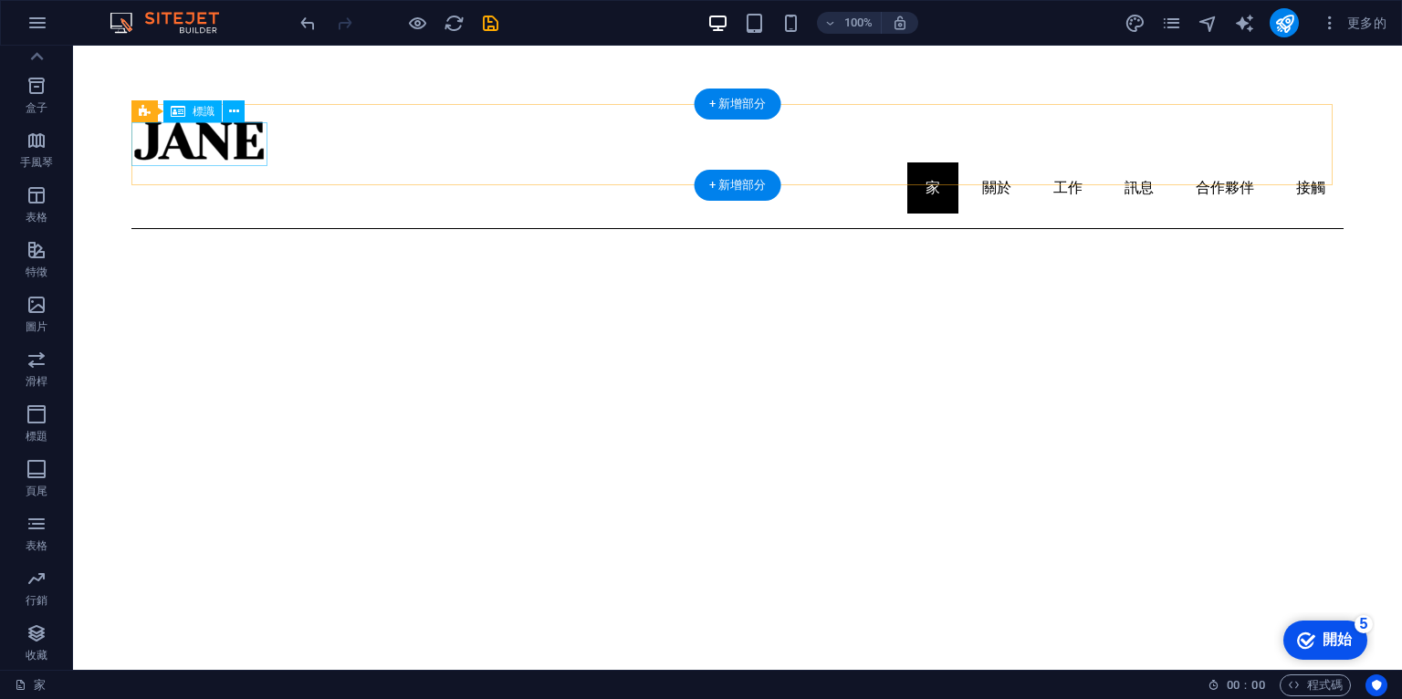
click at [230, 134] on div at bounding box center [737, 141] width 1212 height 44
click at [219, 138] on div at bounding box center [737, 141] width 1212 height 44
click at [218, 138] on div at bounding box center [737, 141] width 1212 height 44
select select "px"
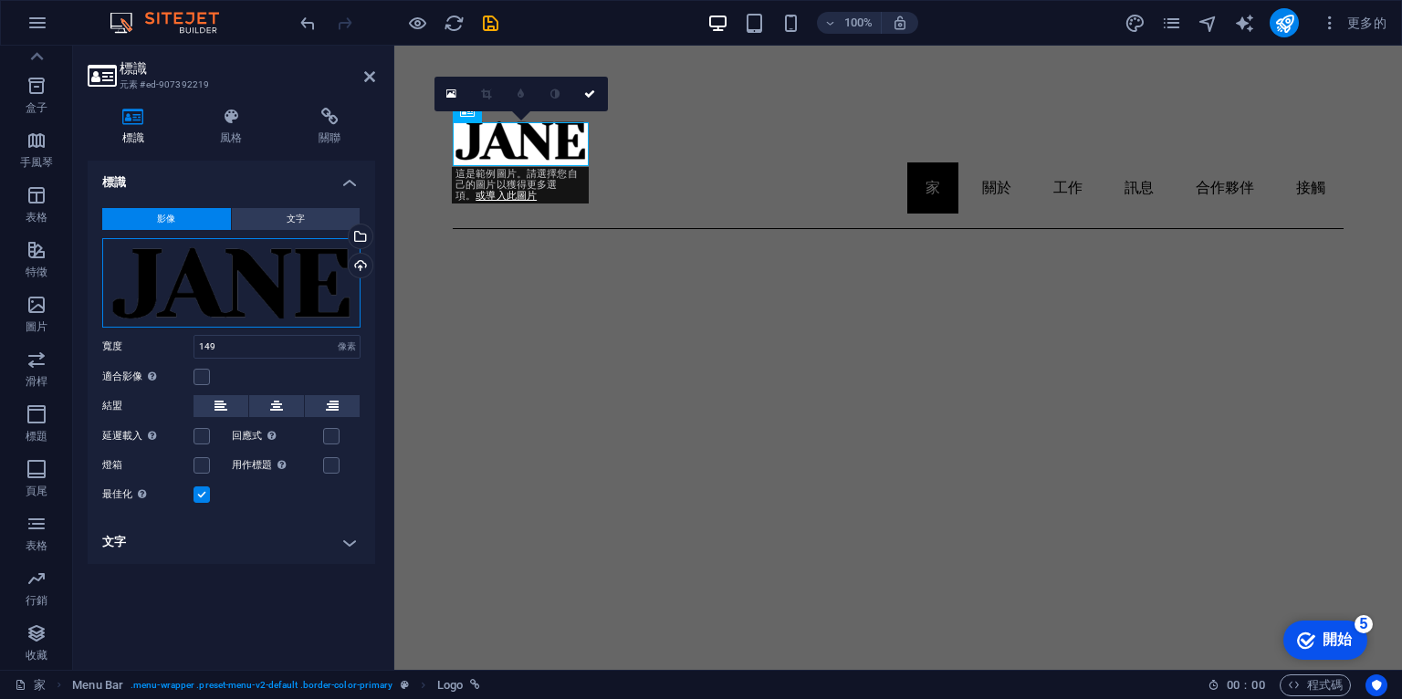
click at [266, 292] on div "將文件拖曳到此處，點擊選擇文件或 從文件或我們的免費庫存照片和影片中選擇文件" at bounding box center [231, 282] width 258 height 89
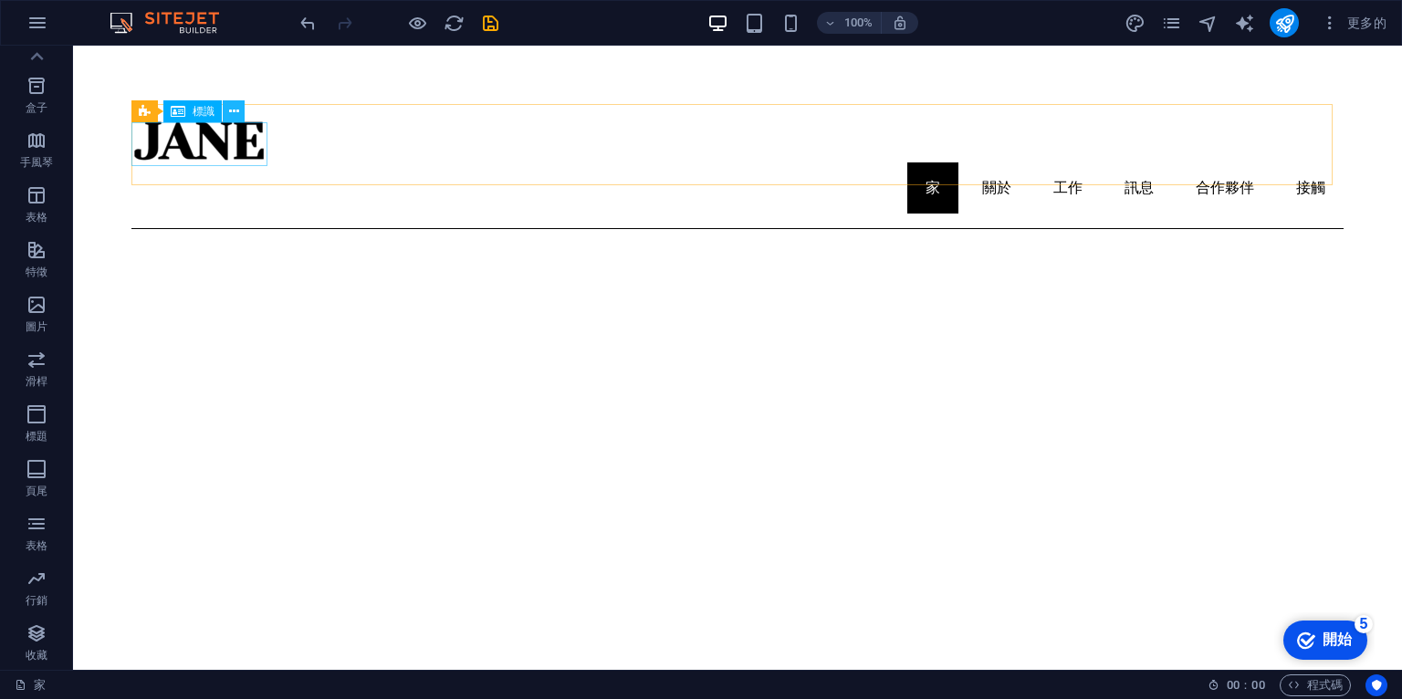
click at [239, 110] on button at bounding box center [234, 111] width 22 height 22
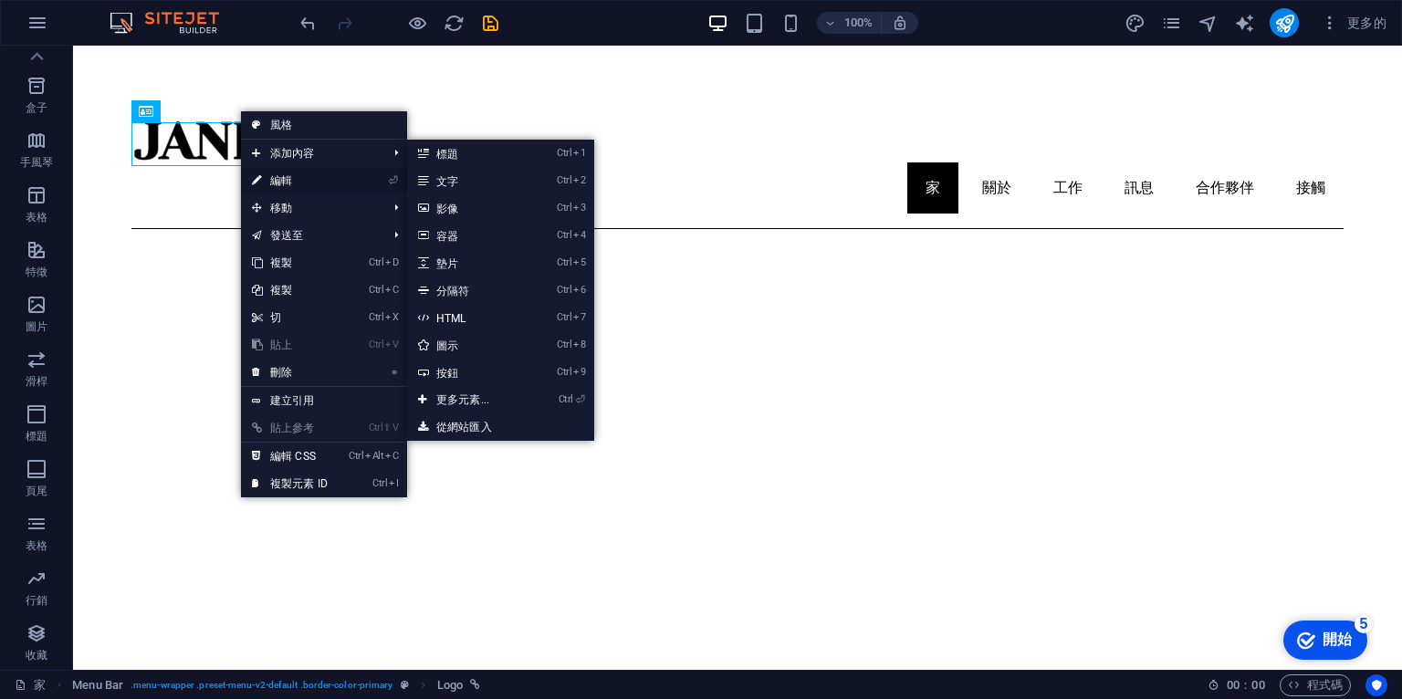
click at [274, 176] on font "編輯" at bounding box center [281, 180] width 22 height 13
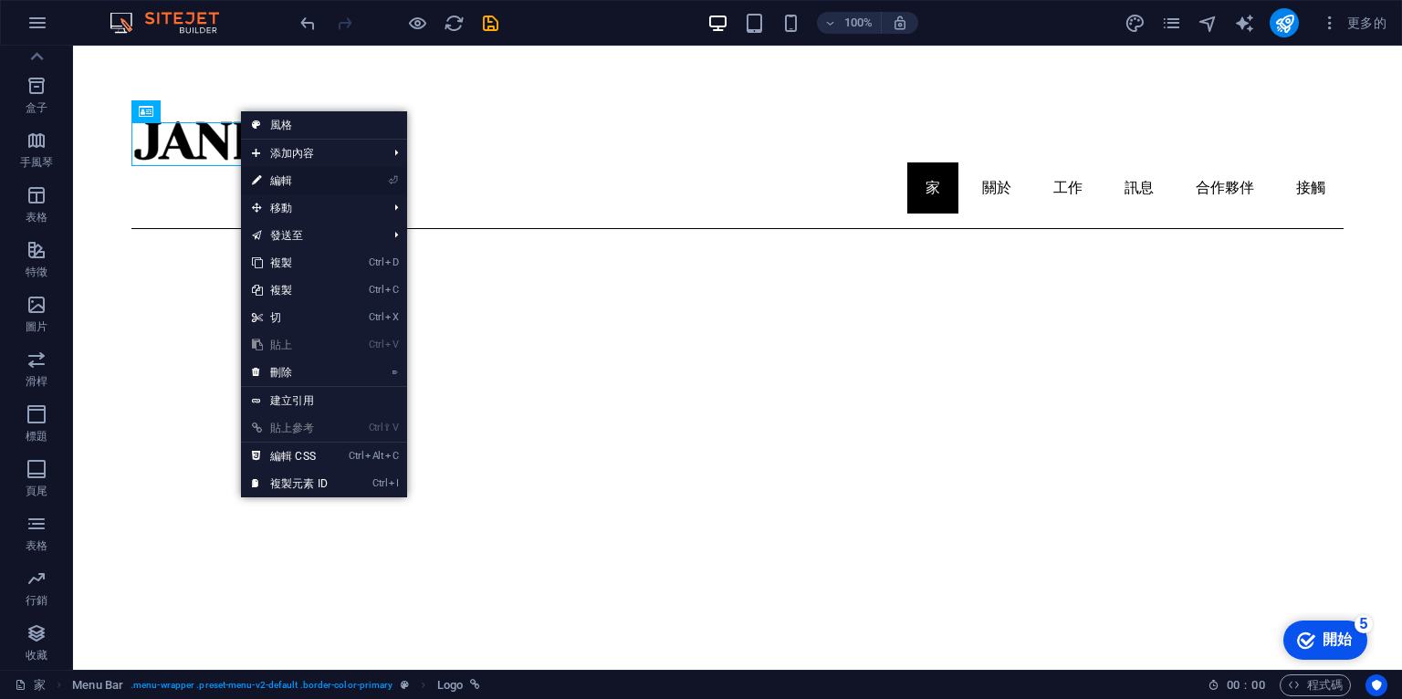
select select "px"
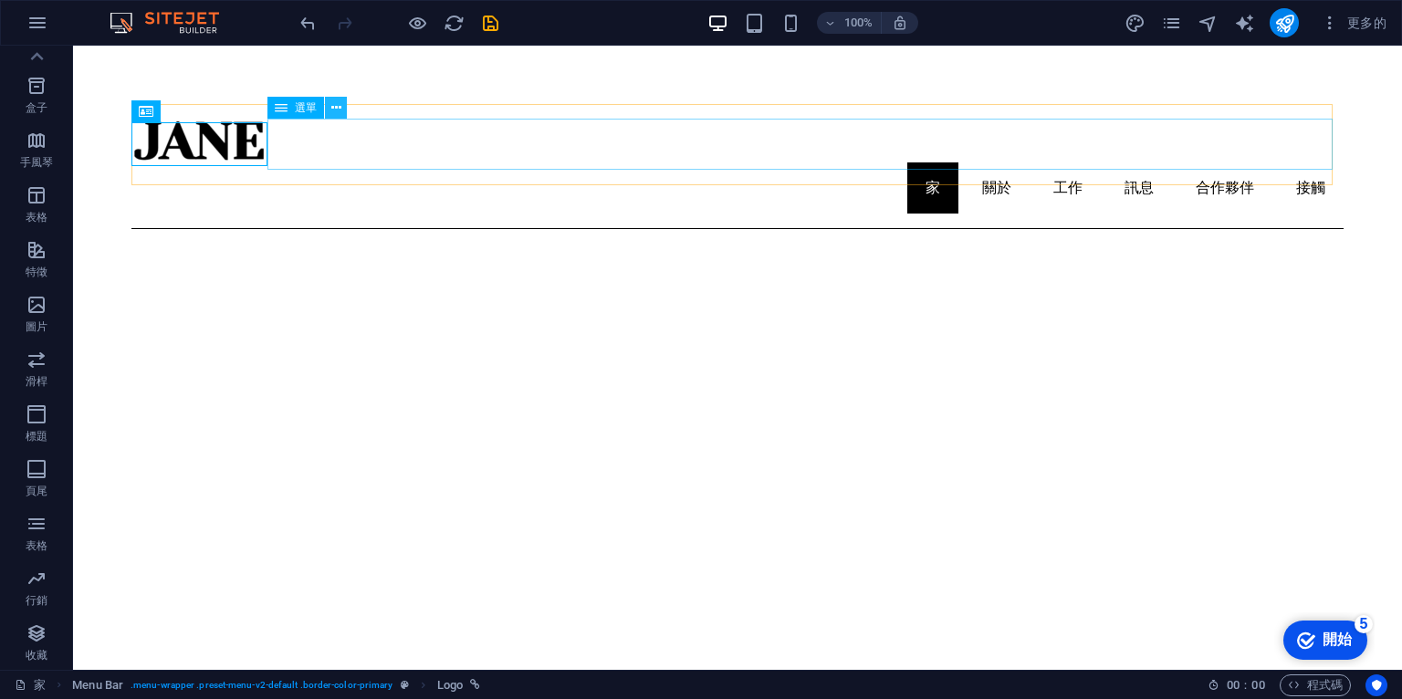
click at [329, 106] on button at bounding box center [336, 108] width 22 height 22
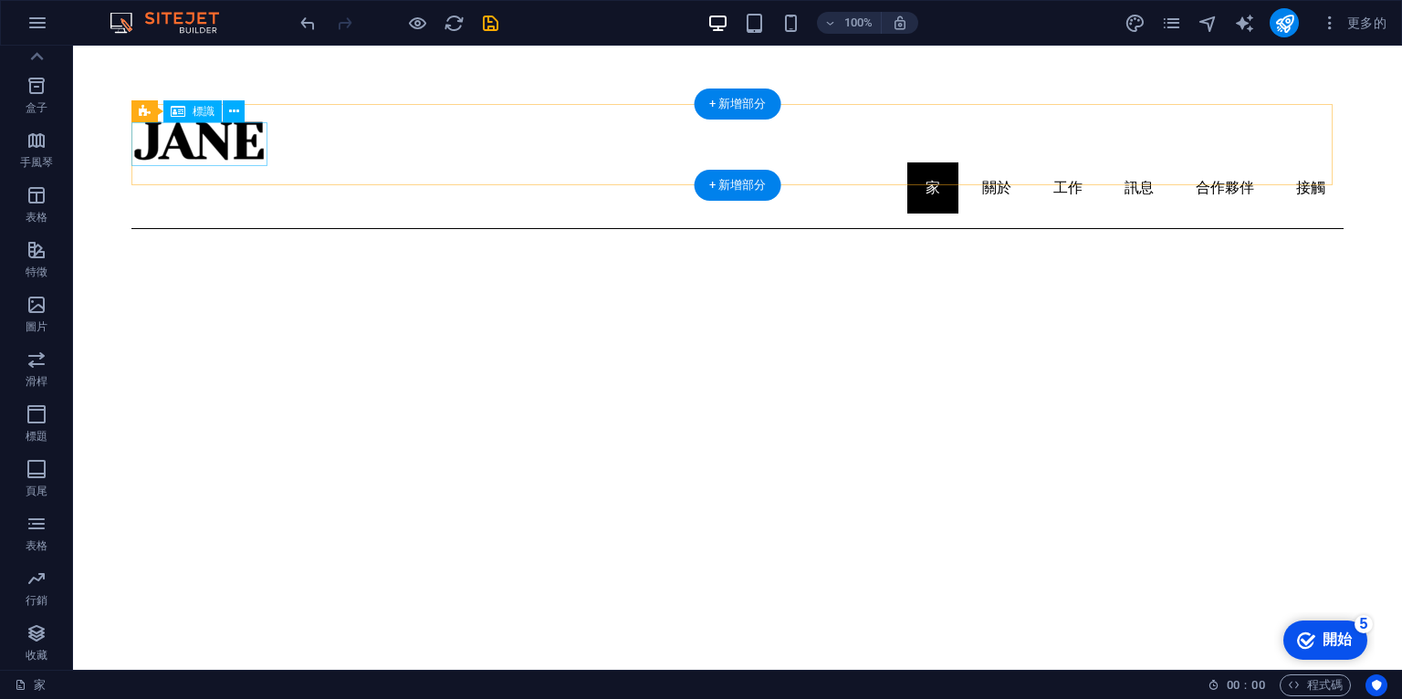
click at [204, 151] on div at bounding box center [737, 141] width 1212 height 44
click at [204, 150] on div at bounding box center [737, 141] width 1212 height 44
select select "px"
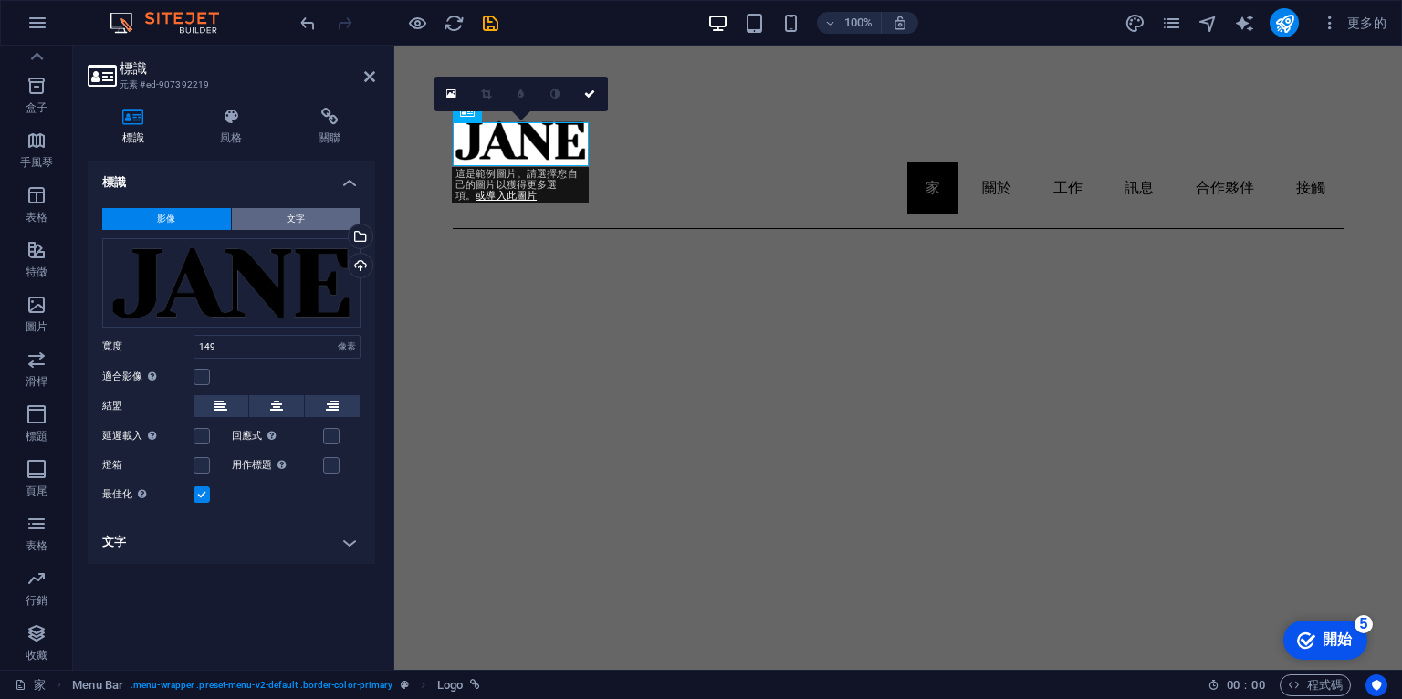
click at [299, 215] on font "文字" at bounding box center [296, 219] width 18 height 10
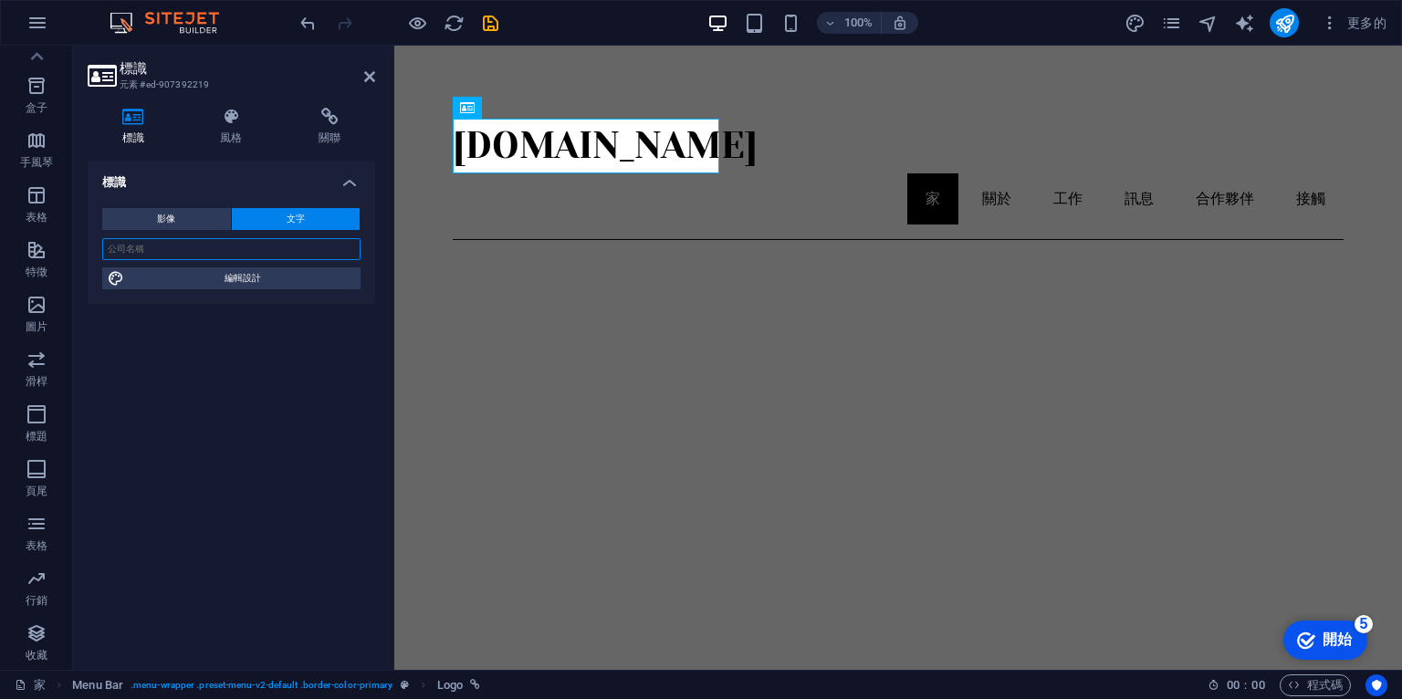
click at [180, 250] on input "text" at bounding box center [231, 249] width 258 height 22
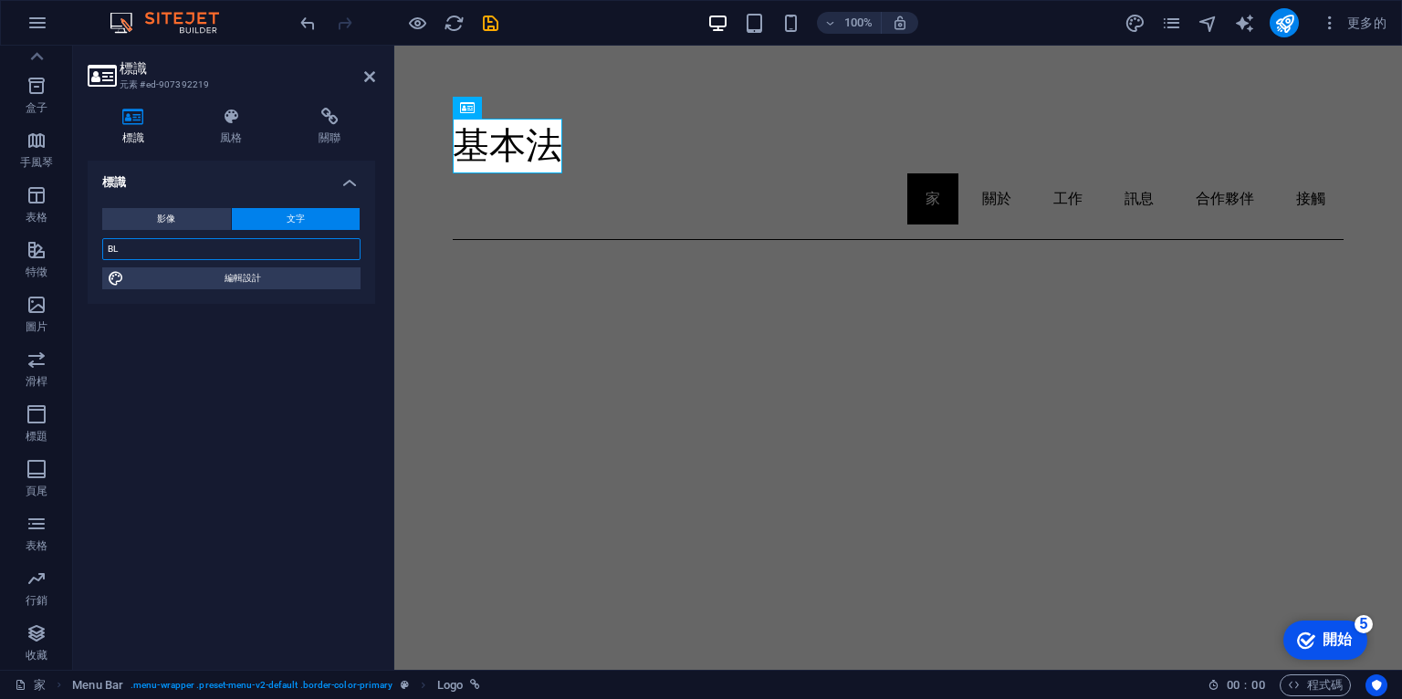
drag, startPoint x: 155, startPoint y: 245, endPoint x: 89, endPoint y: 248, distance: 66.7
click at [89, 248] on div "影像 文字 將文件拖曳到此處，點擊選擇文件或 從文件或我們的免費庫存照片和影片中選擇文件 從文件管理器、庫存照片中選擇文件，或上傳文件 上傳 寬度 149 預…" at bounding box center [232, 249] width 288 height 110
paste input "Production planning LLC"
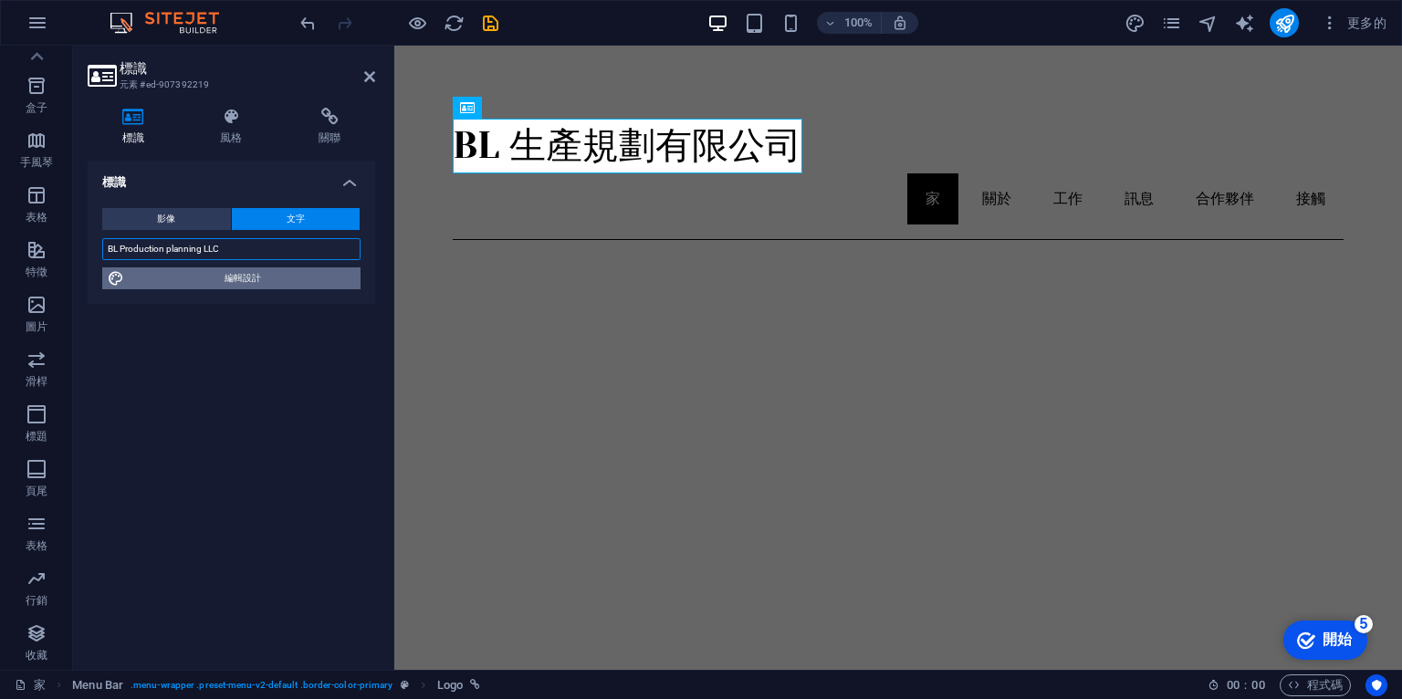
type input "BL Production planning LLC"
click at [251, 282] on font "編輯設計" at bounding box center [243, 278] width 37 height 10
select select "px"
select select "300"
select select "px"
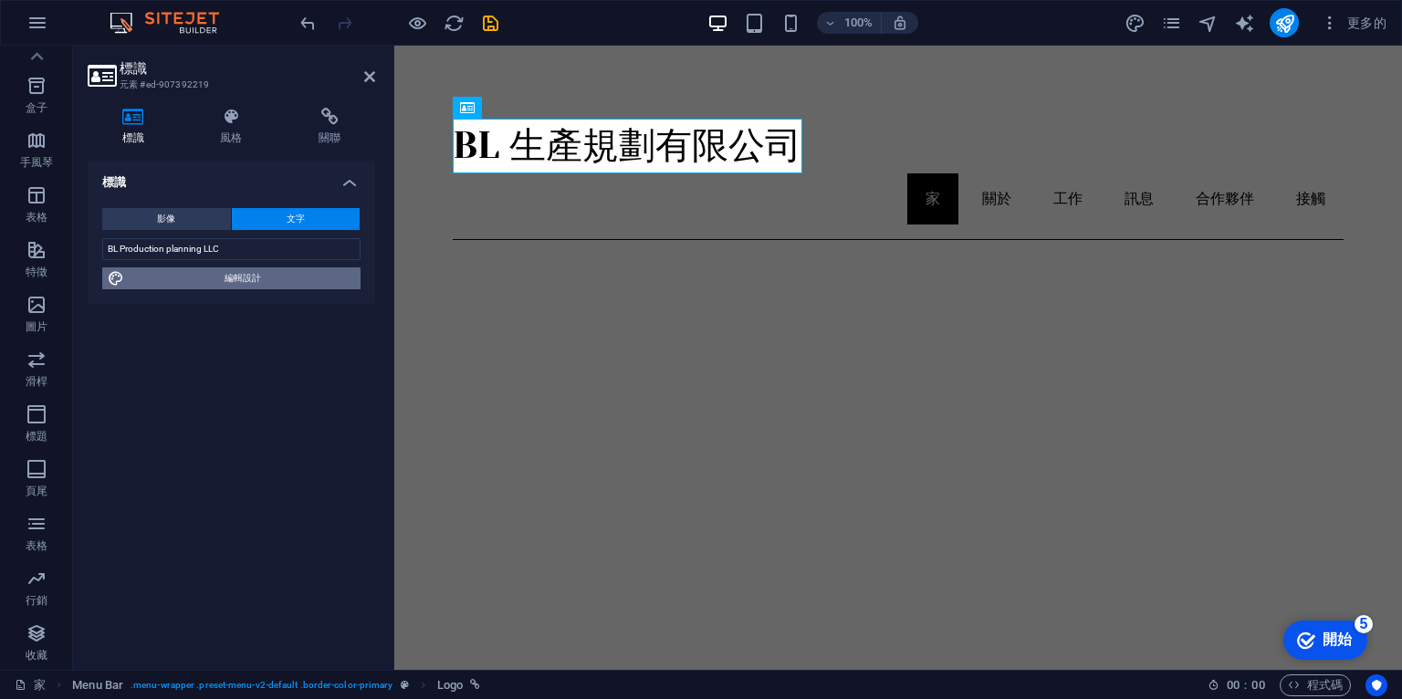
select select "px"
select select "400"
select select "px"
select select "rem"
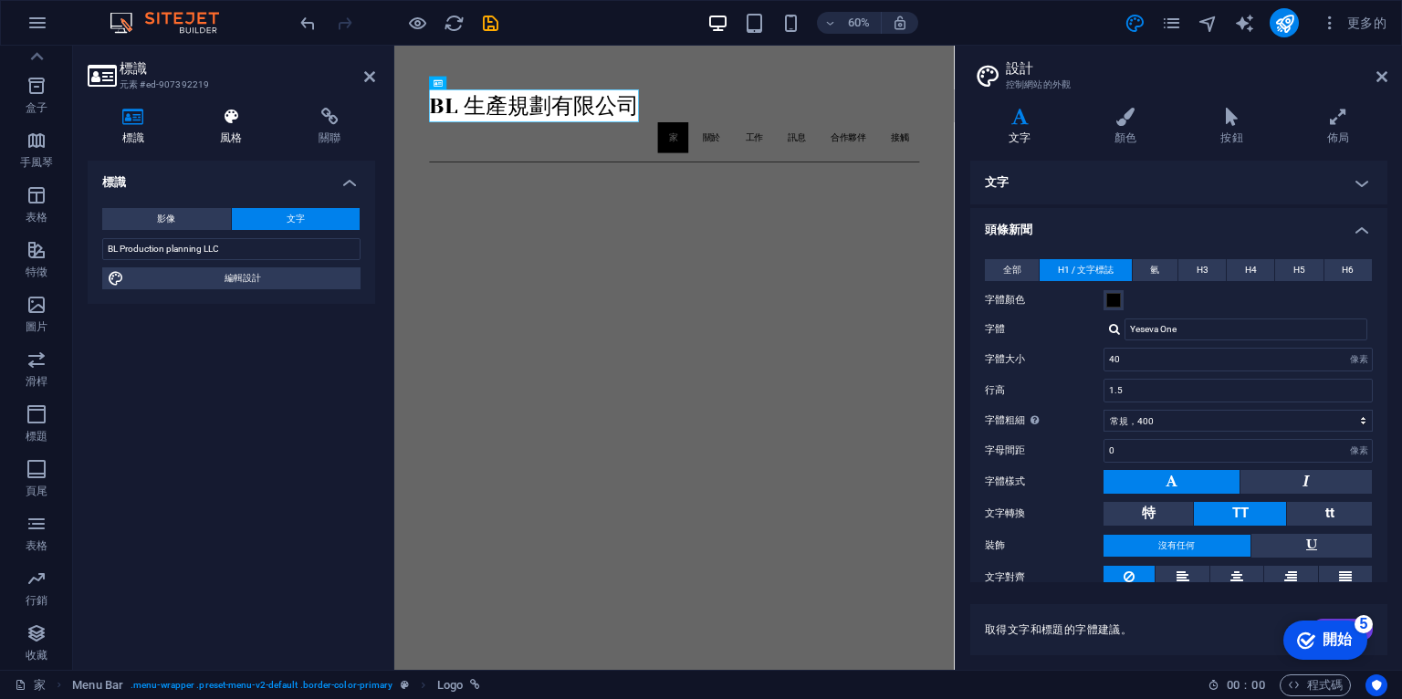
click at [228, 120] on icon at bounding box center [231, 117] width 91 height 18
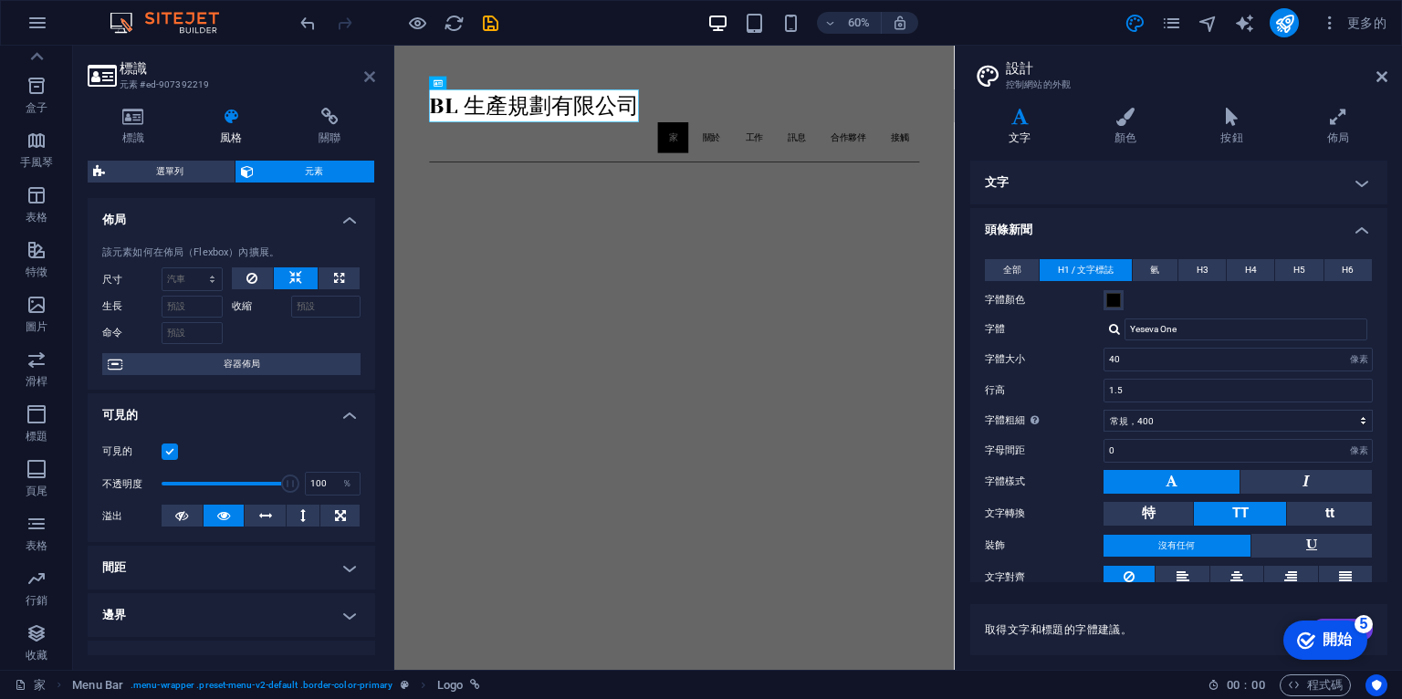
click at [371, 69] on icon at bounding box center [369, 76] width 11 height 15
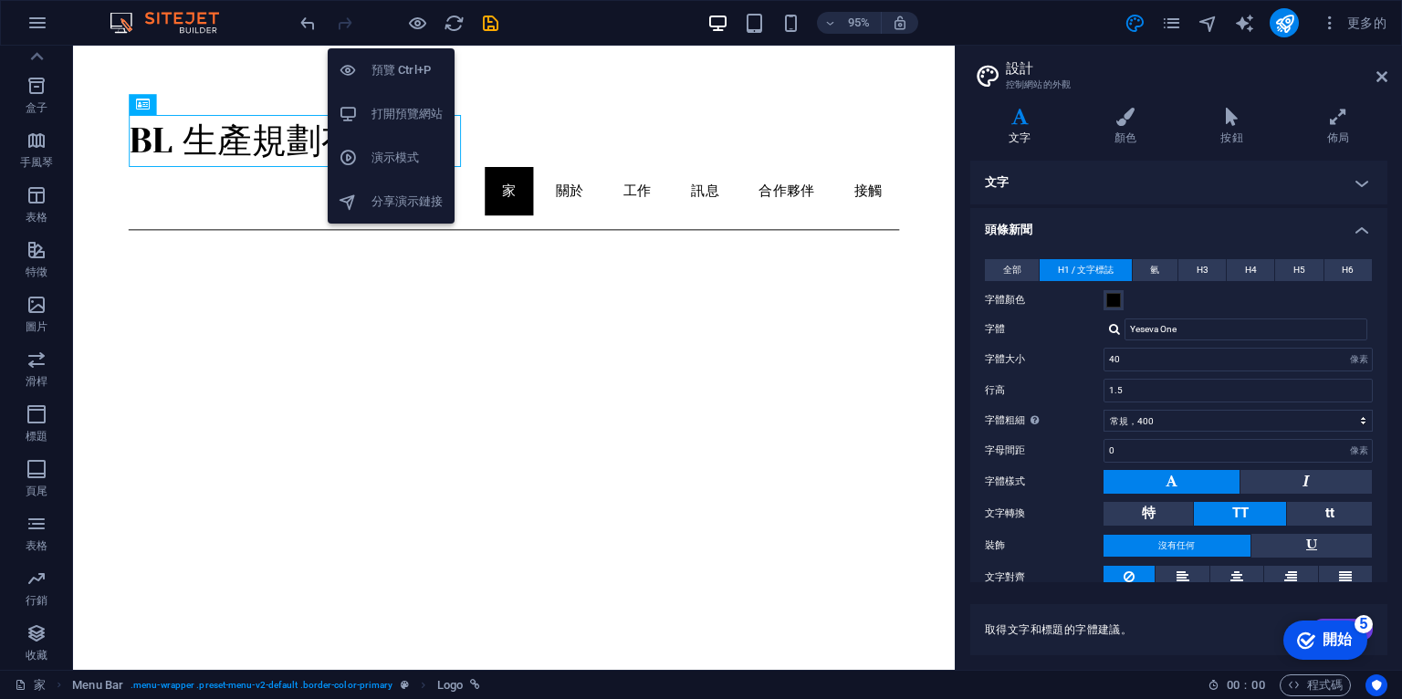
drag, startPoint x: 335, startPoint y: 75, endPoint x: 326, endPoint y: 31, distance: 44.8
click at [335, 75] on li "預覽 Ctrl+P" at bounding box center [391, 70] width 127 height 44
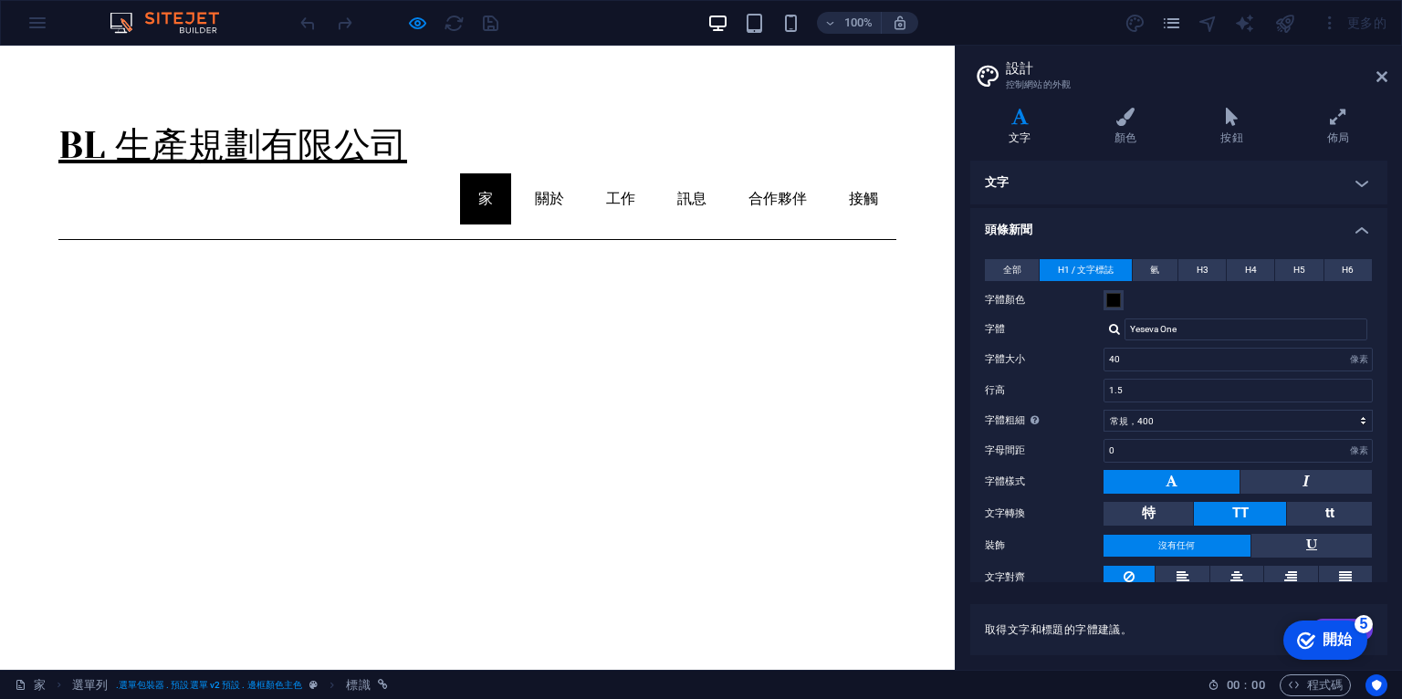
click at [334, 148] on font "BL 生產規劃有限公司" at bounding box center [232, 145] width 349 height 43
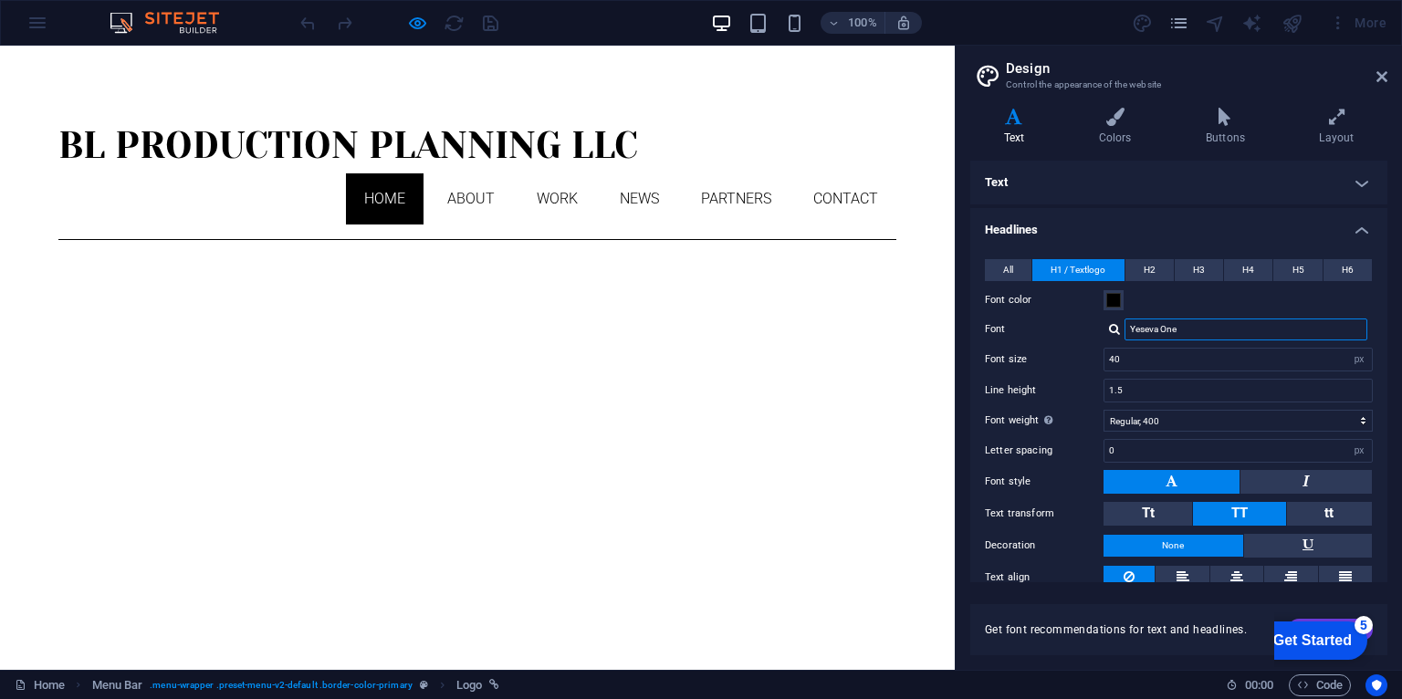
click at [1161, 327] on input "Yeseva One" at bounding box center [1246, 330] width 243 height 22
click at [1194, 328] on input "Yeseva One" at bounding box center [1246, 330] width 243 height 22
click at [1194, 327] on input "Yeseva One" at bounding box center [1246, 330] width 243 height 22
click at [1196, 326] on input "Yeseva One" at bounding box center [1246, 330] width 243 height 22
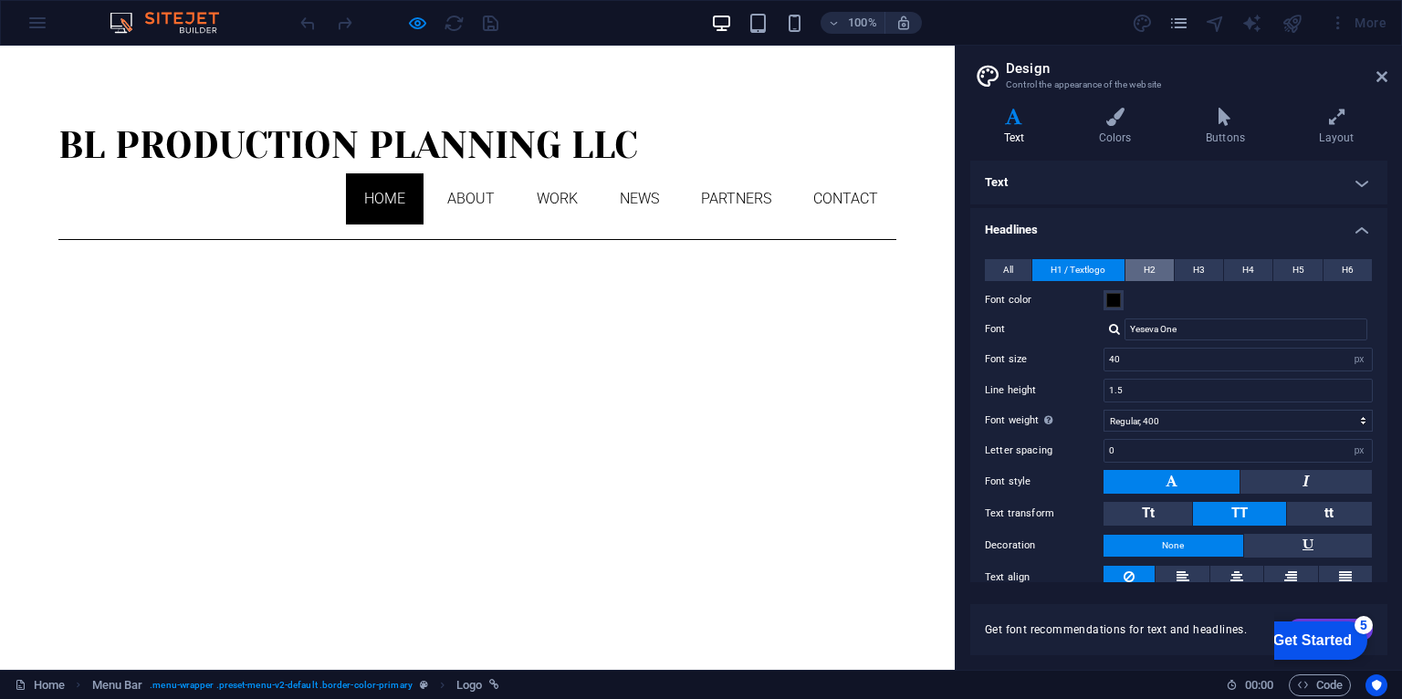
click at [1147, 269] on span "H2" at bounding box center [1150, 270] width 12 height 22
click at [1220, 266] on button "H3" at bounding box center [1199, 270] width 48 height 22
click at [1080, 264] on span "H1 / Textlogo" at bounding box center [1078, 270] width 55 height 22
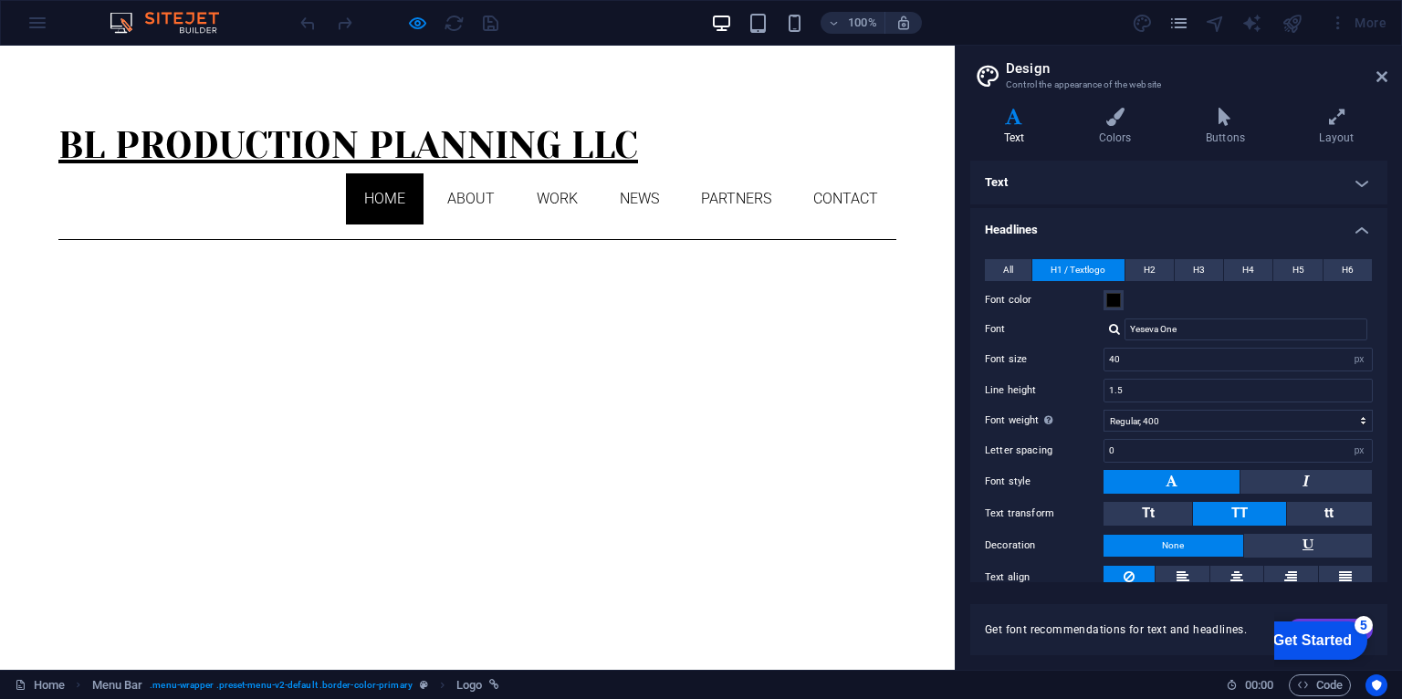
click at [562, 135] on h1 "BL Production planning LLC" at bounding box center [477, 146] width 838 height 55
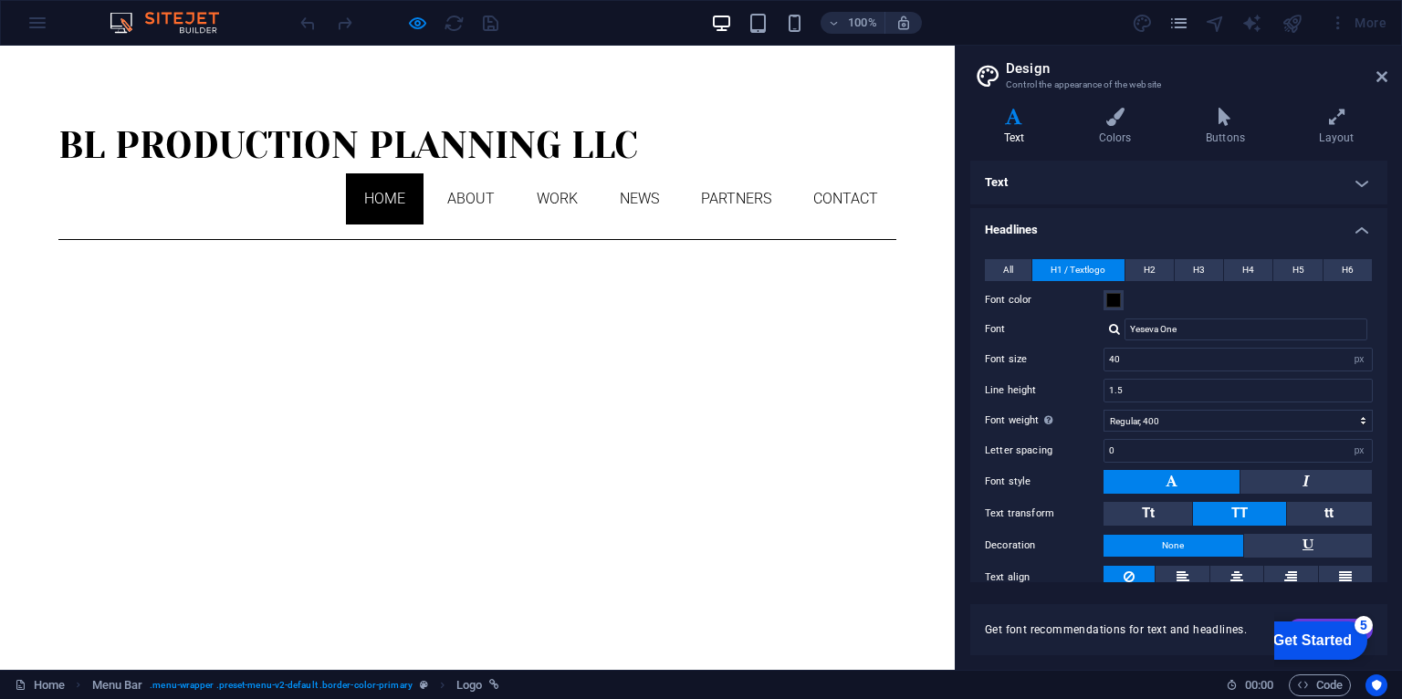
click at [1180, 482] on button at bounding box center [1172, 482] width 136 height 24
click at [1182, 482] on button at bounding box center [1172, 482] width 136 height 24
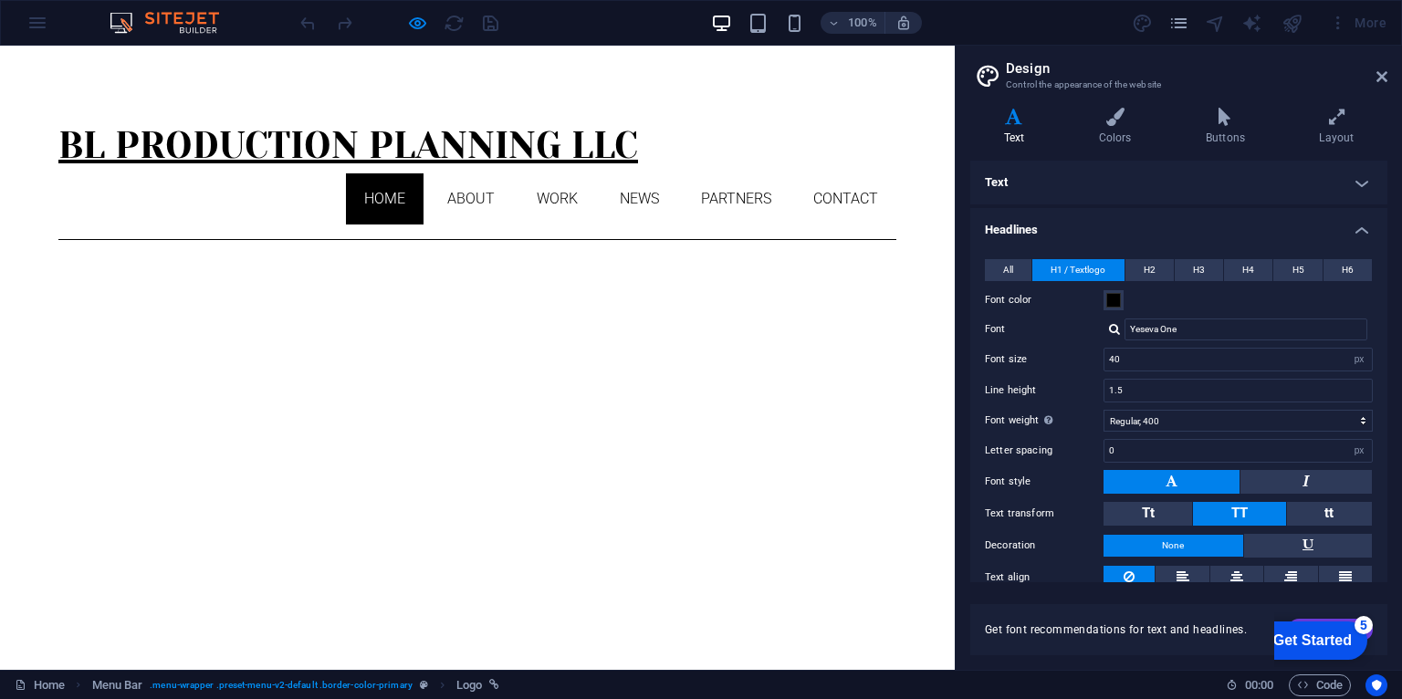
click at [610, 144] on h1 "BL Production planning LLC" at bounding box center [477, 146] width 838 height 55
click at [604, 150] on h1 "BL Production planning LLC" at bounding box center [477, 146] width 838 height 55
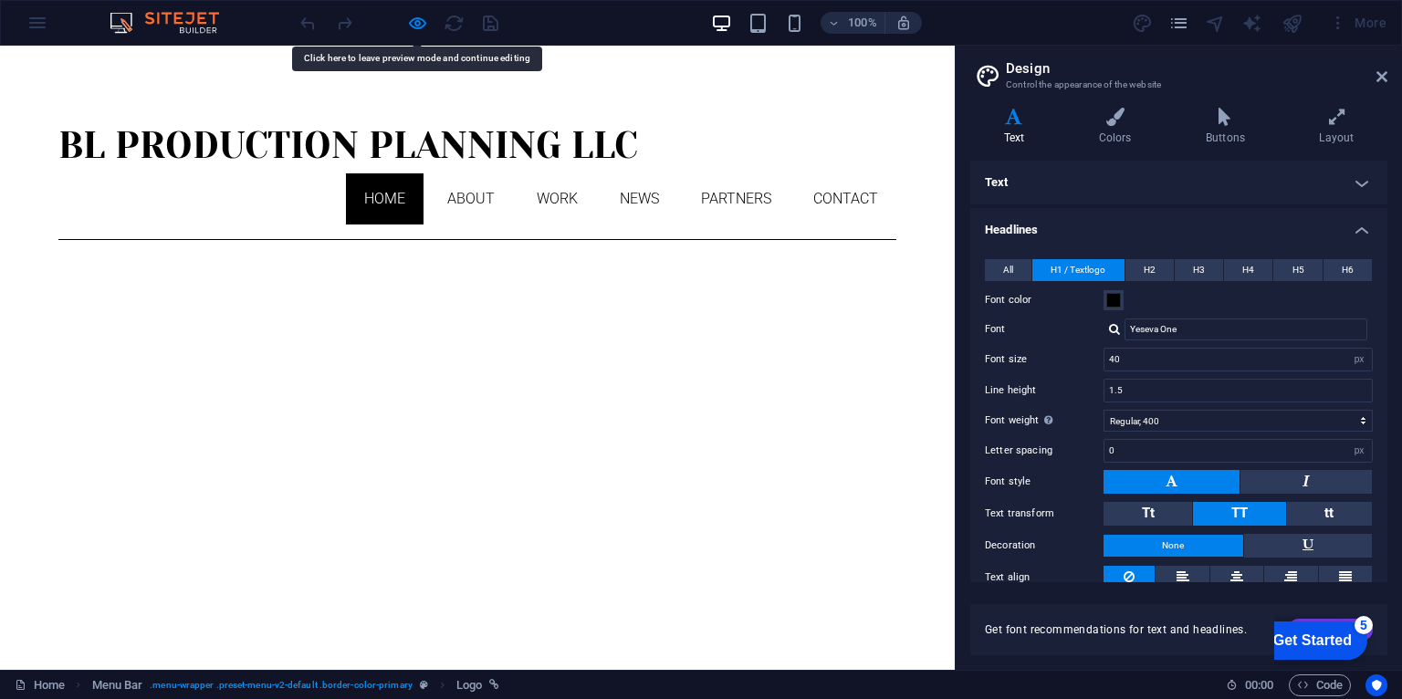
drag, startPoint x: 604, startPoint y: 150, endPoint x: 751, endPoint y: 100, distance: 155.3
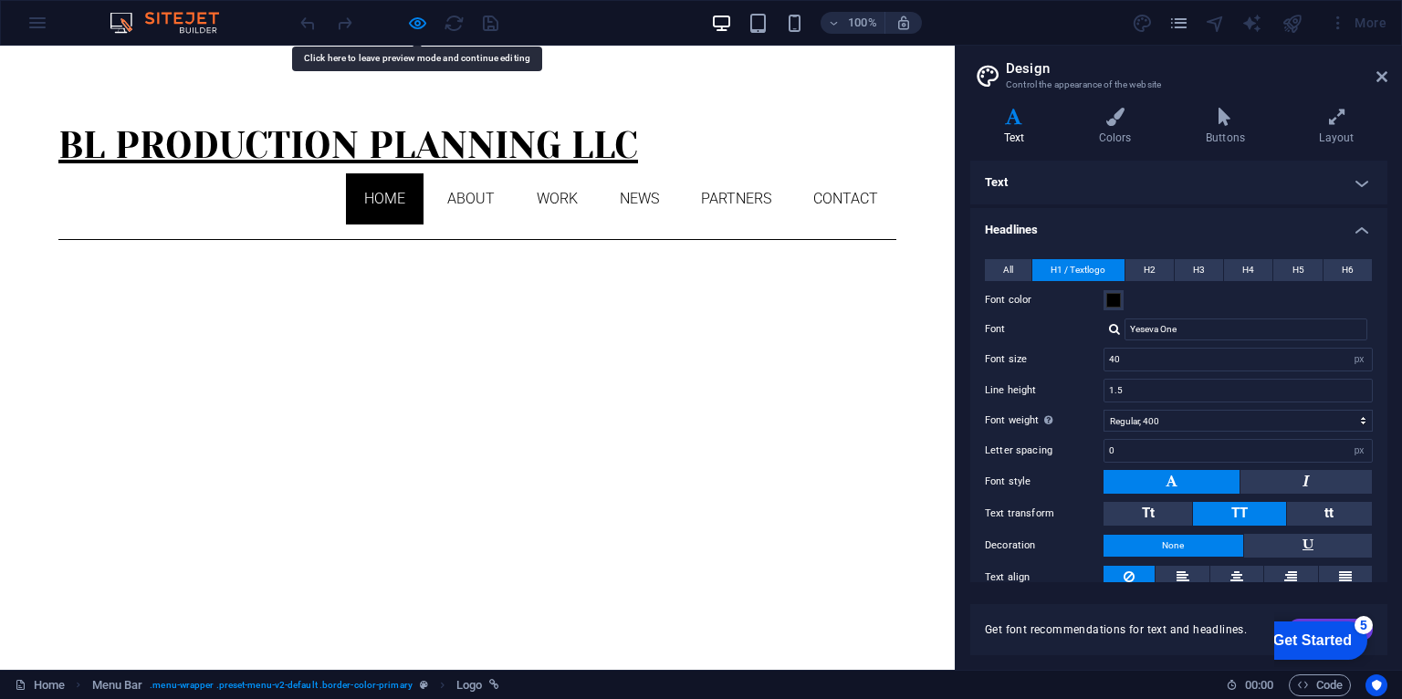
click at [527, 145] on h1 "BL Production planning LLC" at bounding box center [477, 146] width 838 height 55
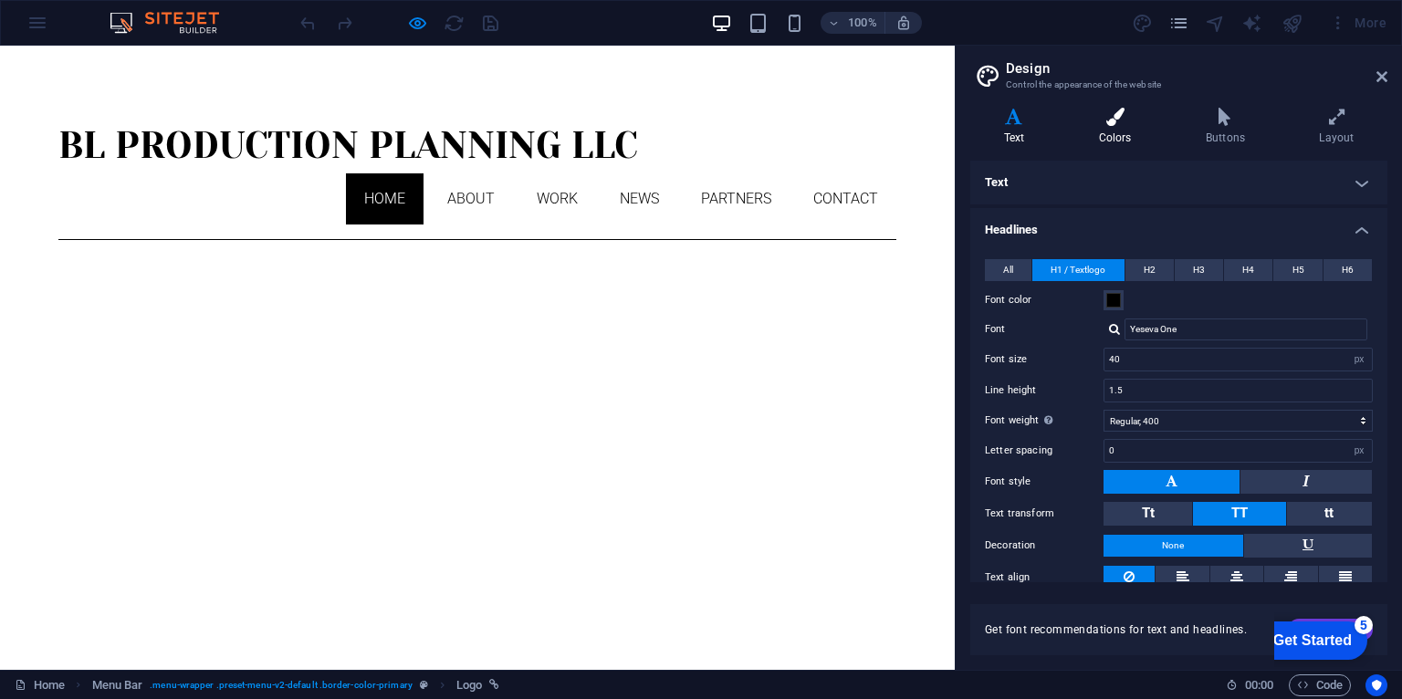
click at [1122, 125] on icon at bounding box center [1115, 117] width 100 height 18
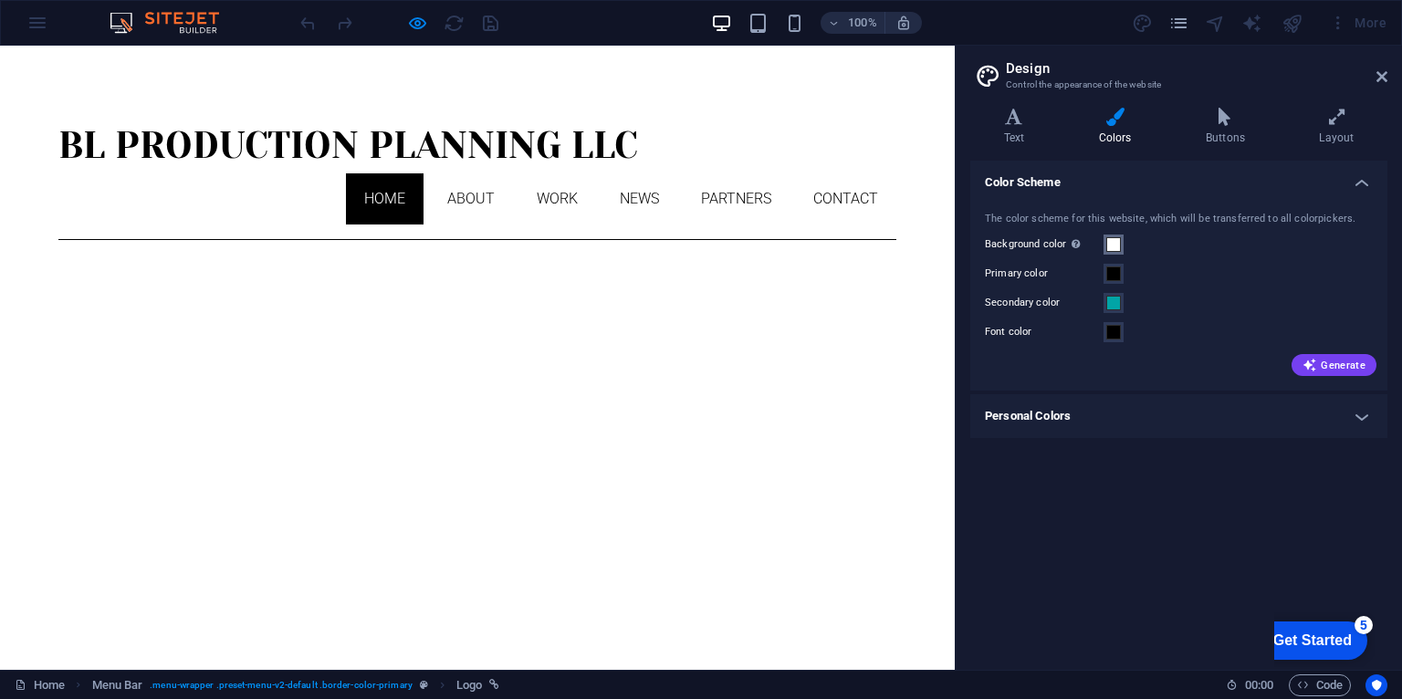
click at [1114, 243] on span at bounding box center [1113, 244] width 15 height 15
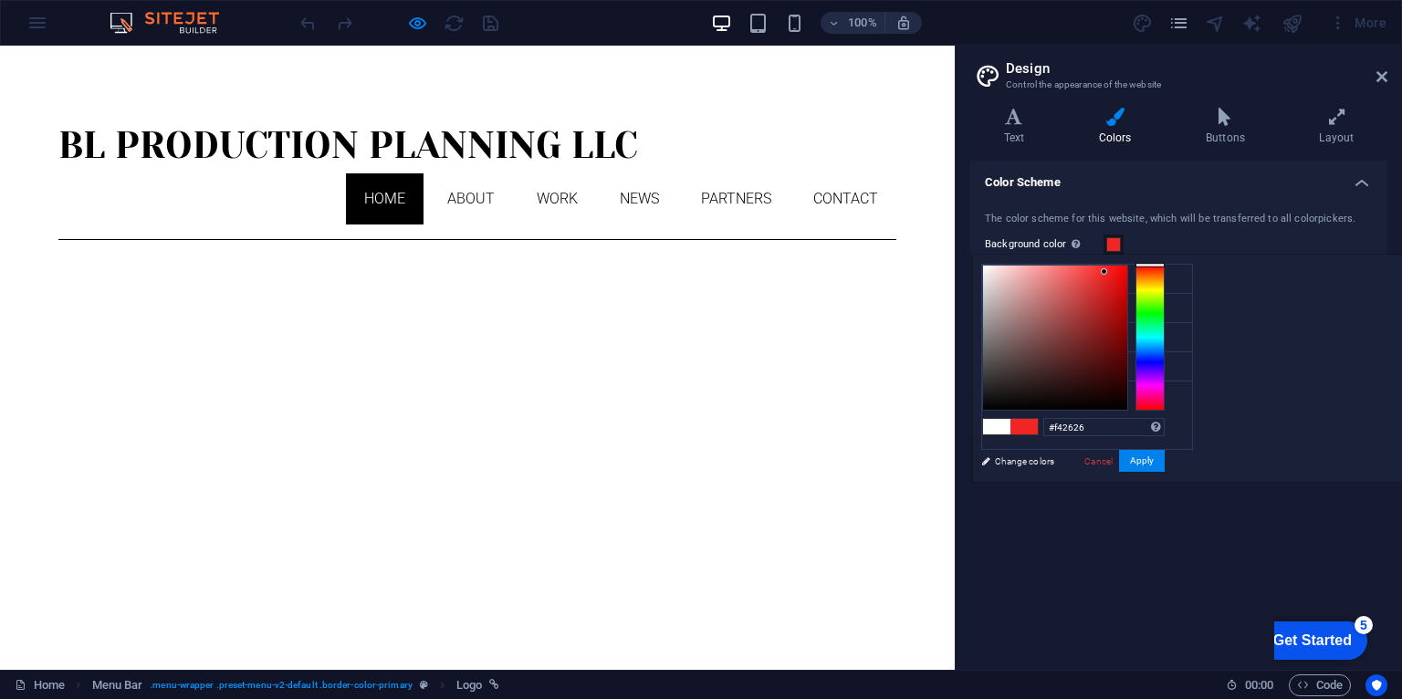
drag, startPoint x: 1294, startPoint y: 301, endPoint x: 1358, endPoint y: 295, distance: 64.2
click at [1127, 270] on div at bounding box center [1055, 338] width 144 height 144
click at [1165, 358] on div at bounding box center [1150, 338] width 29 height 146
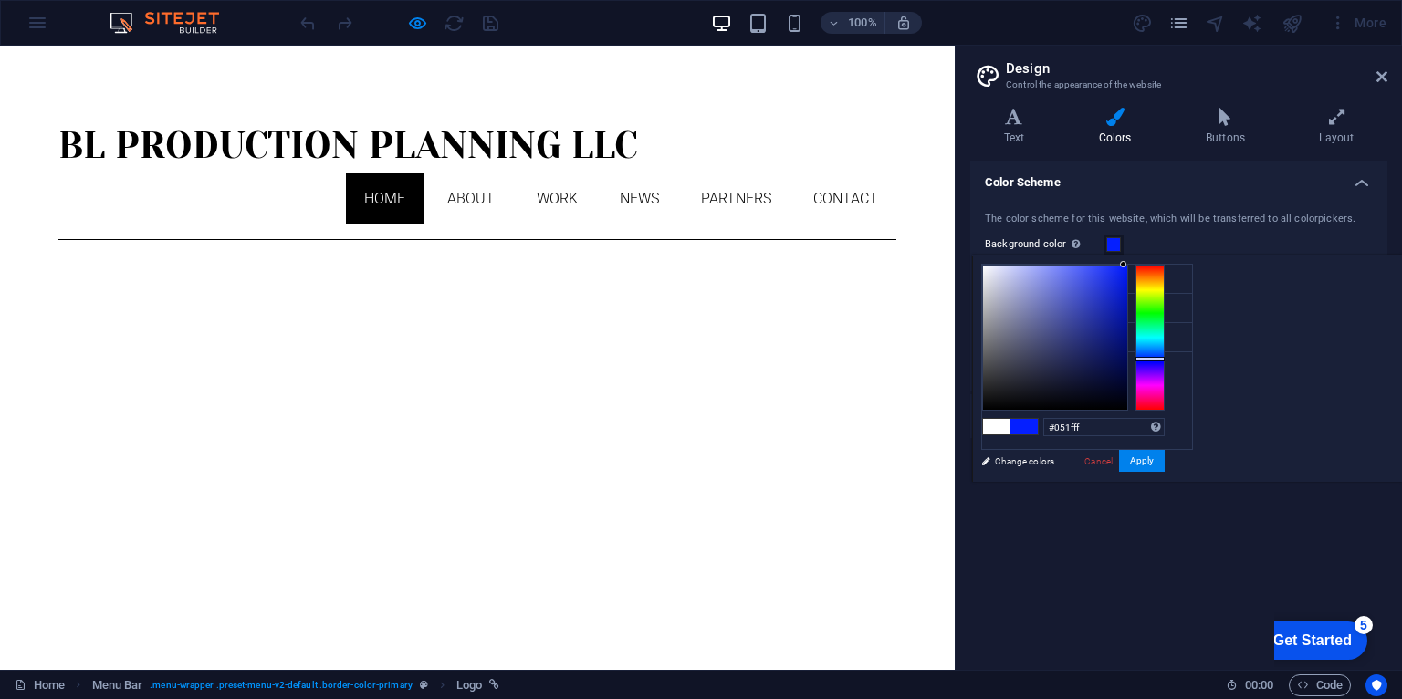
drag, startPoint x: 1336, startPoint y: 292, endPoint x: 1352, endPoint y: 256, distance: 39.7
click at [1174, 256] on div "#051fff Supported formats #0852ed rgb(8, 82, 237) rgba(8, 82, 237, 90%) hsv(221…" at bounding box center [1073, 501] width 202 height 491
click at [1152, 238] on div "Background color Only visible if it is not covered by other backgrounds." at bounding box center [1179, 245] width 388 height 22
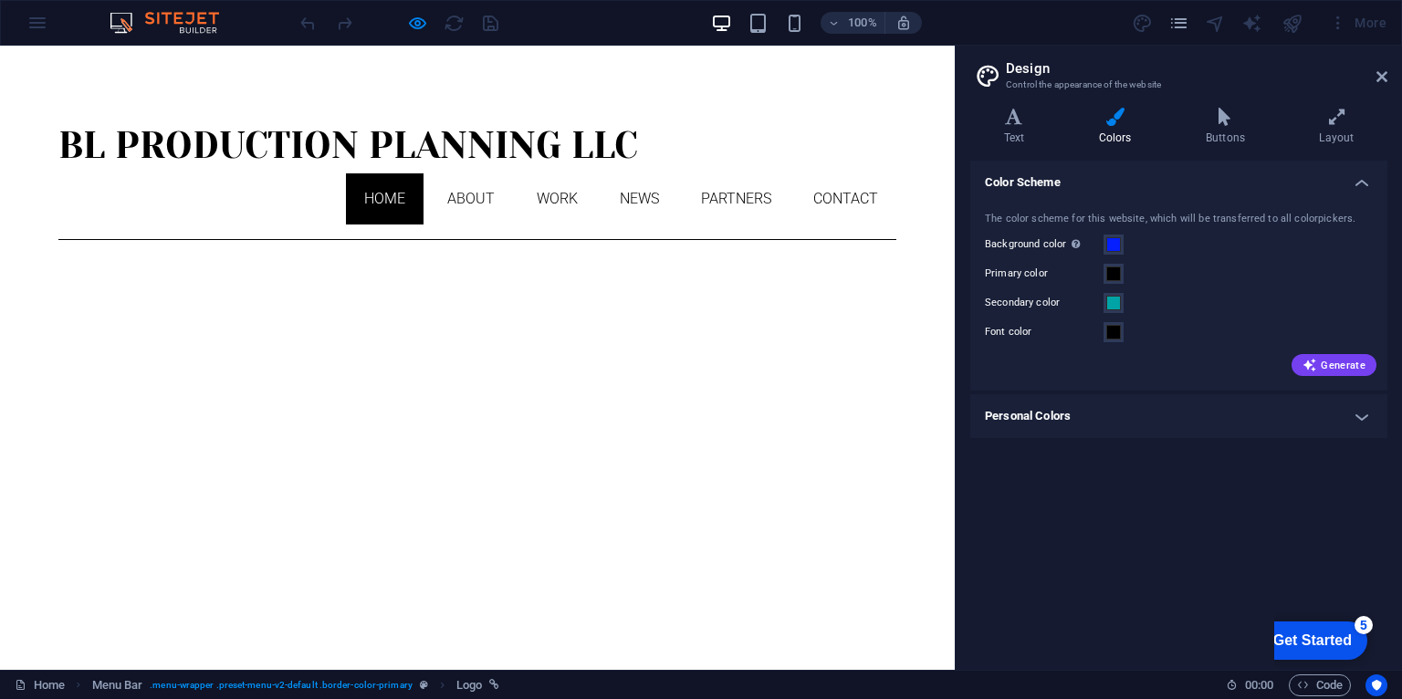
click at [1113, 478] on div "Color Scheme The color scheme for this website, which will be transferred to al…" at bounding box center [1178, 408] width 417 height 495
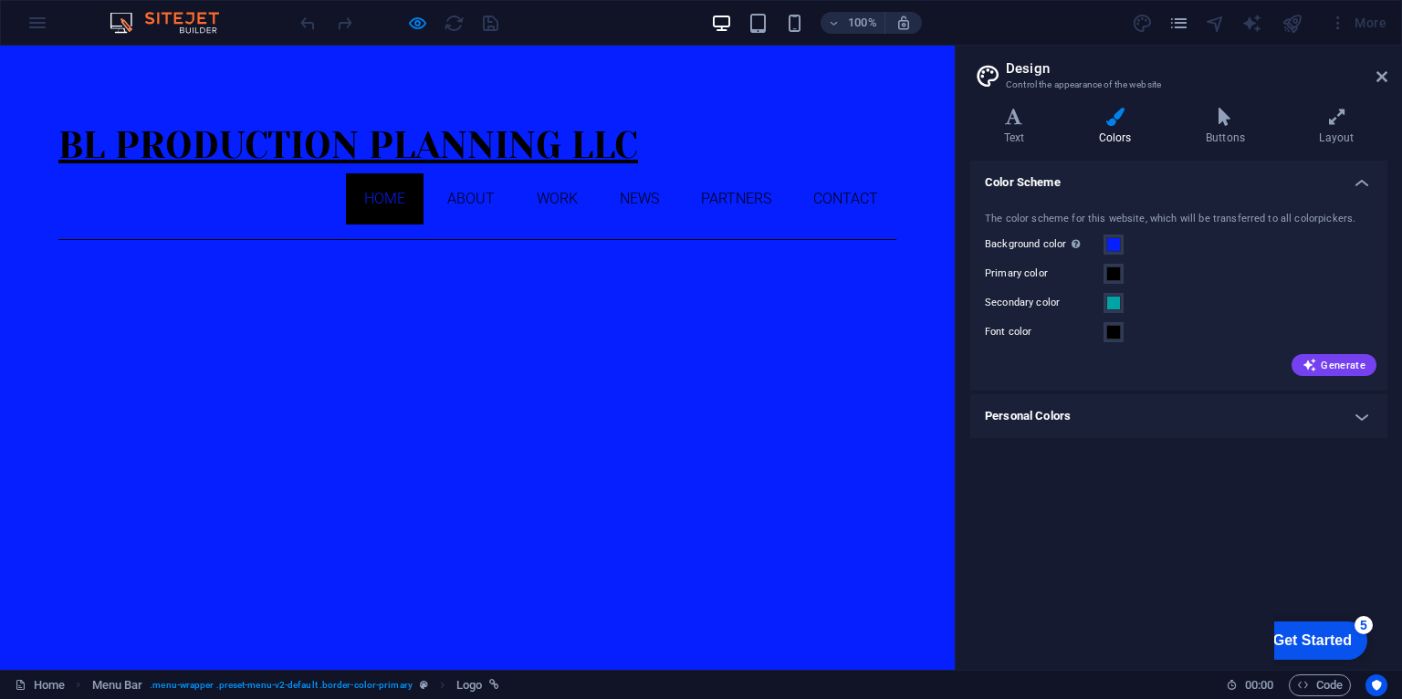
click at [524, 142] on h1 "BL Production planning LLC" at bounding box center [477, 146] width 838 height 55
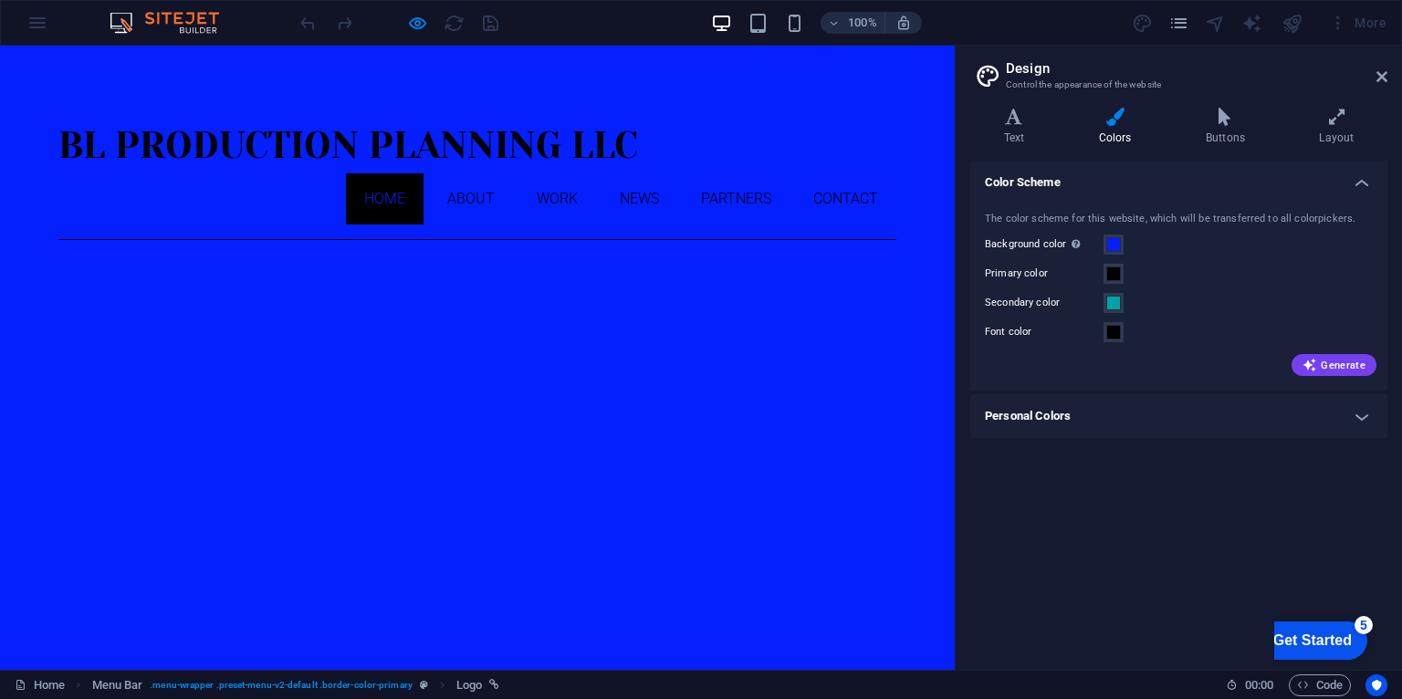
click at [1109, 467] on div "Color Scheme The color scheme for this website, which will be transferred to al…" at bounding box center [1178, 408] width 417 height 495
click at [1100, 236] on label "Background color Only visible if it is not covered by other backgrounds." at bounding box center [1044, 245] width 119 height 22
click at [1104, 236] on button "Background color Only visible if it is not covered by other backgrounds." at bounding box center [1114, 245] width 20 height 20
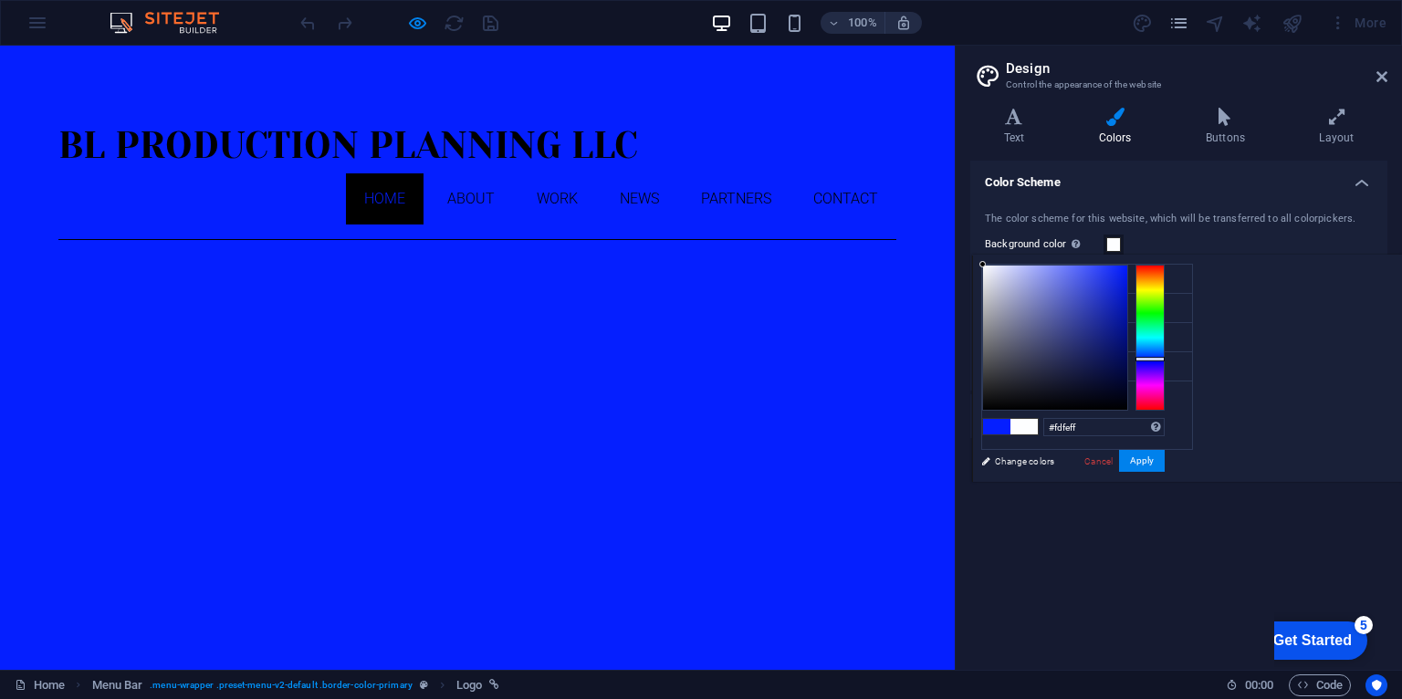
type input "#ffffff"
drag, startPoint x: 1211, startPoint y: 263, endPoint x: 1182, endPoint y: 231, distance: 43.3
click at [1182, 231] on body "pebru3d.com Home Favorites Elements Columns Content Boxes Accordion Tables Feat…" at bounding box center [701, 349] width 1402 height 699
click at [1129, 539] on div "Color Scheme The color scheme for this website, which will be transferred to al…" at bounding box center [1178, 408] width 417 height 495
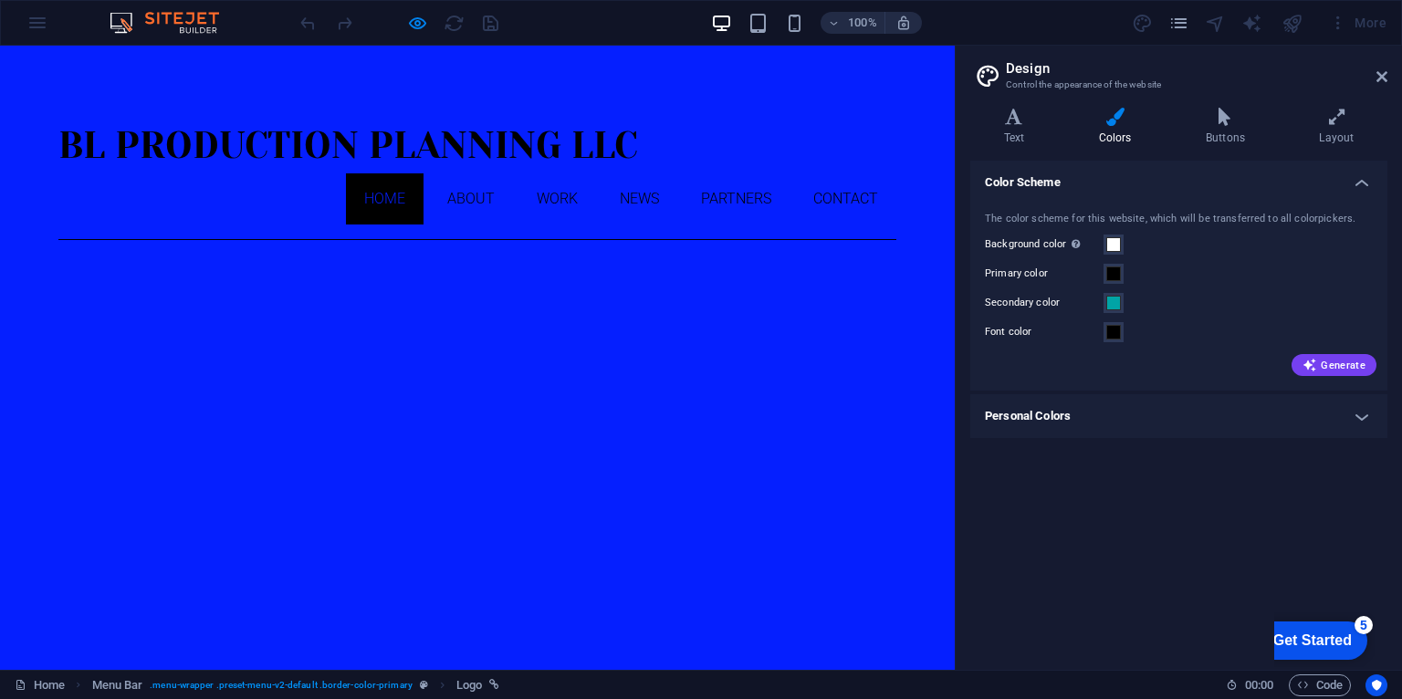
click at [1234, 267] on div "Primary color" at bounding box center [1179, 274] width 388 height 22
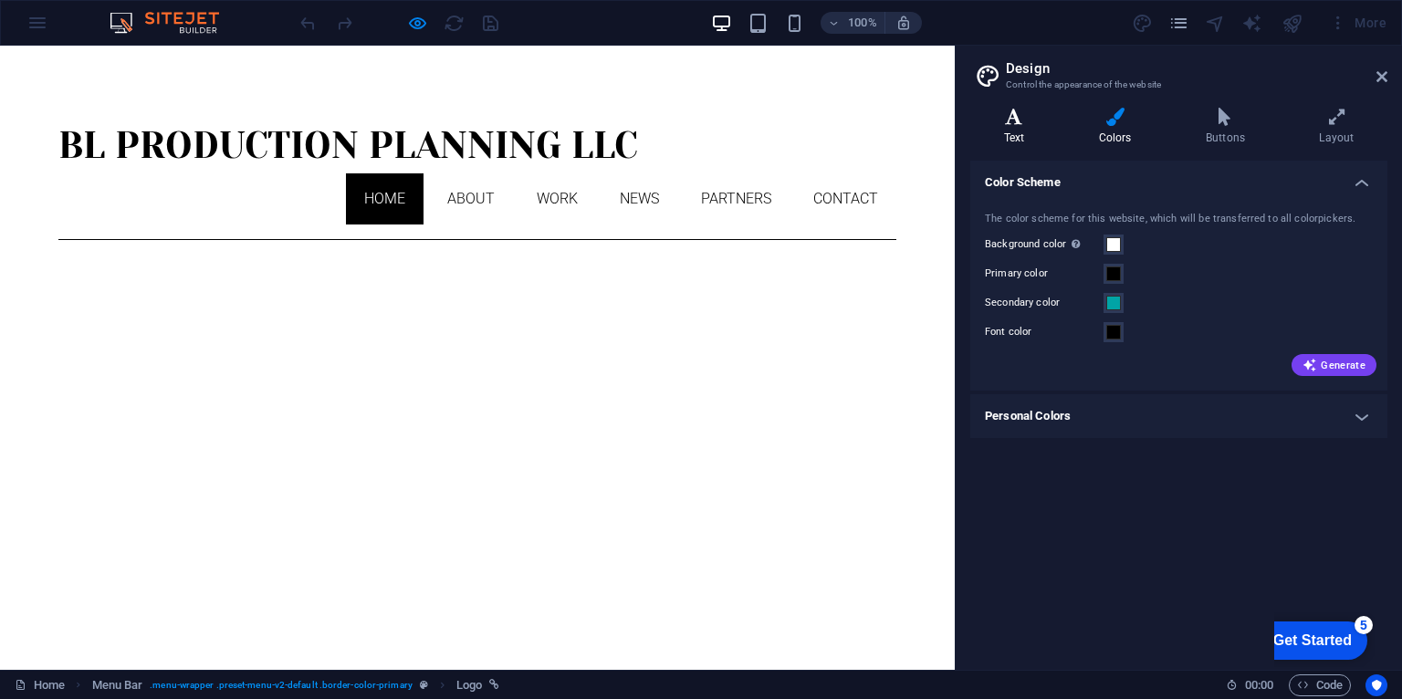
click at [1007, 117] on icon at bounding box center [1014, 117] width 88 height 18
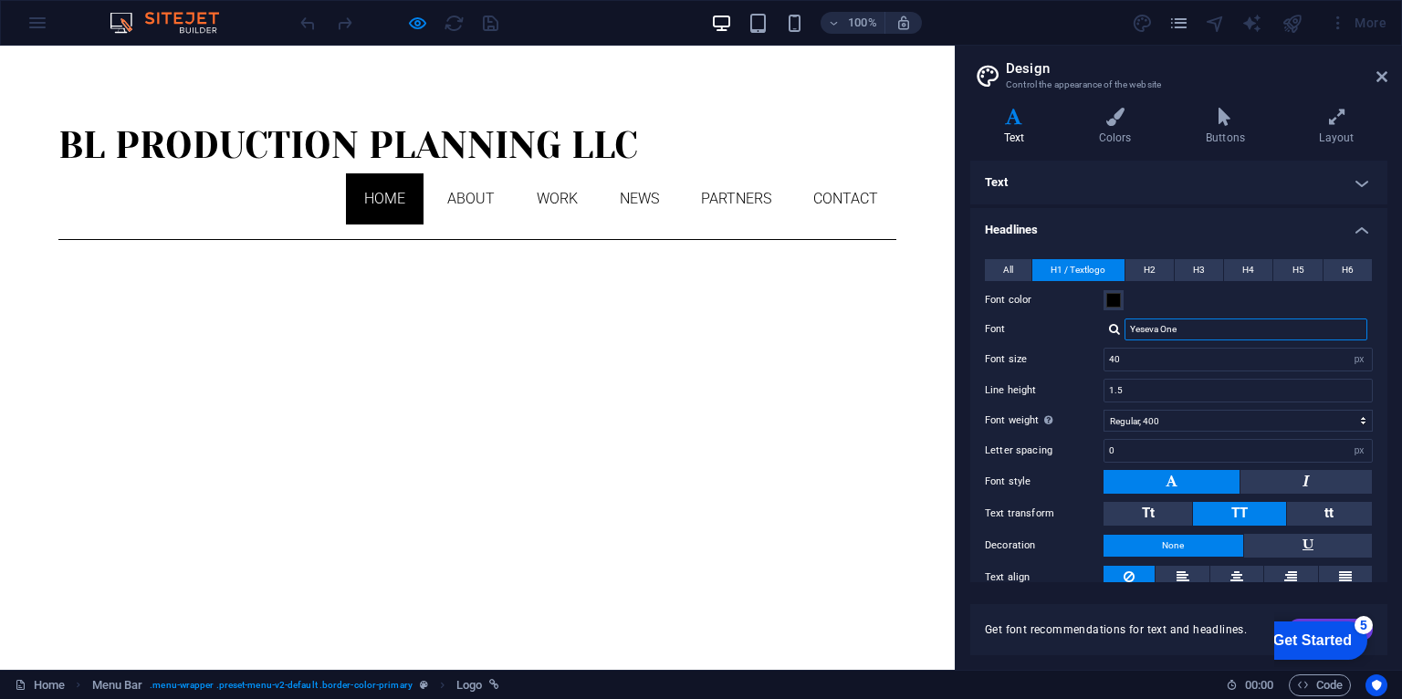
click at [1191, 325] on input "Yeseva One" at bounding box center [1246, 330] width 243 height 22
click at [1192, 323] on input "Yeseva One" at bounding box center [1246, 330] width 243 height 22
click at [1295, 338] on input "Yeseva One" at bounding box center [1246, 330] width 243 height 22
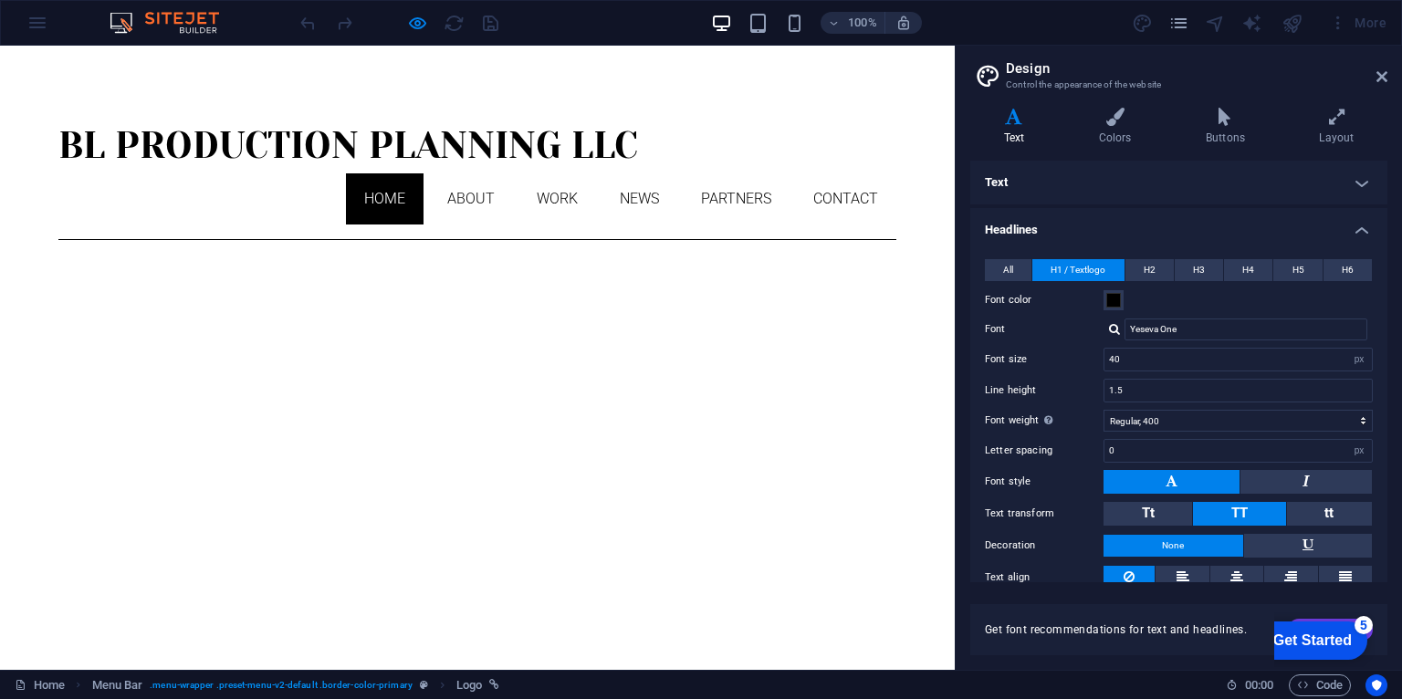
drag, startPoint x: 1377, startPoint y: 77, endPoint x: 1378, endPoint y: 26, distance: 50.2
click at [1377, 77] on icon at bounding box center [1382, 76] width 11 height 15
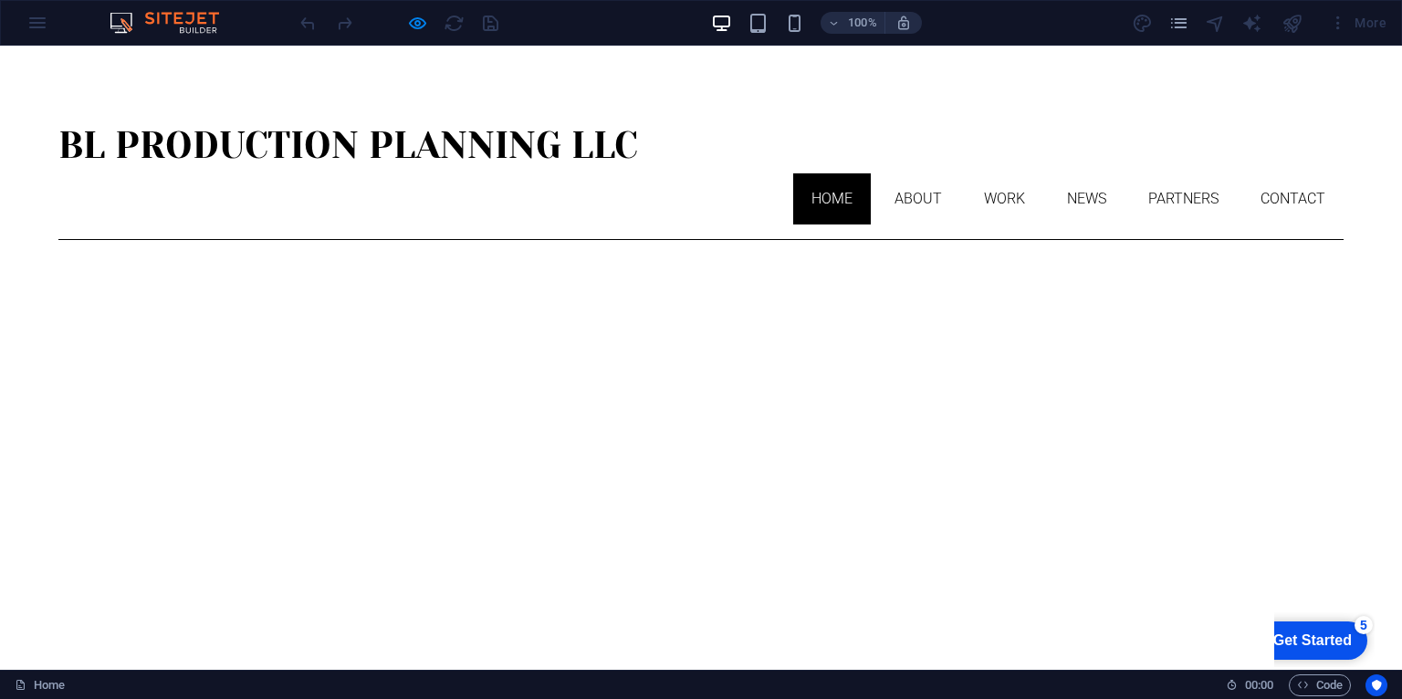
click at [35, 24] on div "100% More" at bounding box center [701, 23] width 1400 height 44
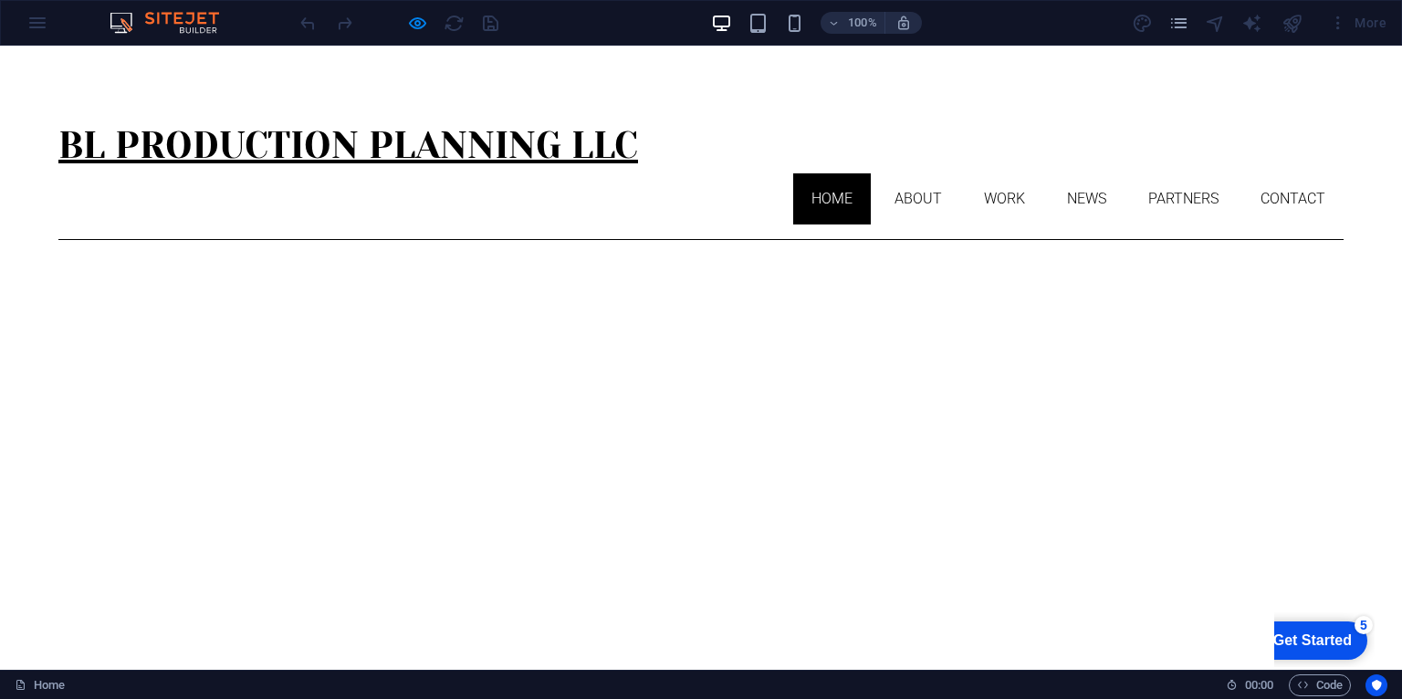
click at [141, 141] on h1 "BL Production planning LLC" at bounding box center [700, 146] width 1285 height 55
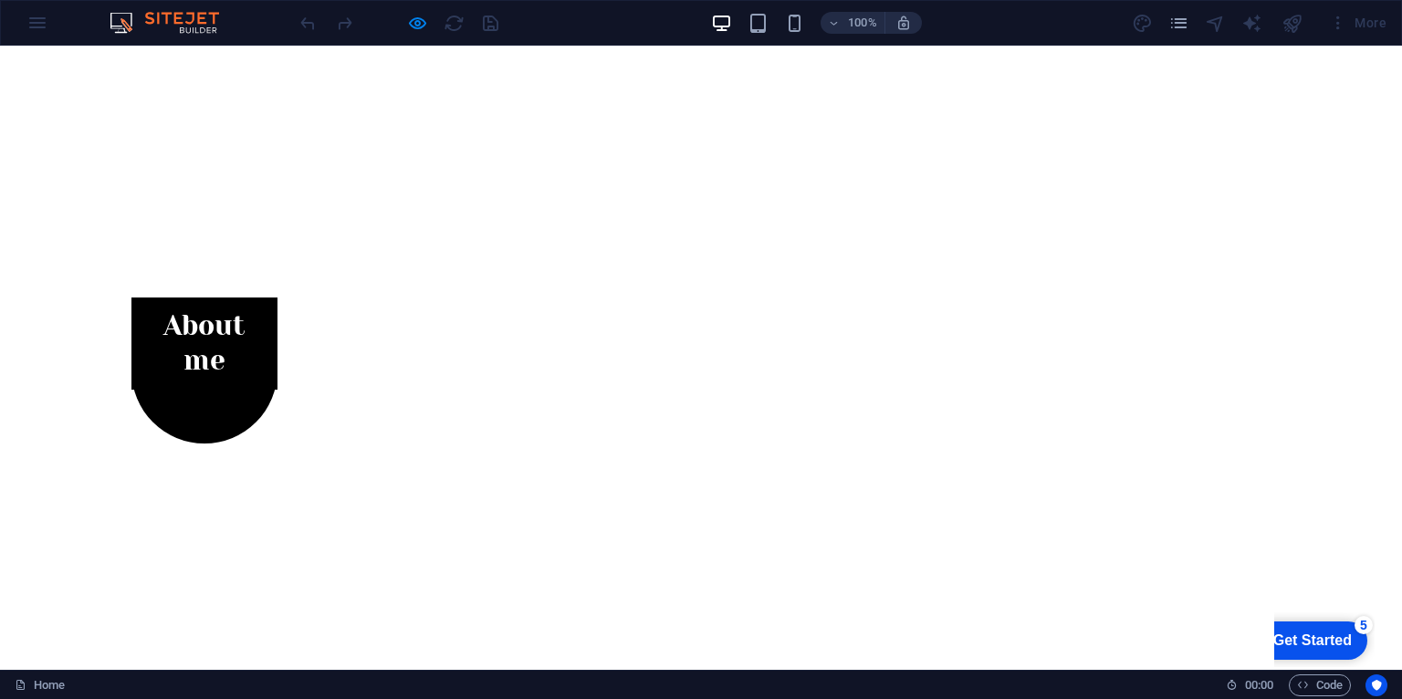
scroll to position [389, 0]
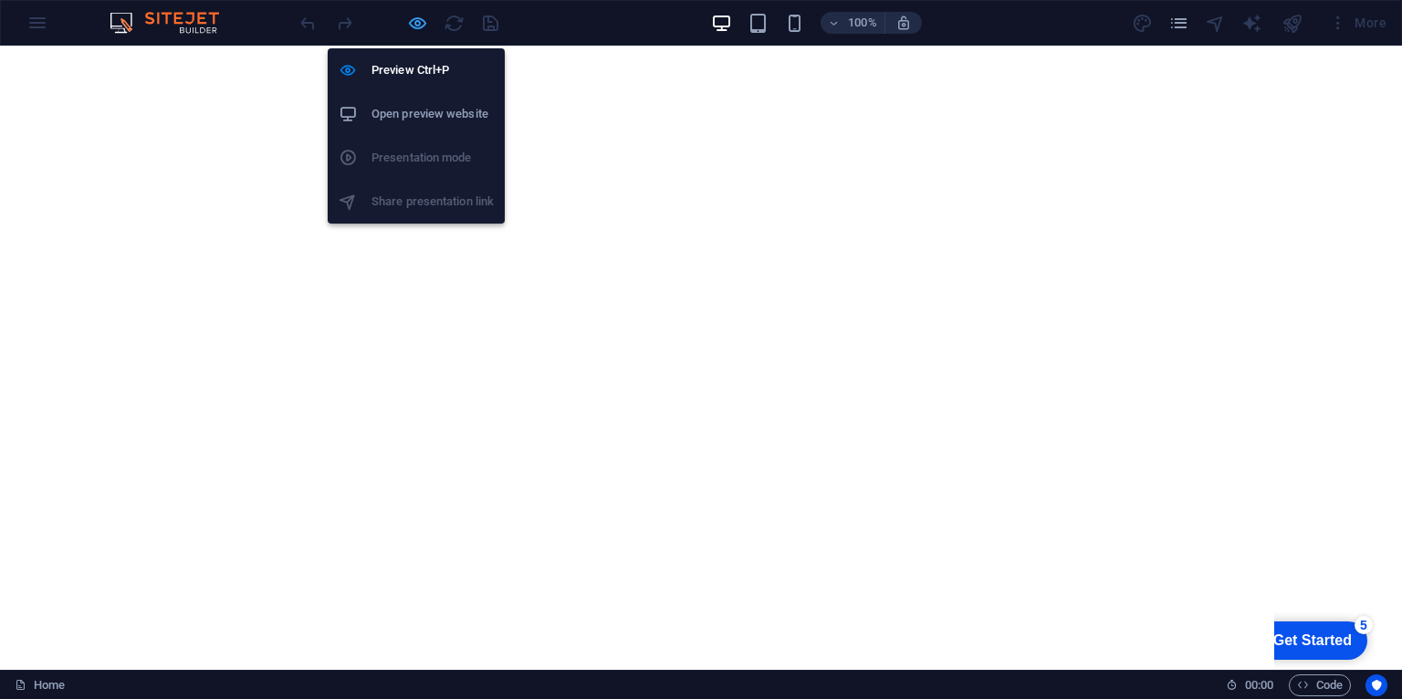
click at [414, 22] on icon "button" at bounding box center [417, 23] width 21 height 21
